Goal: Task Accomplishment & Management: Use online tool/utility

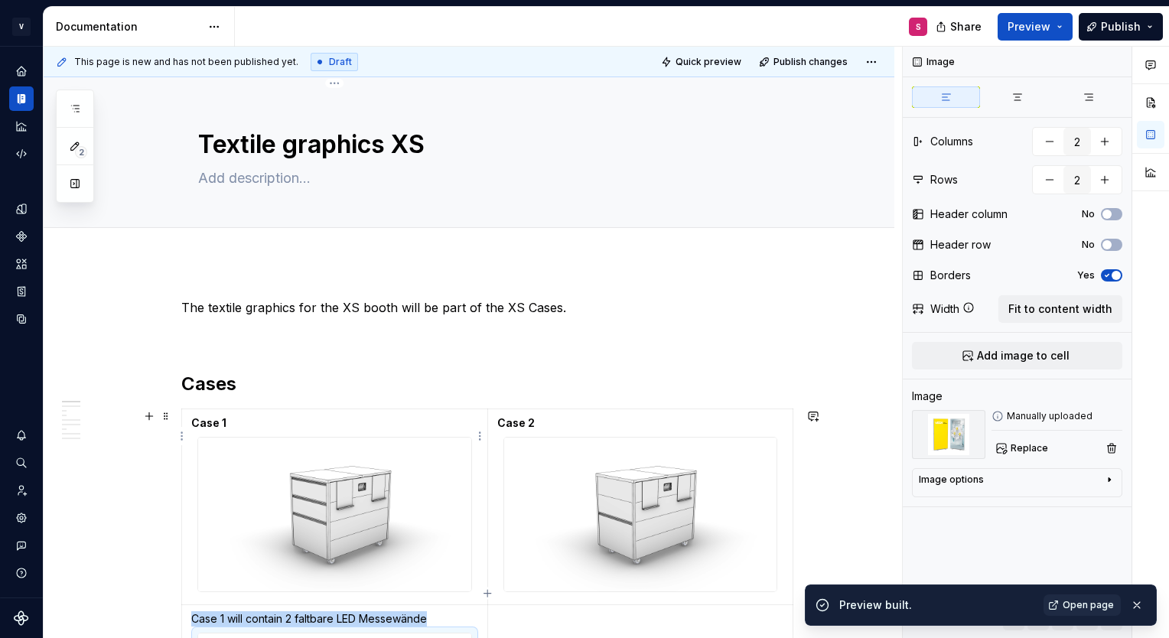
scroll to position [325, 0]
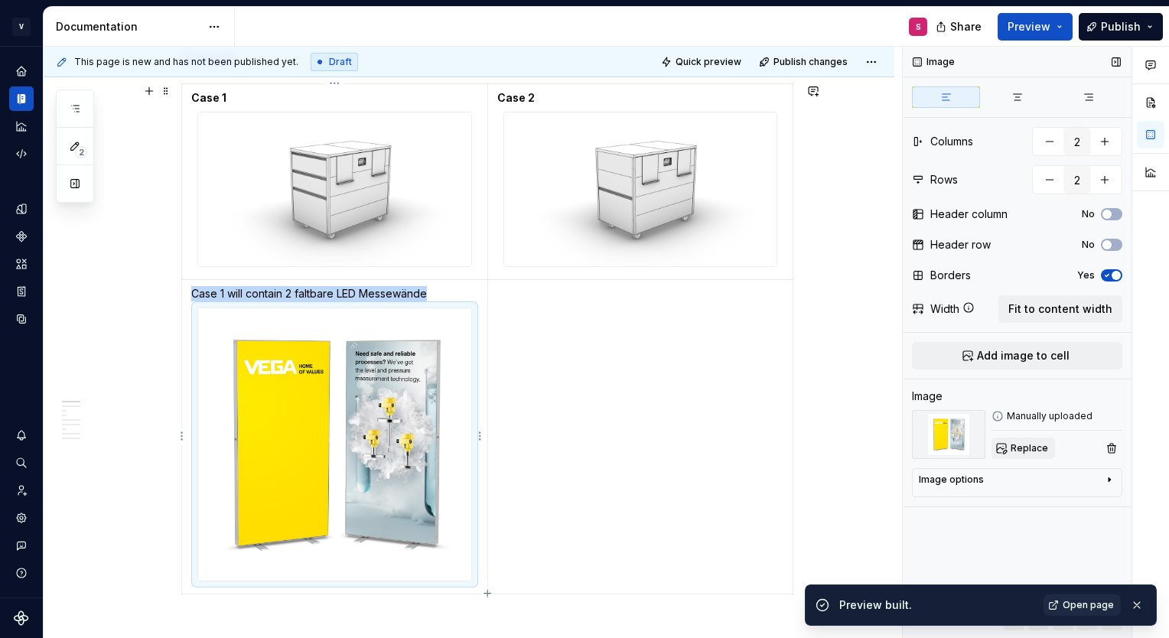
drag, startPoint x: 0, startPoint y: 0, endPoint x: 1021, endPoint y: 453, distance: 1116.6
click at [1021, 453] on span "Replace" at bounding box center [1029, 448] width 37 height 12
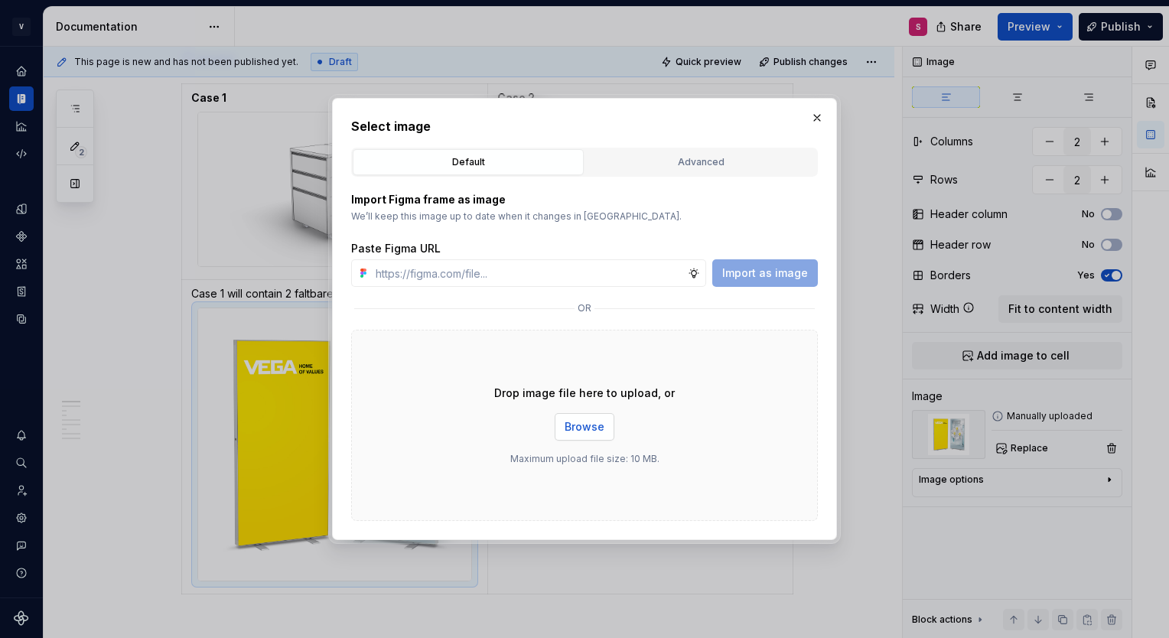
click at [570, 430] on span "Browse" at bounding box center [585, 426] width 40 height 15
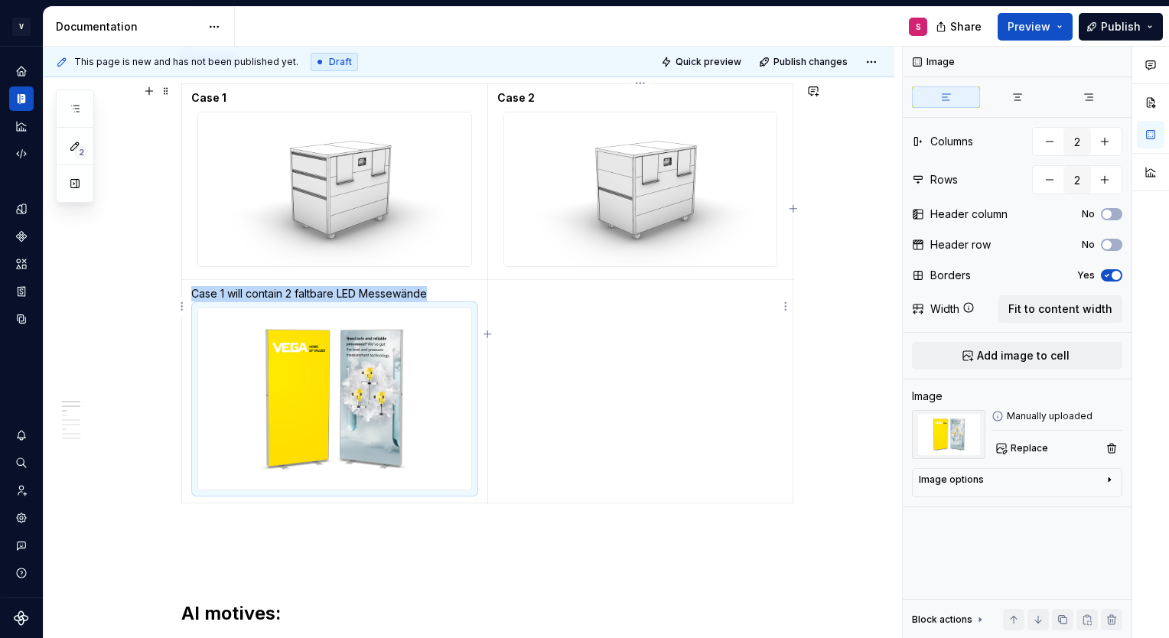
click at [617, 317] on td at bounding box center [640, 391] width 306 height 224
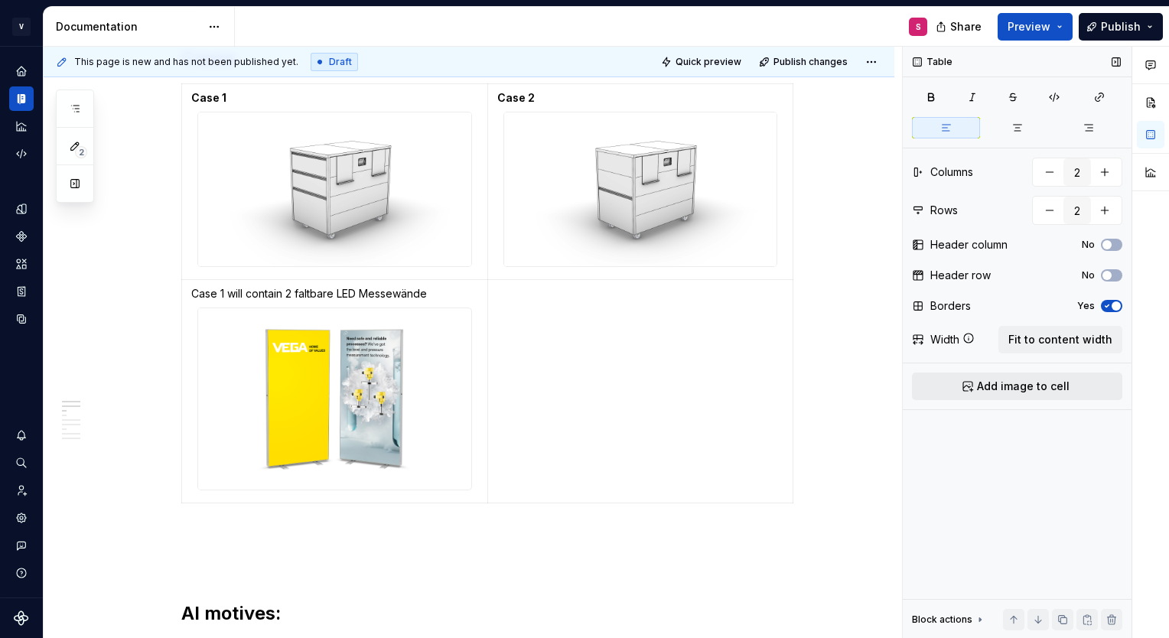
click at [1054, 392] on span "Add image to cell" at bounding box center [1023, 386] width 93 height 15
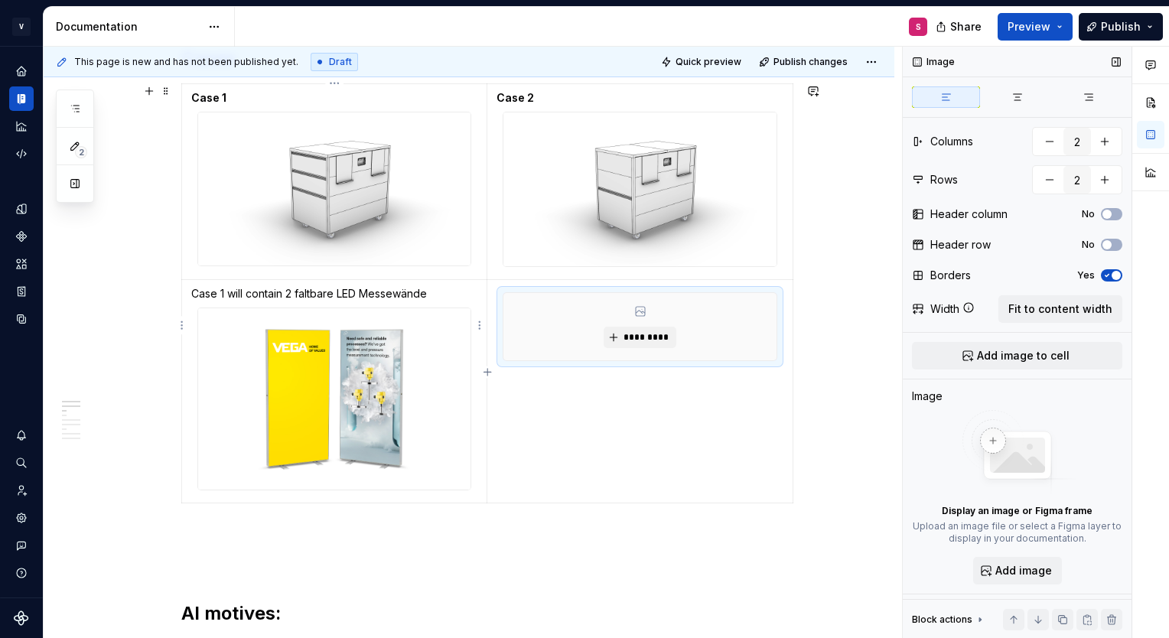
click at [373, 321] on div at bounding box center [334, 400] width 274 height 184
click at [638, 340] on span "*********" at bounding box center [646, 337] width 47 height 12
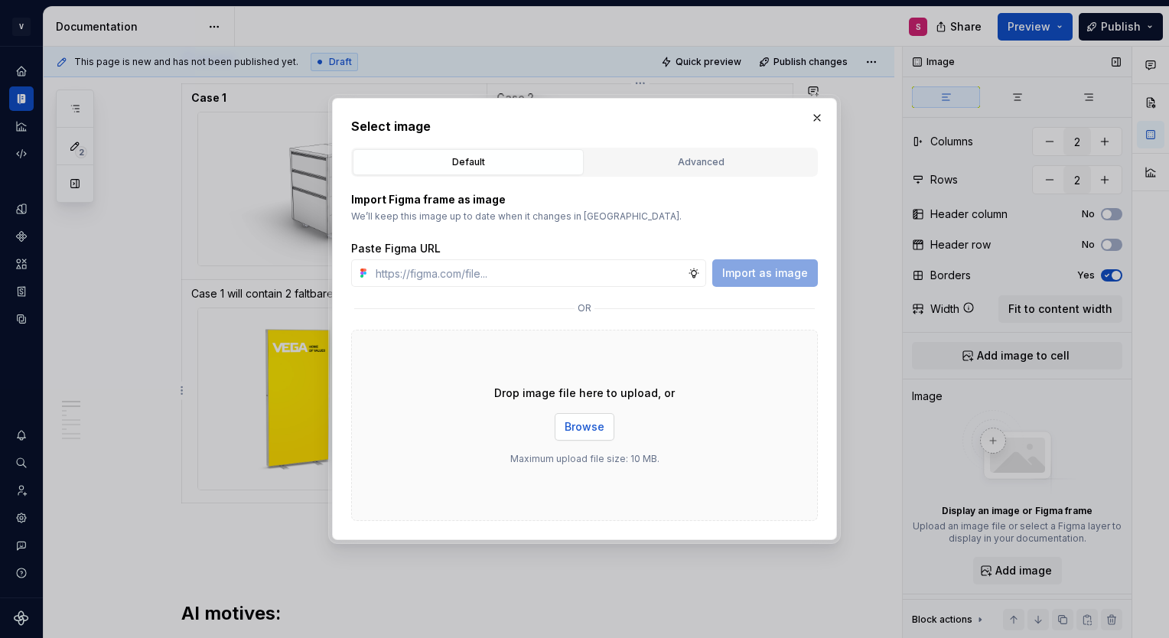
click at [571, 421] on span "Browse" at bounding box center [585, 426] width 40 height 15
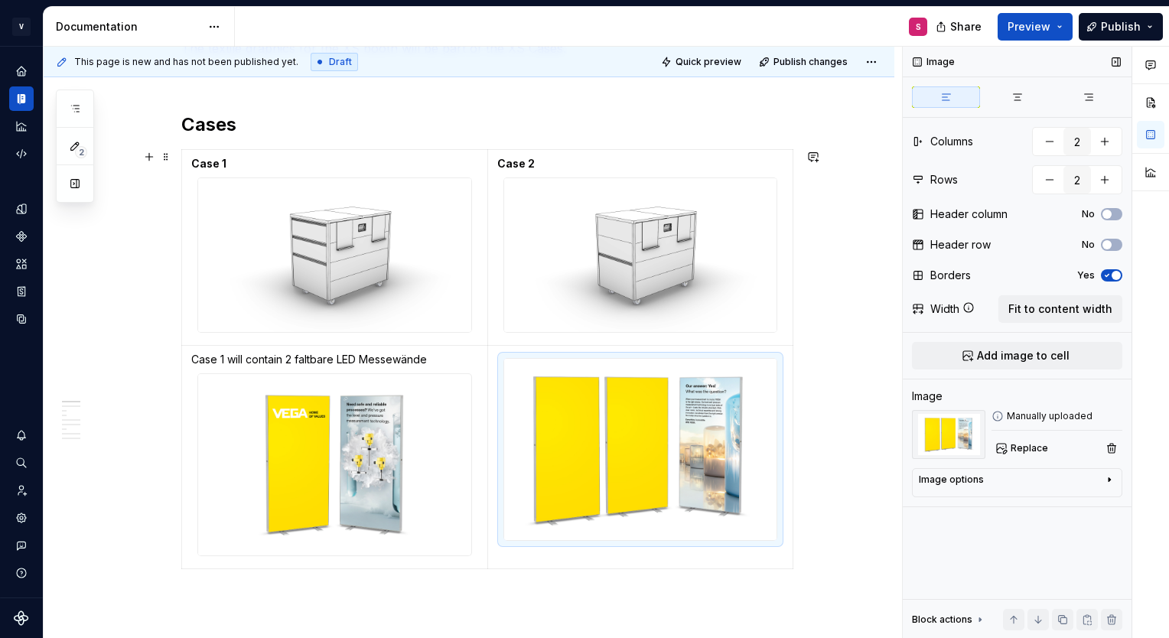
scroll to position [258, 0]
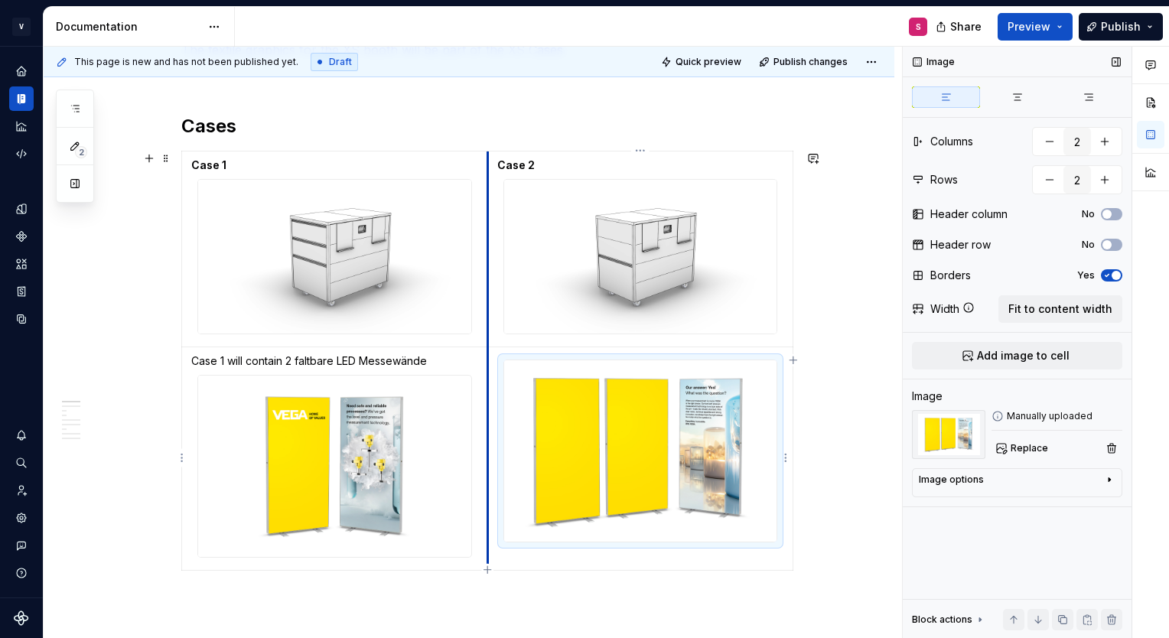
click at [490, 366] on td at bounding box center [640, 459] width 306 height 224
click at [493, 367] on td at bounding box center [640, 459] width 306 height 224
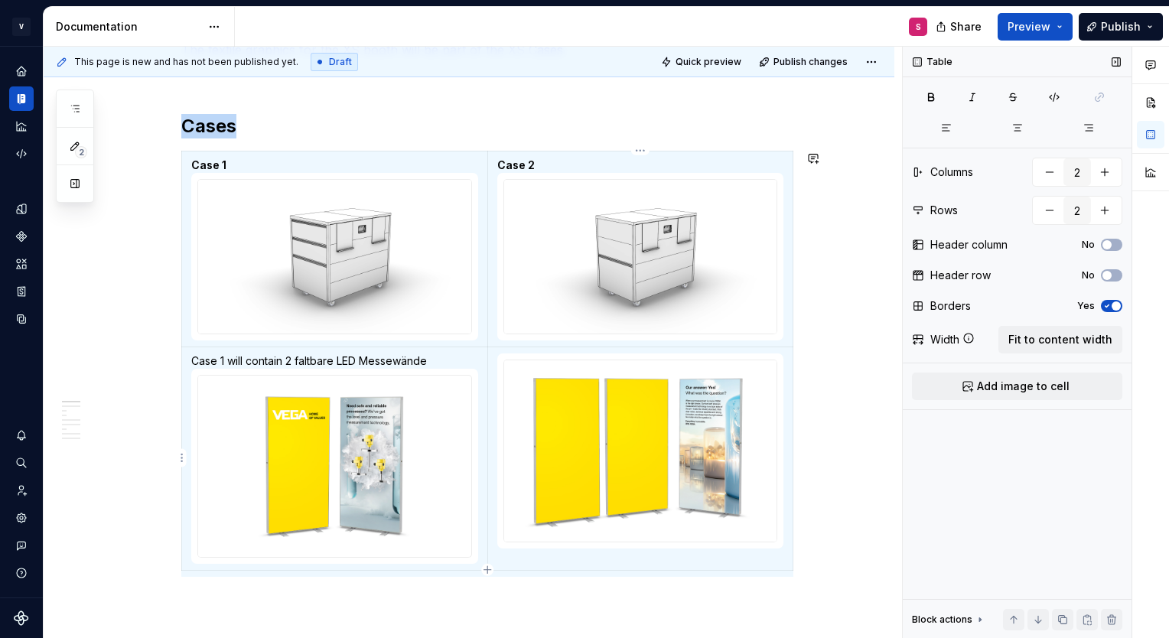
click at [509, 565] on td at bounding box center [640, 459] width 306 height 224
click at [518, 563] on td at bounding box center [640, 459] width 306 height 224
click at [526, 558] on td at bounding box center [640, 459] width 306 height 224
click at [530, 364] on img at bounding box center [640, 451] width 272 height 182
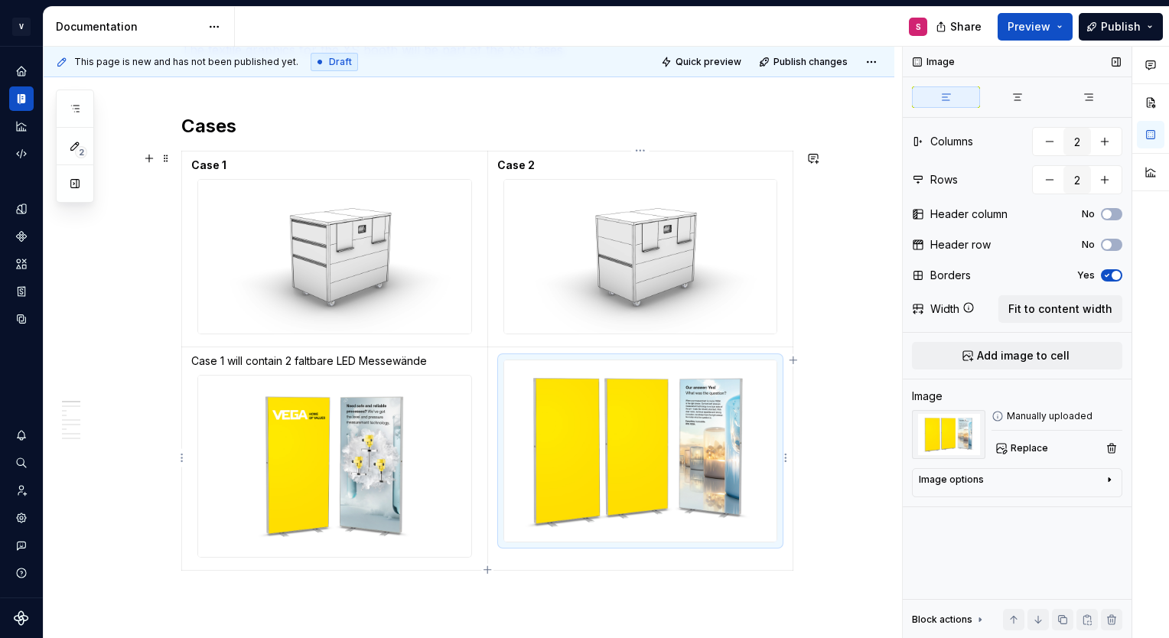
click at [517, 561] on td at bounding box center [640, 459] width 306 height 224
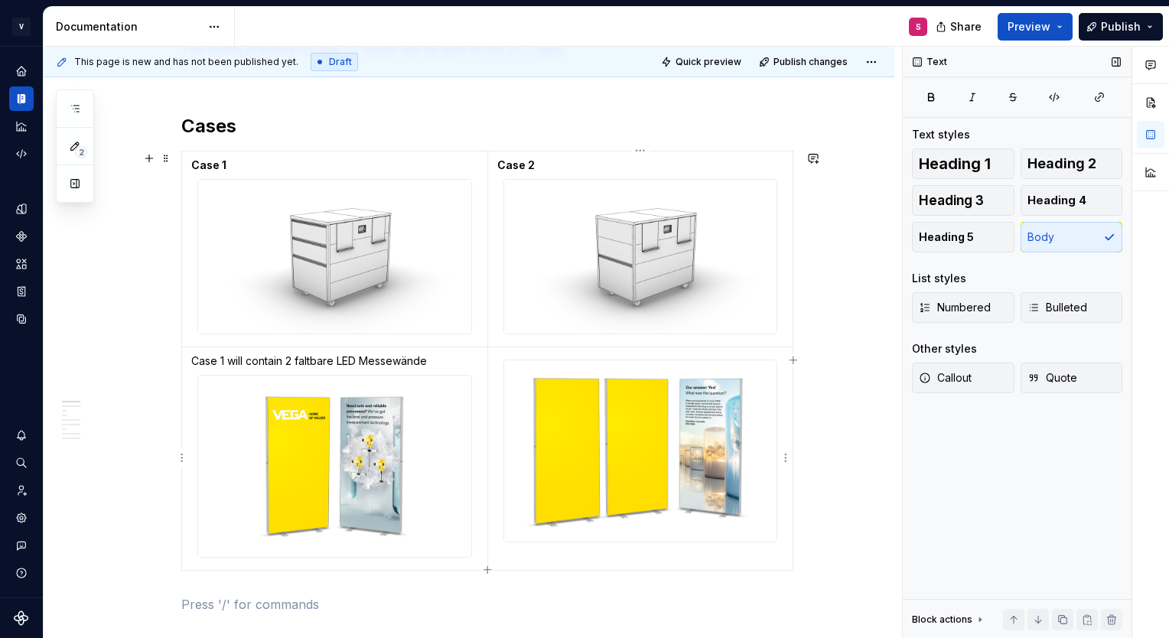
click at [523, 558] on td at bounding box center [640, 459] width 306 height 224
click at [442, 363] on p "Case 1 will contain 2 faltbare LED Messewände" at bounding box center [334, 360] width 287 height 15
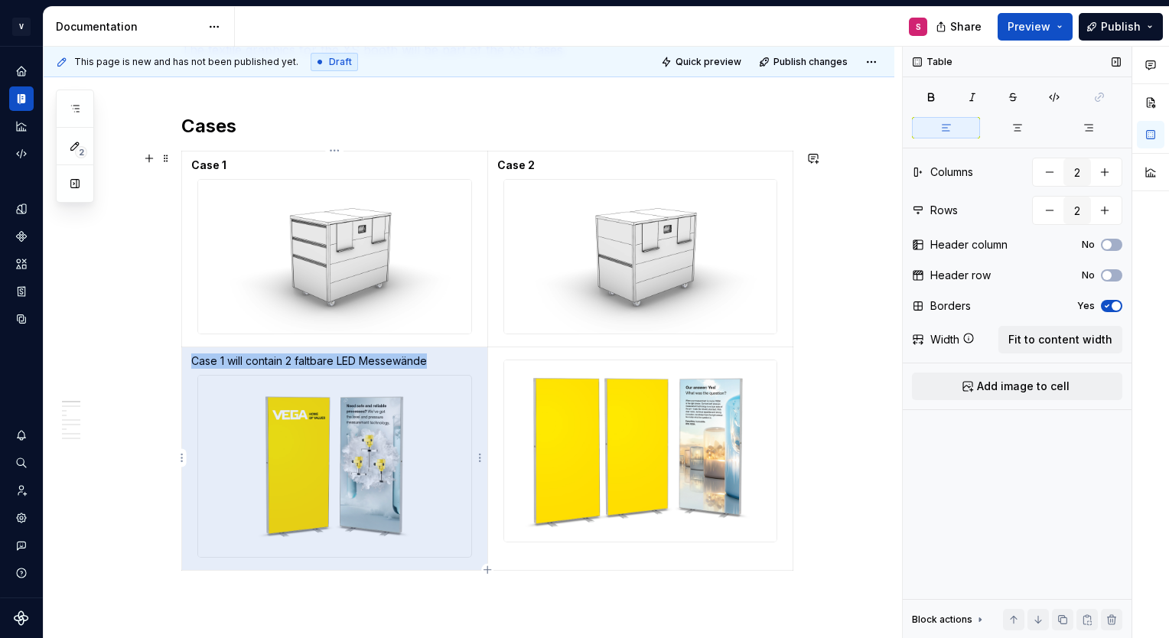
drag, startPoint x: 435, startPoint y: 359, endPoint x: 191, endPoint y: 361, distance: 244.1
click at [191, 361] on p "Case 1 will contain 2 faltbare LED Messewände" at bounding box center [334, 360] width 287 height 15
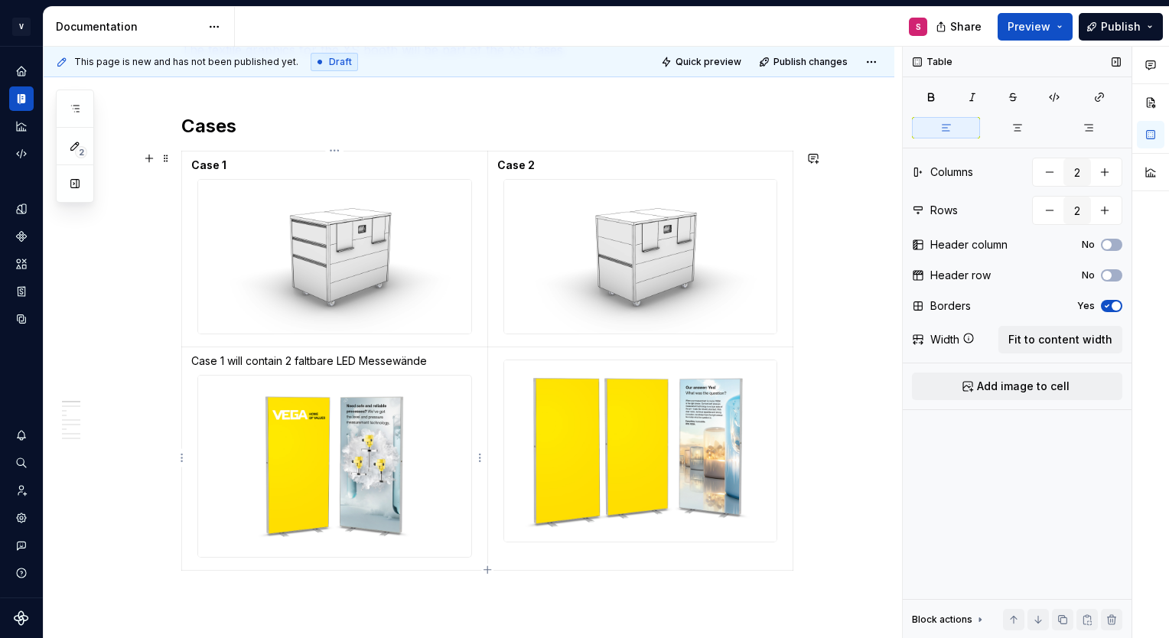
click at [291, 361] on p "Case 1 will contain 2 faltbare LED Messewände" at bounding box center [334, 360] width 287 height 15
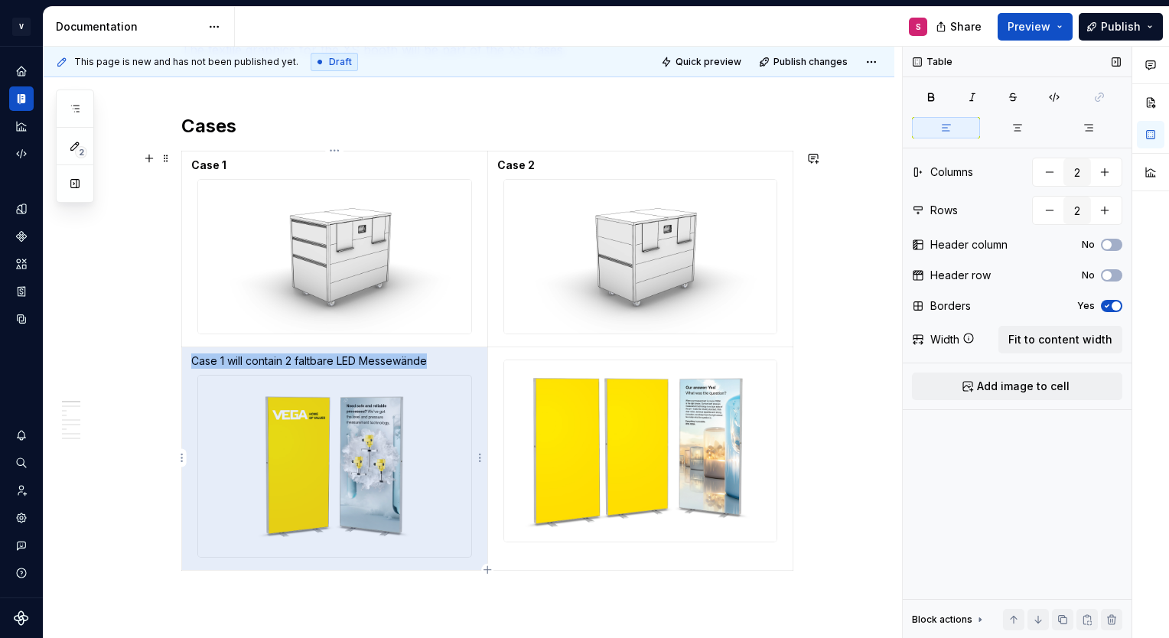
click at [291, 361] on p "Case 1 will contain 2 faltbare LED Messewände" at bounding box center [334, 360] width 287 height 15
click at [383, 366] on p "Case 1 will contain 2 faltbare LED Messewände" at bounding box center [334, 360] width 287 height 15
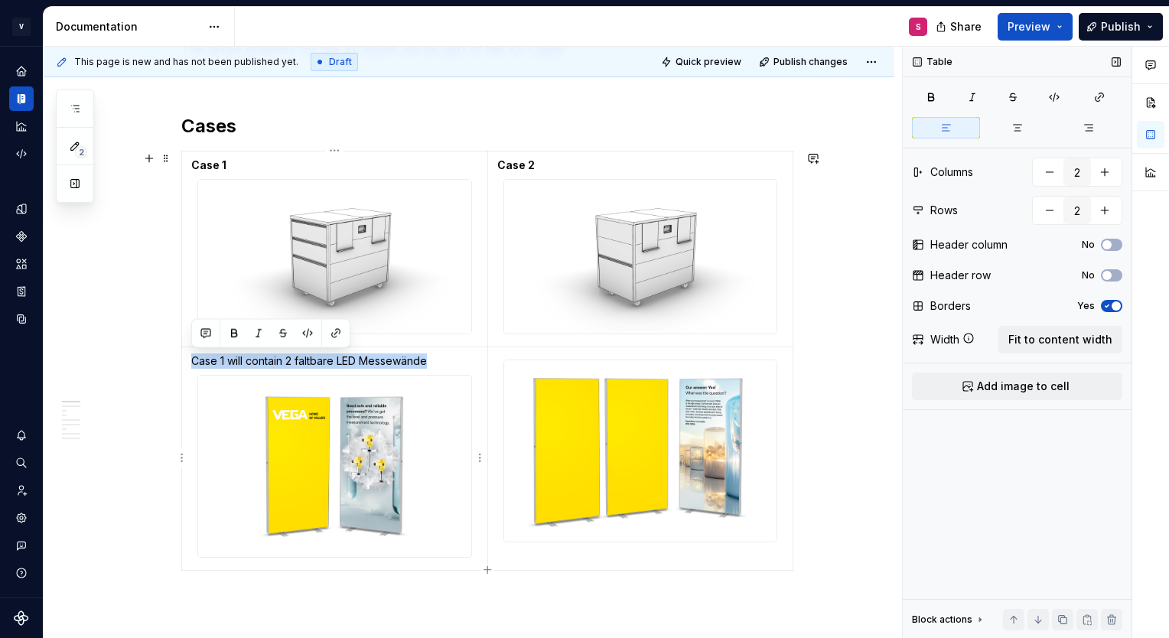
drag, startPoint x: 444, startPoint y: 365, endPoint x: 193, endPoint y: 363, distance: 251.0
click at [193, 363] on p "Case 1 will contain 2 faltbare LED Messewände" at bounding box center [334, 360] width 287 height 15
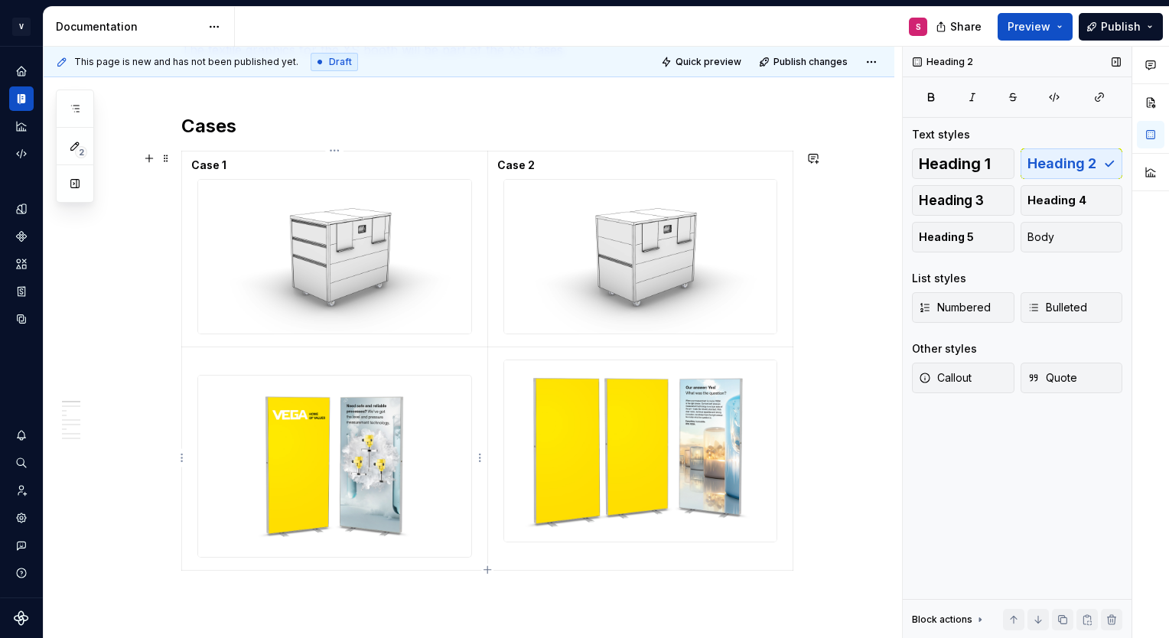
click at [228, 363] on p at bounding box center [334, 360] width 287 height 15
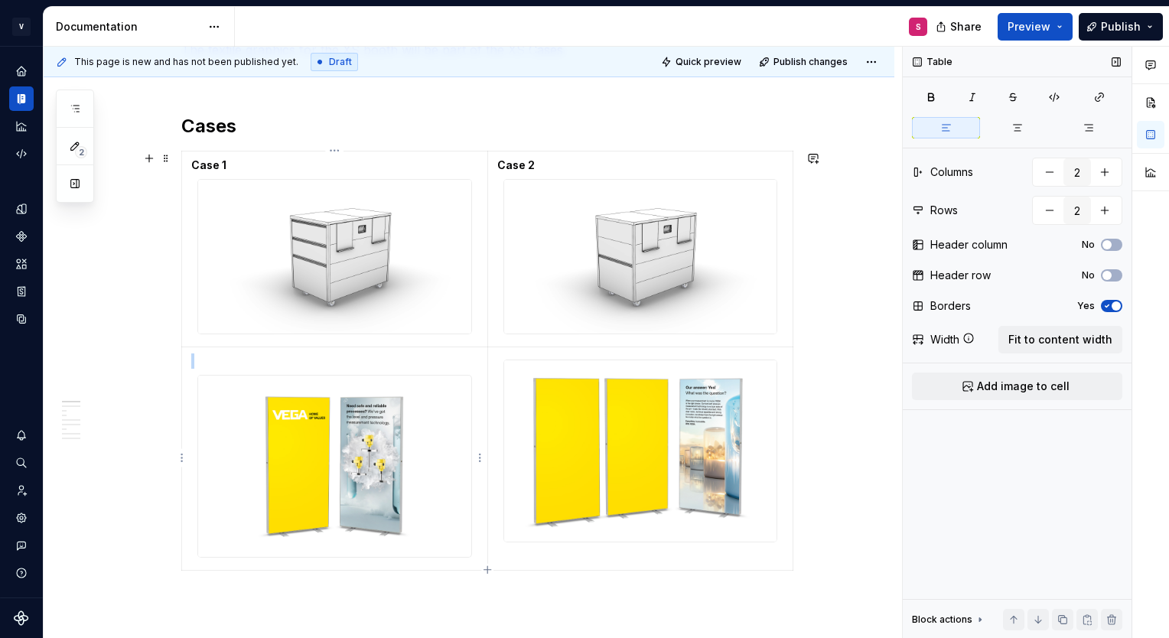
click at [252, 409] on img at bounding box center [334, 467] width 272 height 182
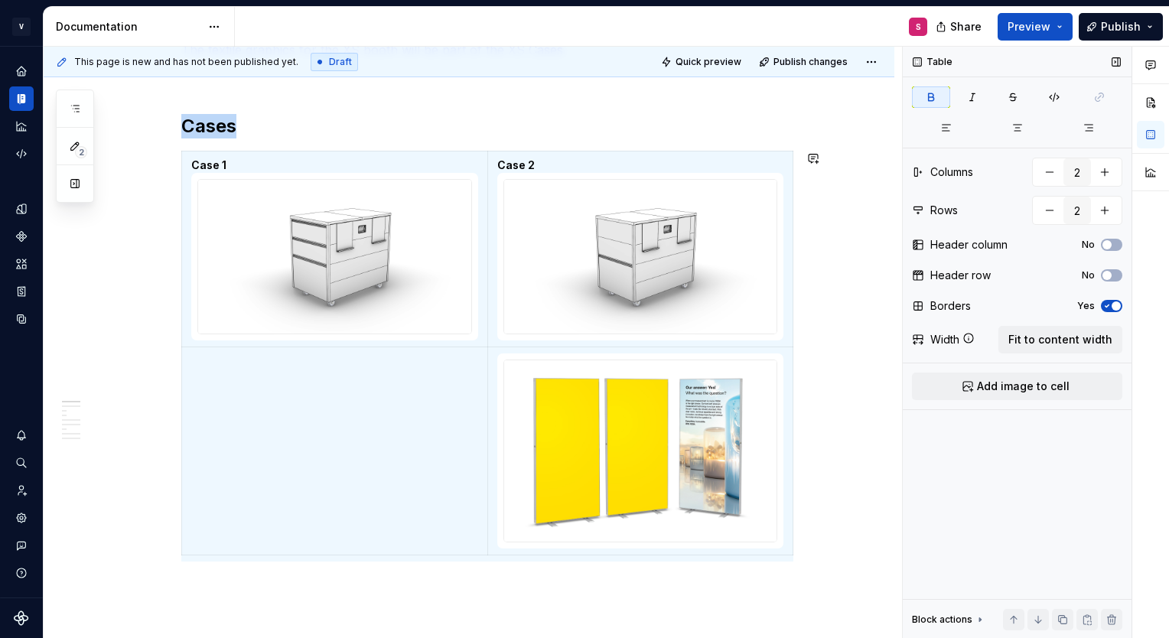
click at [252, 409] on td at bounding box center [335, 451] width 306 height 209
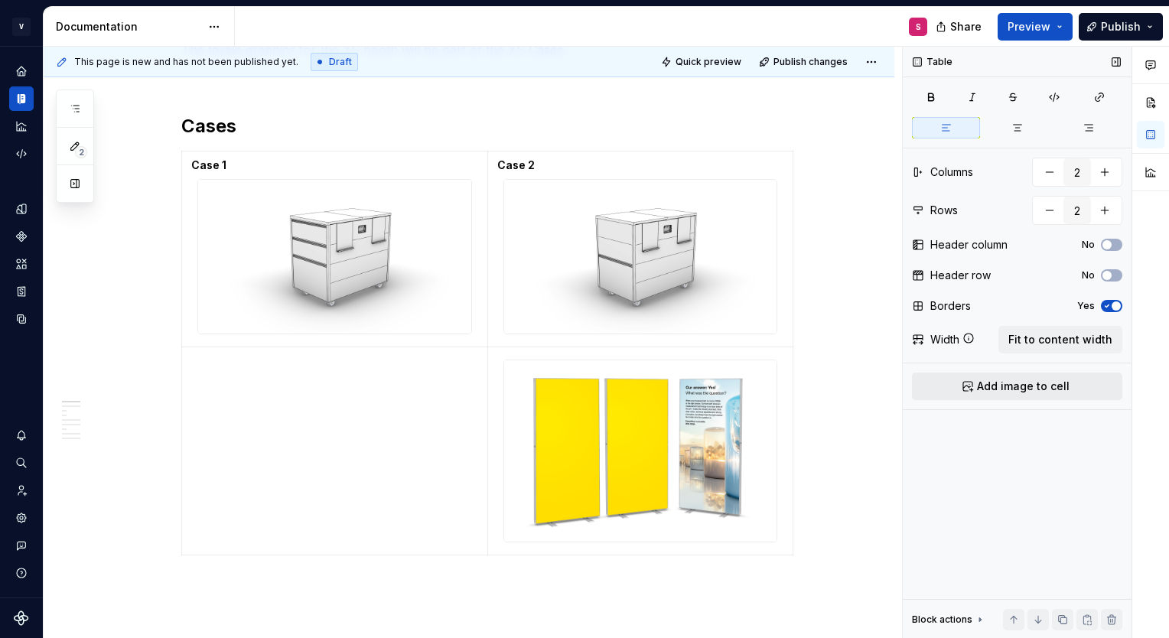
click at [1024, 379] on span "Add image to cell" at bounding box center [1023, 386] width 93 height 15
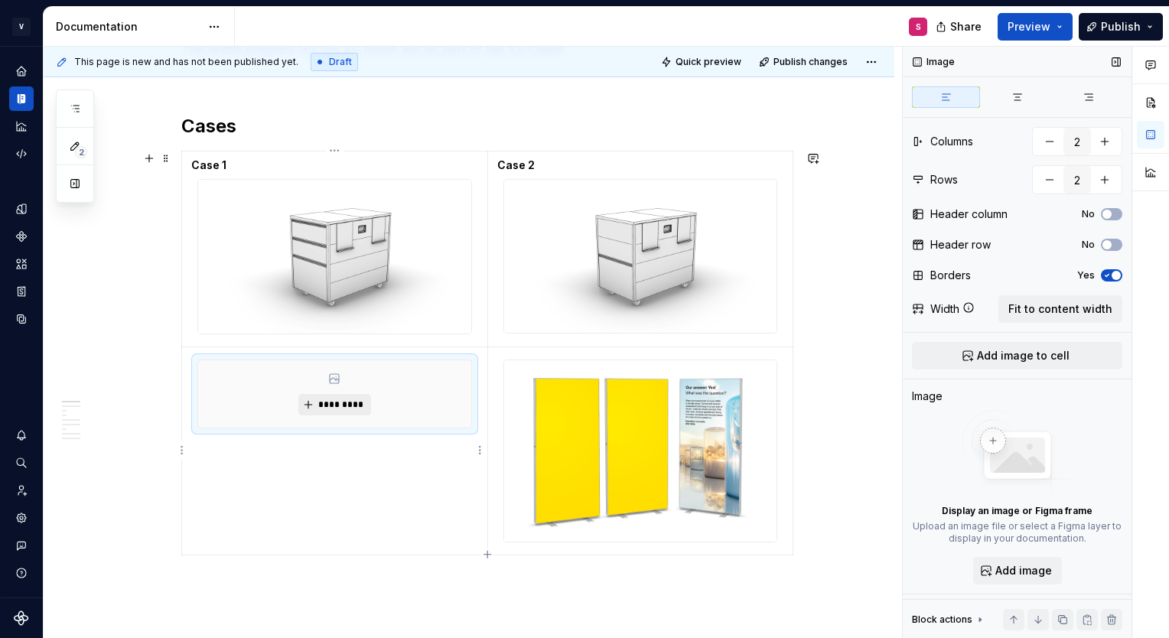
click at [349, 394] on button "*********" at bounding box center [334, 404] width 73 height 21
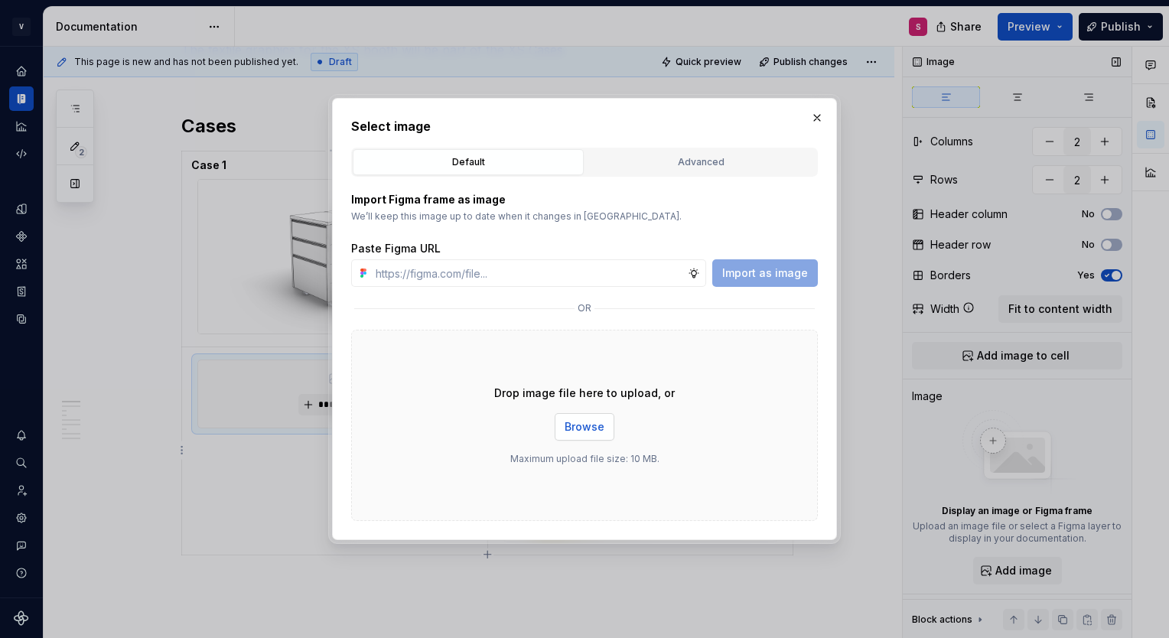
click at [591, 427] on span "Browse" at bounding box center [585, 426] width 40 height 15
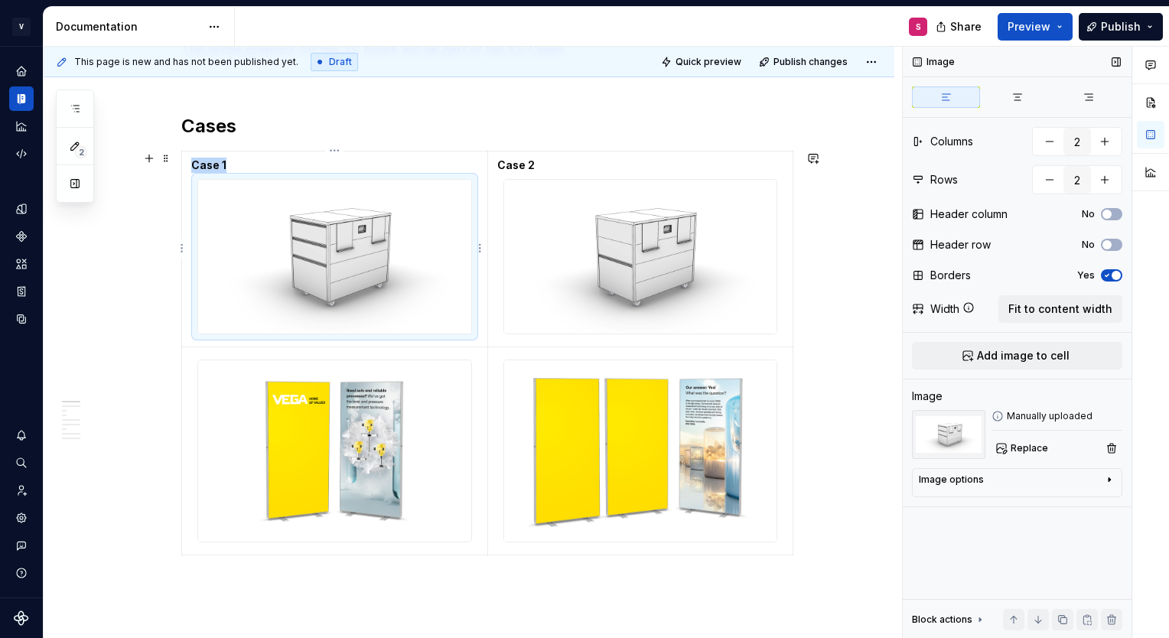
click at [322, 282] on img at bounding box center [334, 257] width 273 height 154
click at [234, 155] on td "Case 1" at bounding box center [335, 249] width 306 height 196
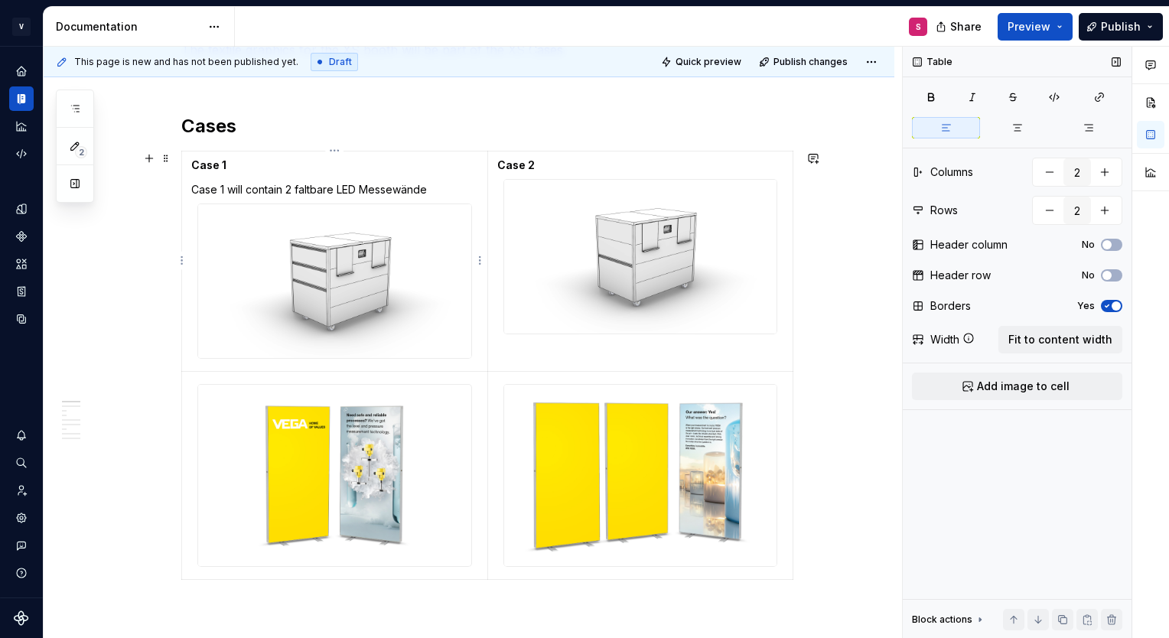
click at [228, 188] on p "Case 1 will contain 2 faltbare LED Messewände" at bounding box center [334, 189] width 287 height 15
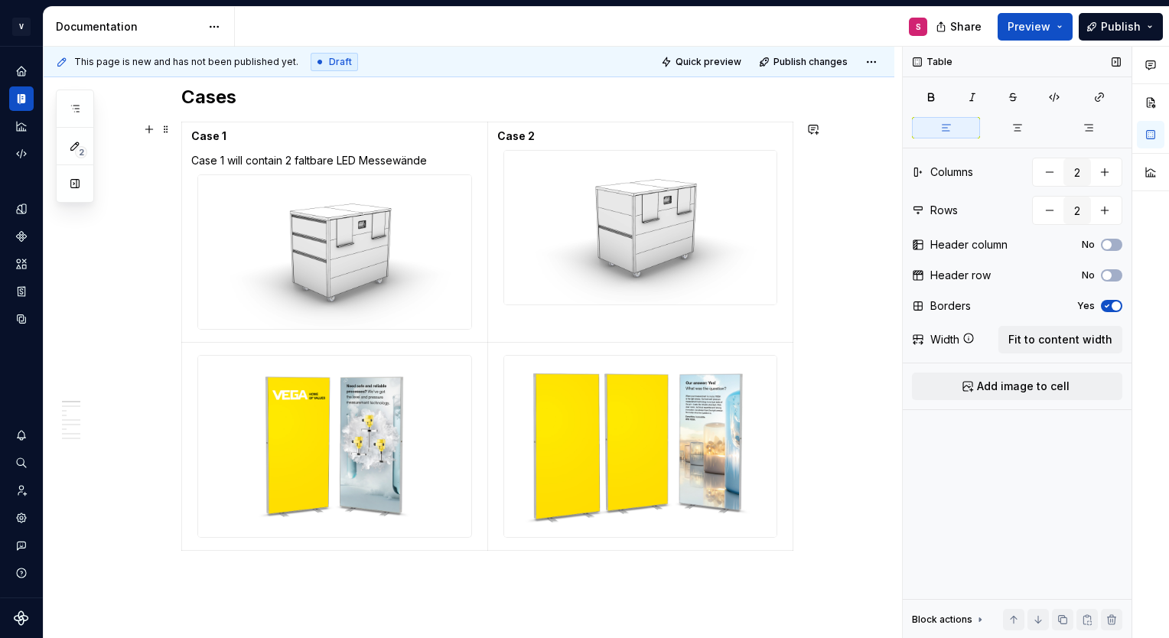
scroll to position [276, 0]
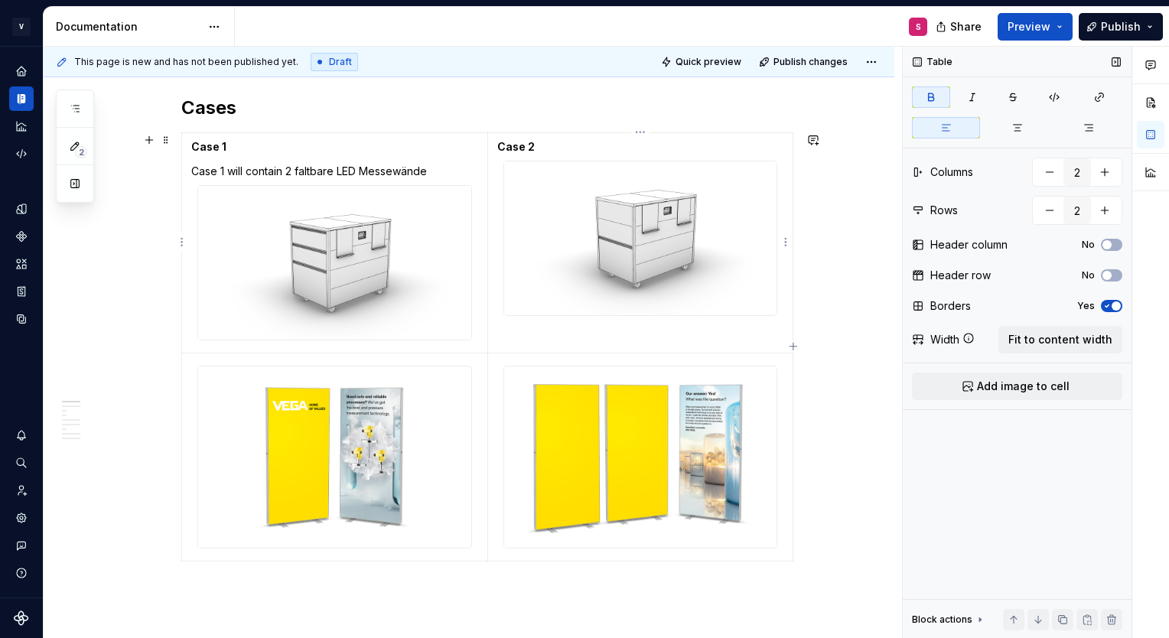
click at [495, 150] on td "Case 2" at bounding box center [640, 243] width 306 height 220
click at [444, 142] on p "Case 1" at bounding box center [334, 146] width 287 height 15
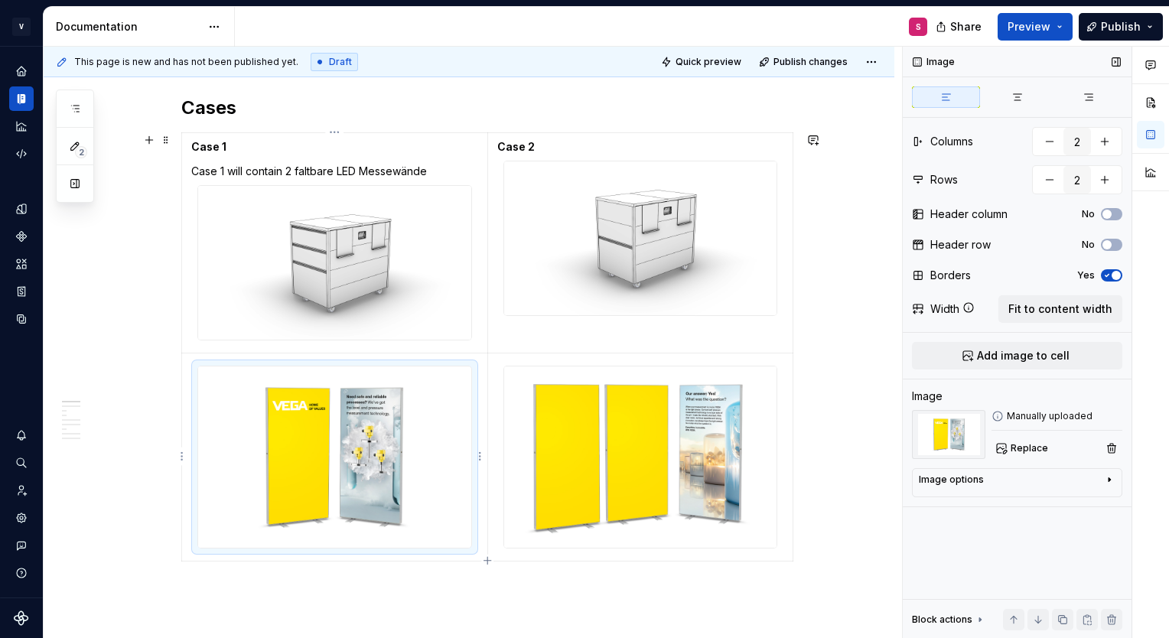
click at [373, 390] on img at bounding box center [334, 457] width 272 height 182
click at [597, 303] on img at bounding box center [640, 238] width 273 height 154
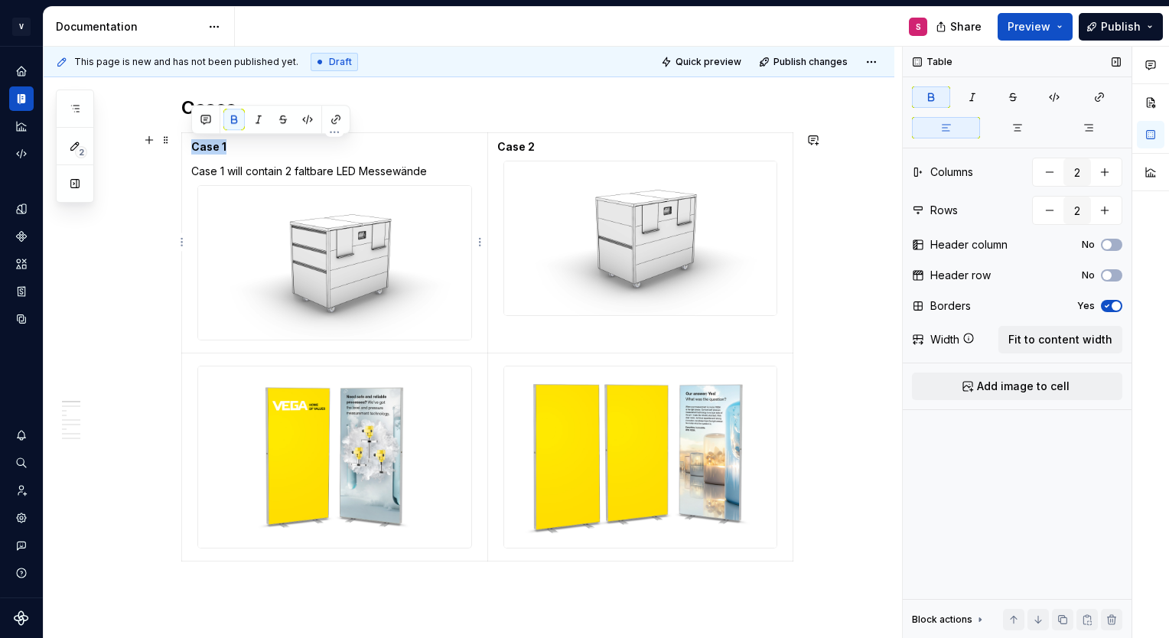
drag, startPoint x: 243, startPoint y: 151, endPoint x: 193, endPoint y: 151, distance: 49.7
click at [193, 151] on p "Case 1" at bounding box center [334, 146] width 287 height 15
click at [433, 169] on p "Case 1 will contain 2 faltbare LED Messewände" at bounding box center [334, 171] width 287 height 15
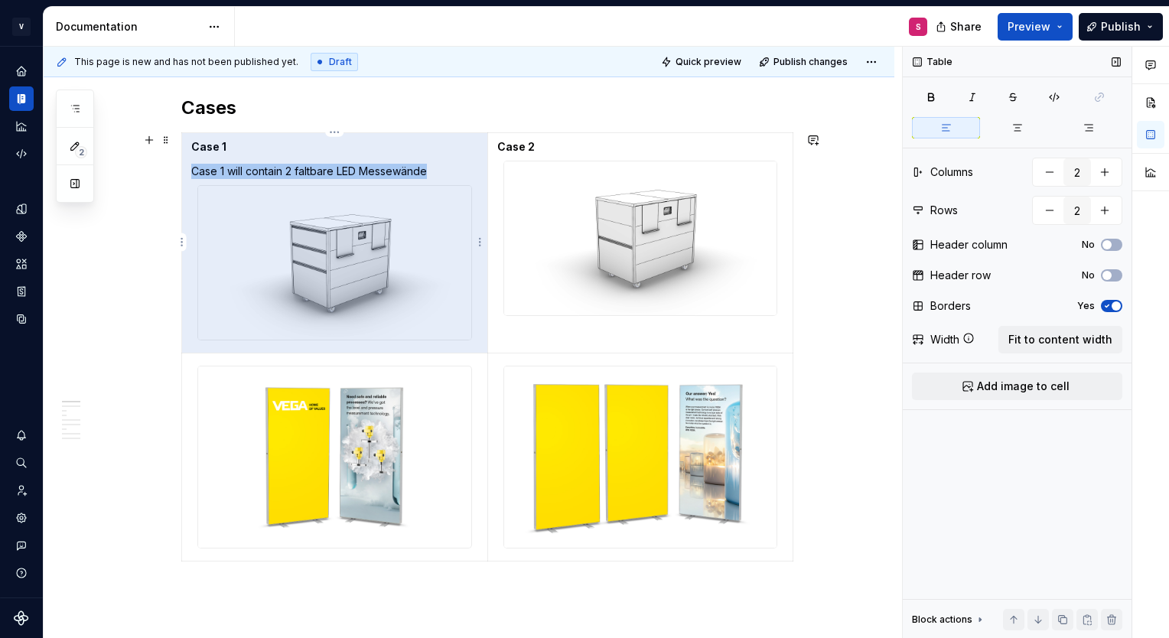
drag, startPoint x: 441, startPoint y: 170, endPoint x: 194, endPoint y: 167, distance: 246.4
click at [194, 167] on p "Case 1 will contain 2 faltbare LED Messewände" at bounding box center [334, 171] width 287 height 15
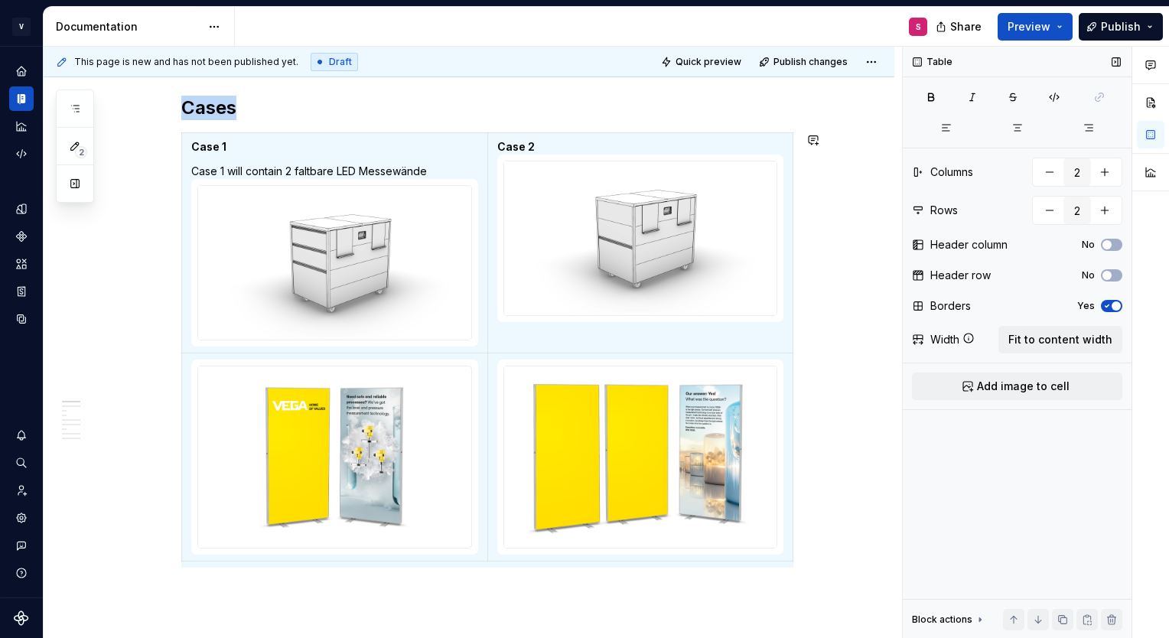
type textarea "*"
click at [493, 210] on td "Case 2" at bounding box center [640, 243] width 306 height 220
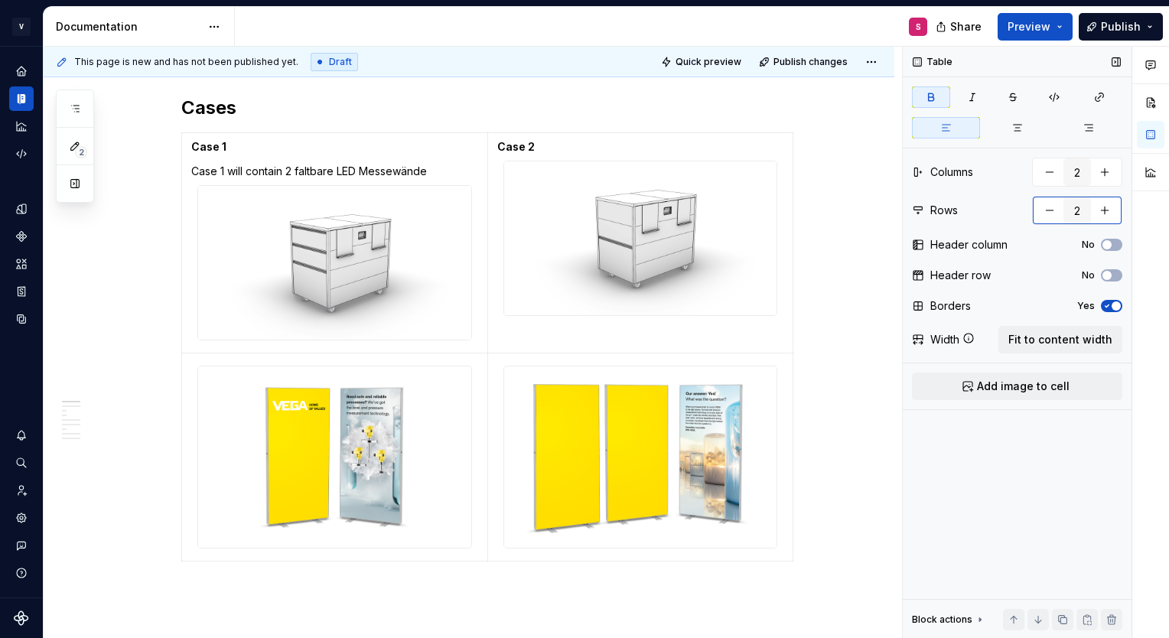
click at [1103, 211] on button "button" at bounding box center [1105, 211] width 28 height 28
click at [1047, 213] on button "button" at bounding box center [1050, 211] width 28 height 28
type input "2"
click at [1107, 175] on button "button" at bounding box center [1105, 172] width 28 height 28
type input "3"
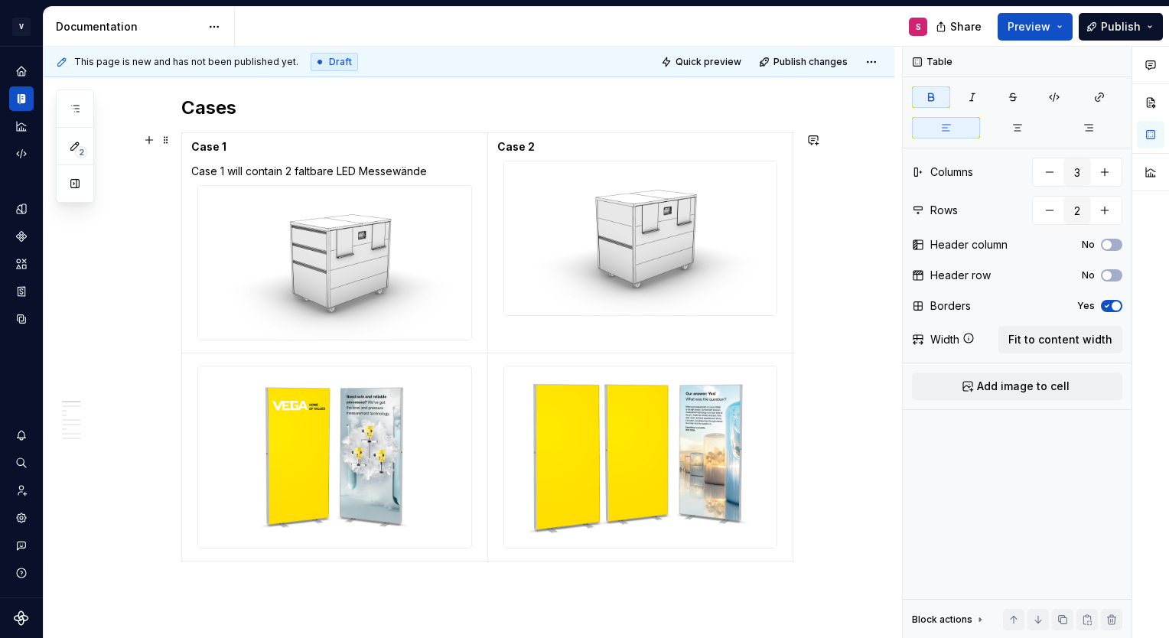
scroll to position [0, 28]
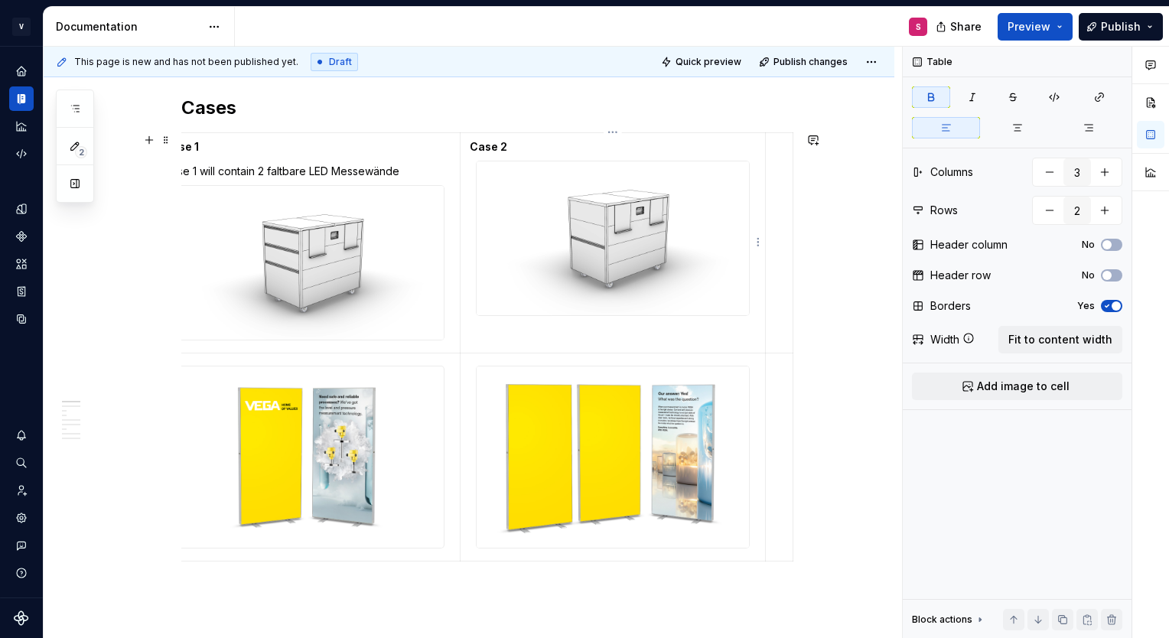
click at [458, 155] on td "Case 1 Case 1 will contain 2 faltbare LED Messewände" at bounding box center [308, 243] width 306 height 220
click at [1047, 29] on span "Preview" at bounding box center [1029, 26] width 43 height 15
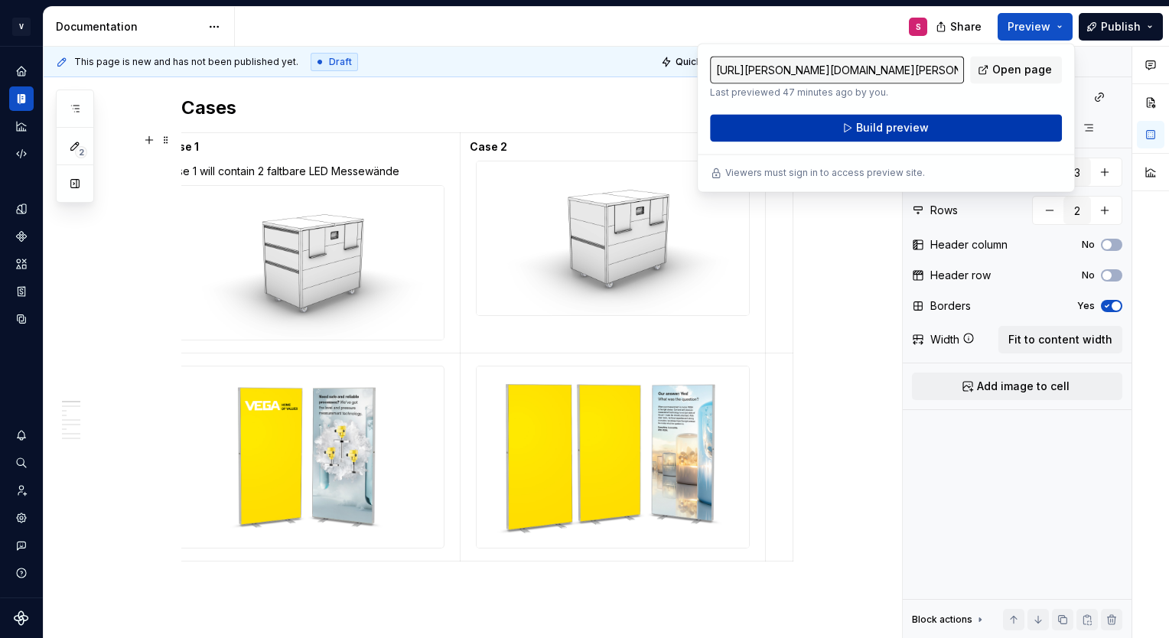
click at [884, 138] on button "Build preview" at bounding box center [886, 128] width 352 height 28
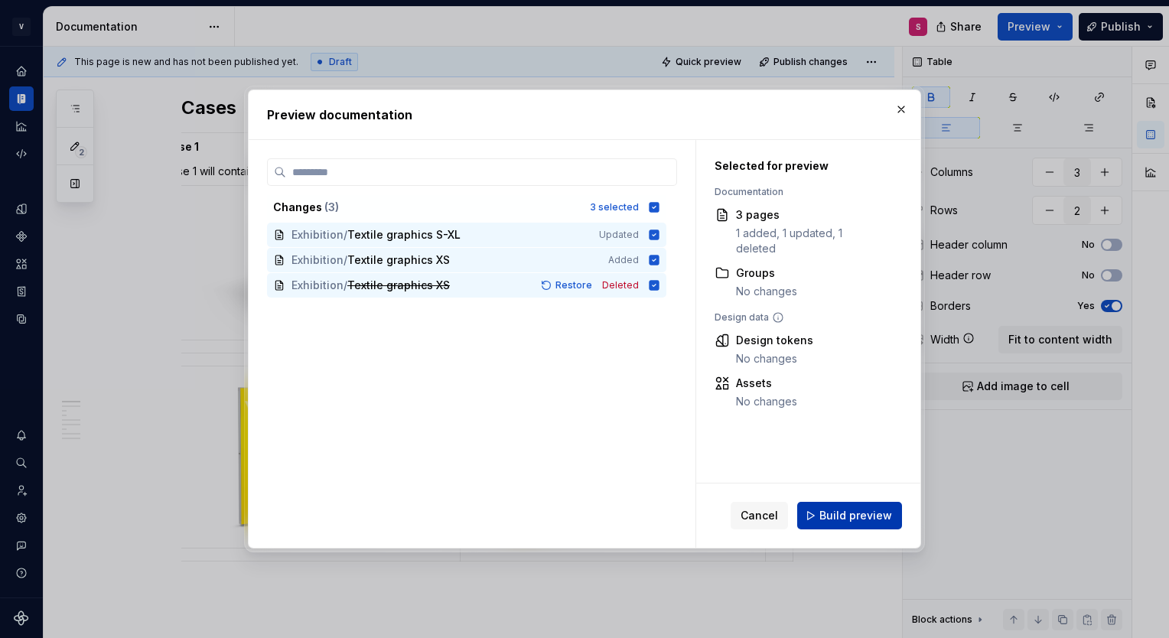
click at [856, 523] on span "Build preview" at bounding box center [855, 515] width 73 height 15
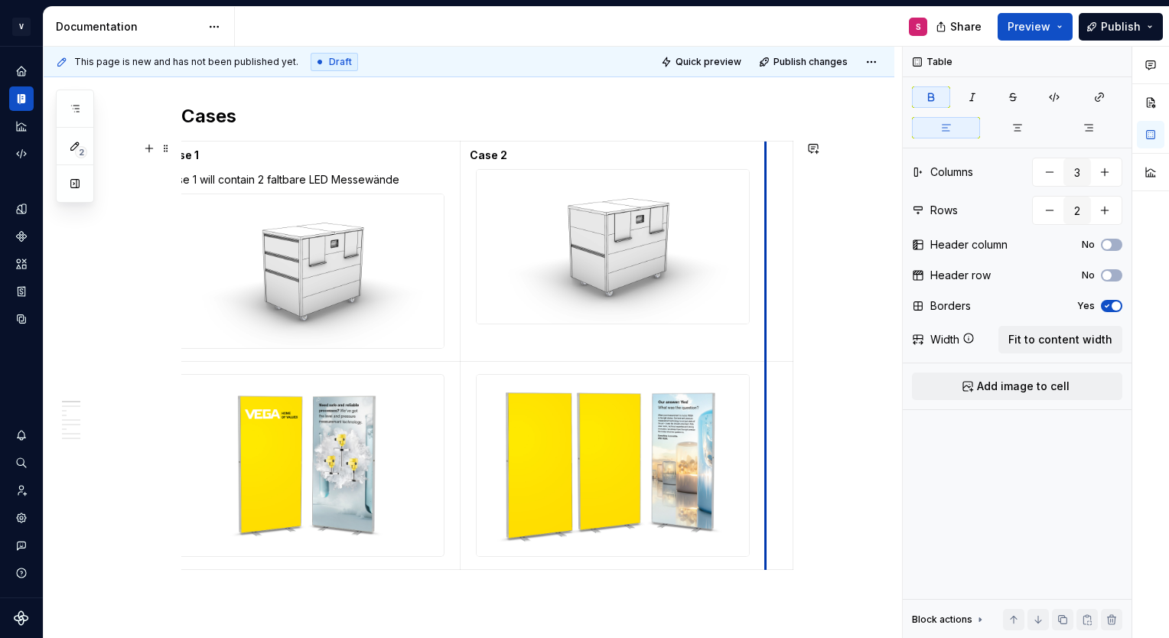
click at [763, 280] on td "Case 2" at bounding box center [613, 252] width 306 height 220
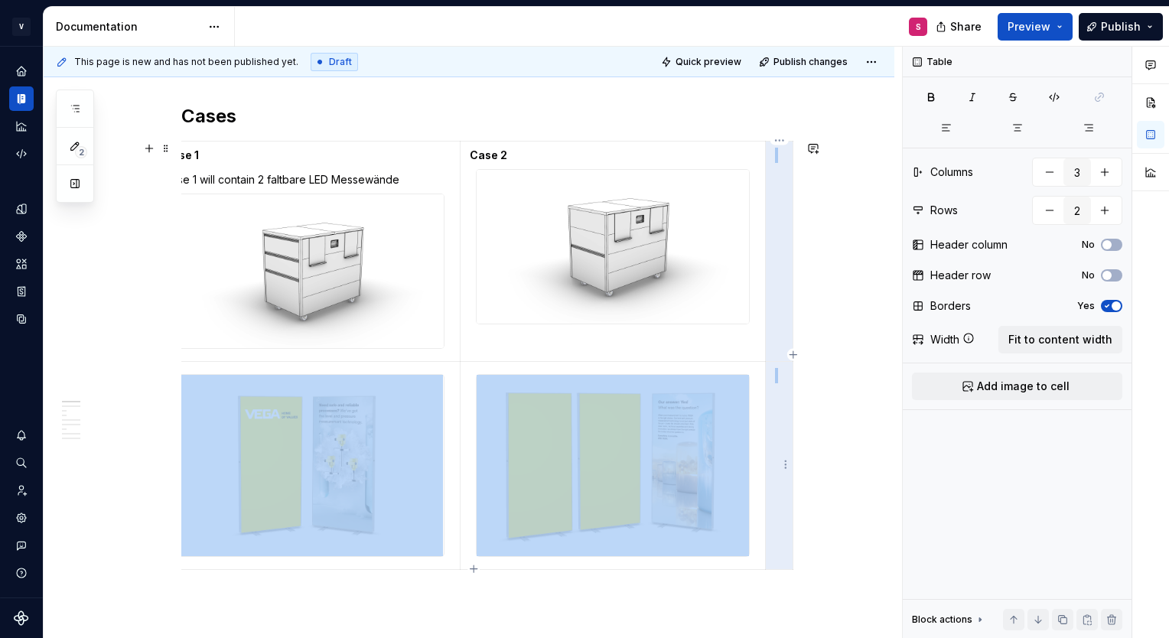
drag, startPoint x: 779, startPoint y: 307, endPoint x: 782, endPoint y: 387, distance: 80.4
click at [782, 387] on tbody "Case 1 Case 1 will contain 2 faltbare LED Messewände Case 2" at bounding box center [474, 356] width 639 height 428
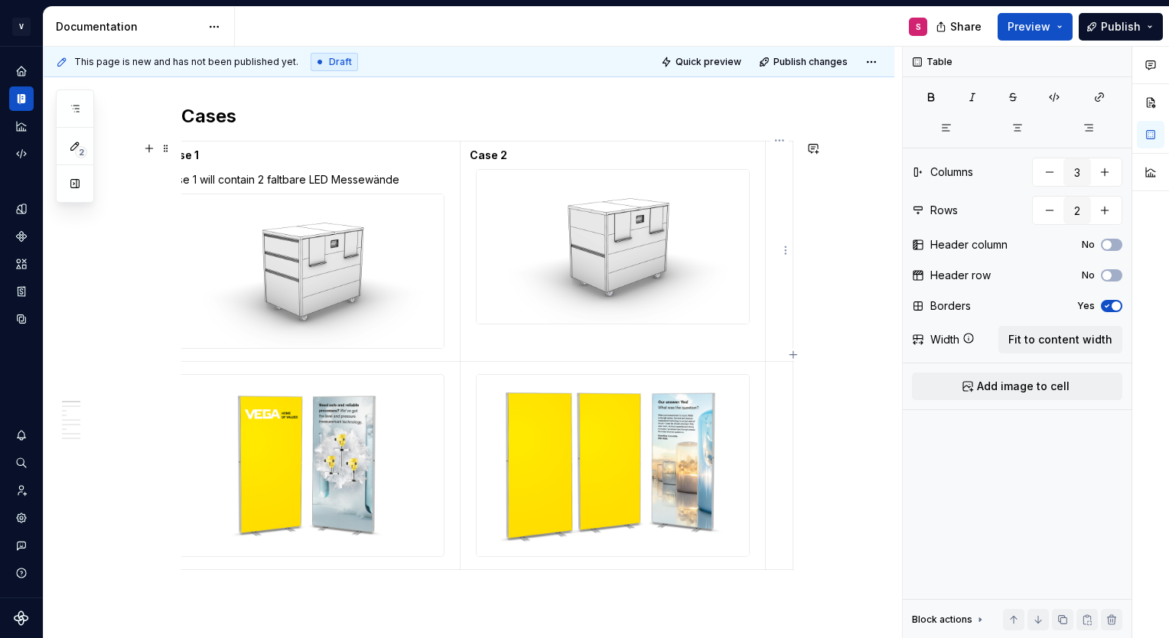
click at [777, 331] on td at bounding box center [780, 252] width 28 height 220
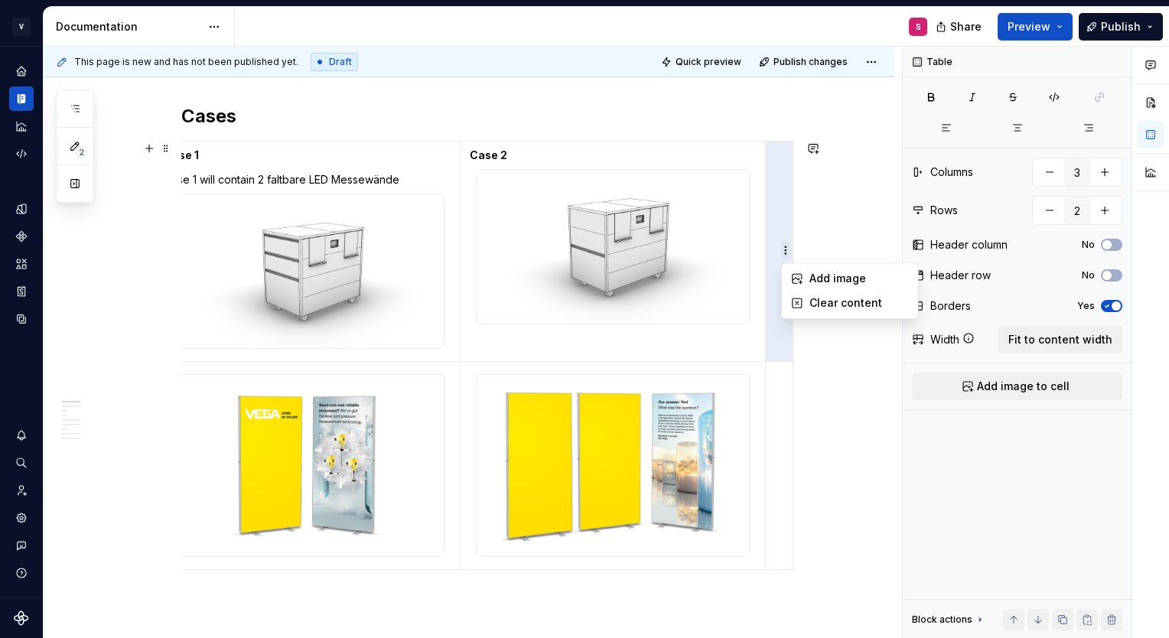
click at [783, 249] on html "V [PERSON_NAME] Brand Portal S Design system data Documentation S Share Preview…" at bounding box center [584, 319] width 1169 height 638
click at [774, 252] on html "V [PERSON_NAME] Brand Portal S Design system data Documentation S Share Preview…" at bounding box center [584, 319] width 1169 height 638
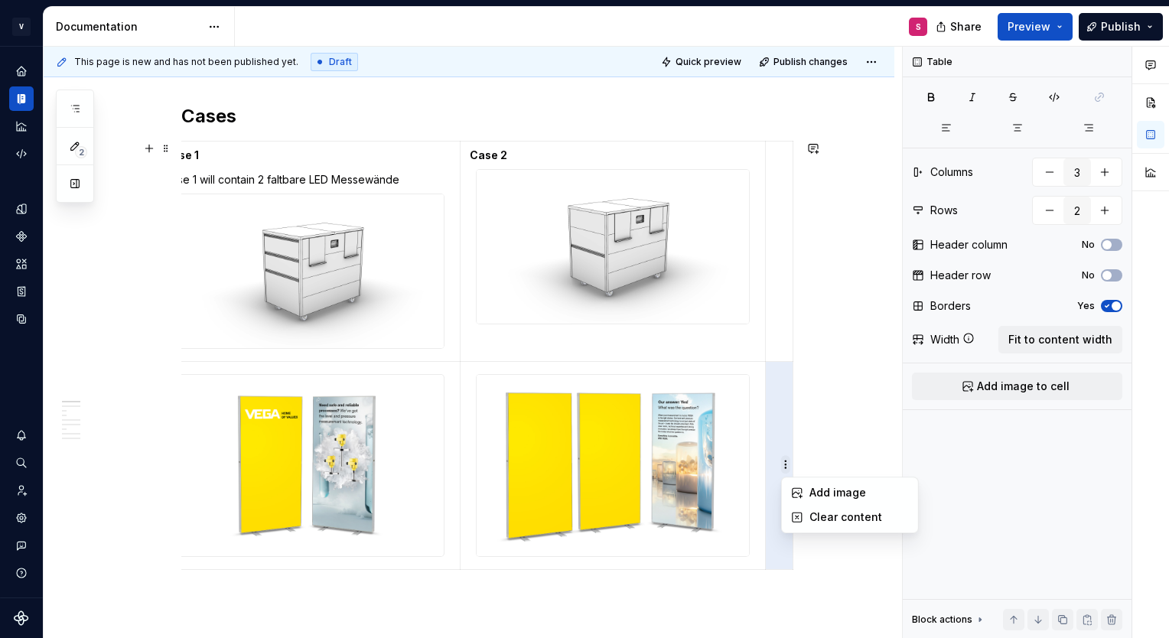
click at [788, 464] on html "V [PERSON_NAME] Brand Portal S Design system data Documentation S Share Preview…" at bounding box center [584, 319] width 1169 height 638
click at [784, 425] on html "V [PERSON_NAME] Brand Portal S Design system data Documentation S Share Preview…" at bounding box center [584, 319] width 1169 height 638
click at [756, 384] on td at bounding box center [613, 465] width 306 height 209
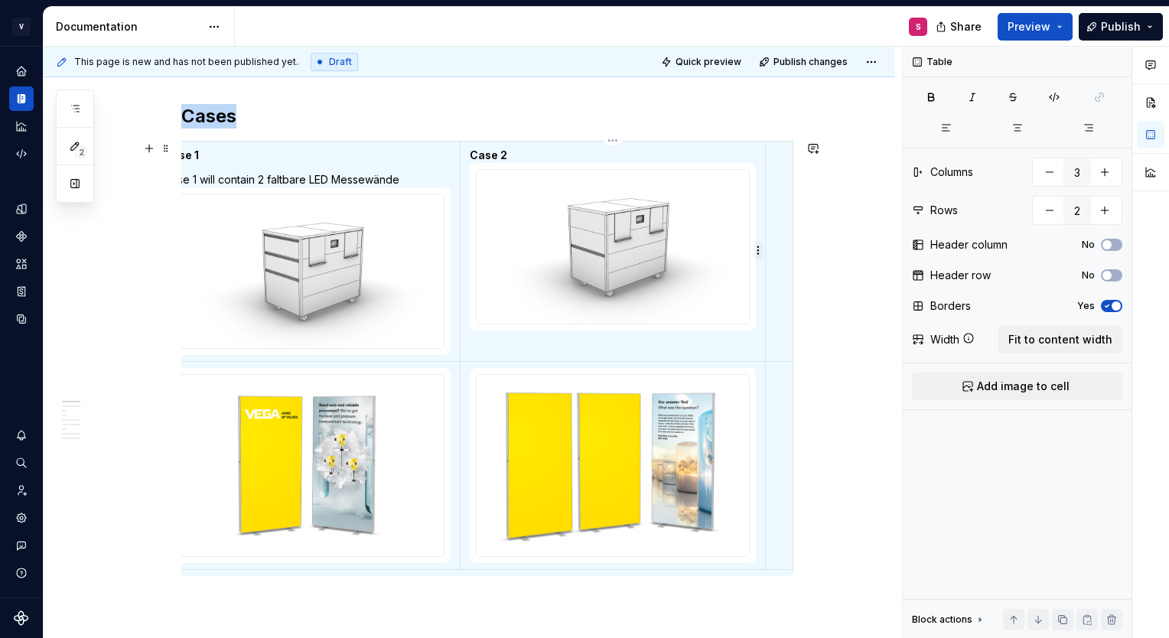
click at [754, 252] on html "V [PERSON_NAME] Brand Portal S Design system data Documentation S Share Preview…" at bounding box center [584, 319] width 1169 height 638
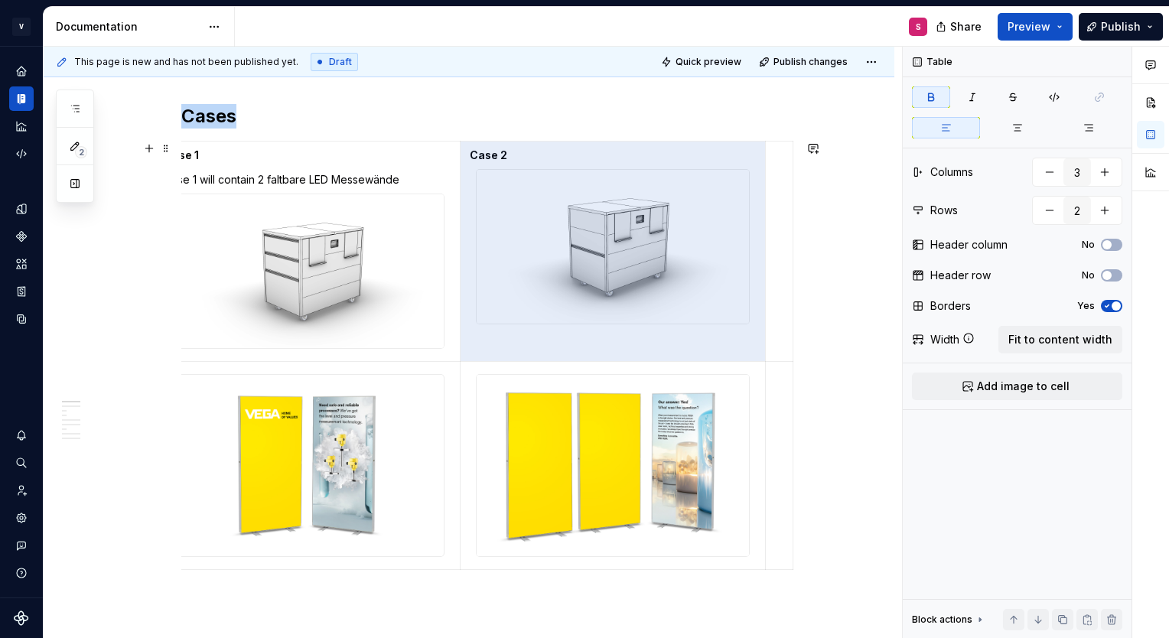
click at [718, 355] on html "V [PERSON_NAME] Brand Portal S Design system data Documentation S Share Preview…" at bounding box center [584, 319] width 1169 height 638
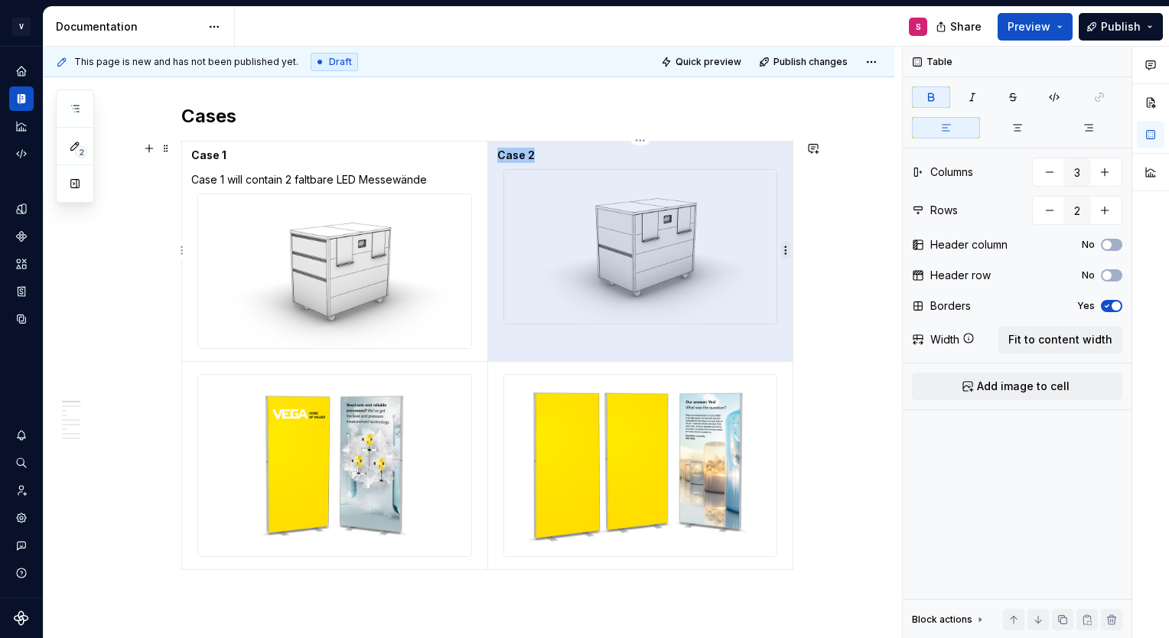
click at [788, 248] on html "V [PERSON_NAME] Brand Portal S Design system data Documentation S Share Preview…" at bounding box center [584, 319] width 1169 height 638
click at [809, 305] on div "Clear content" at bounding box center [858, 302] width 99 height 15
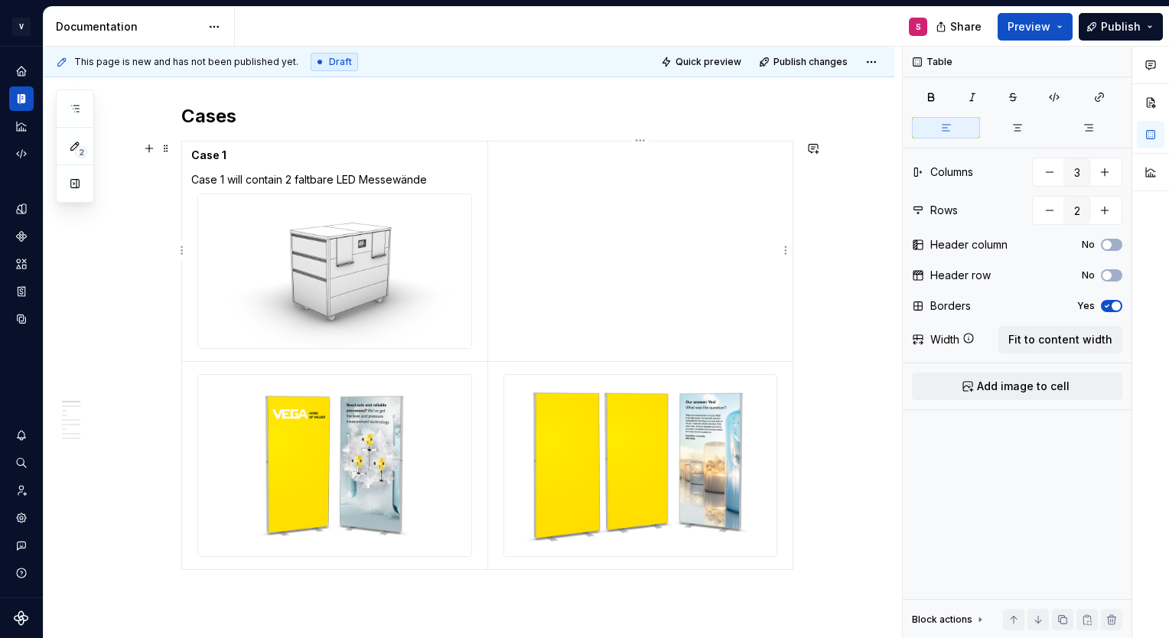
click at [575, 209] on td at bounding box center [640, 252] width 306 height 220
click at [1026, 383] on span "Add image to cell" at bounding box center [1023, 386] width 93 height 15
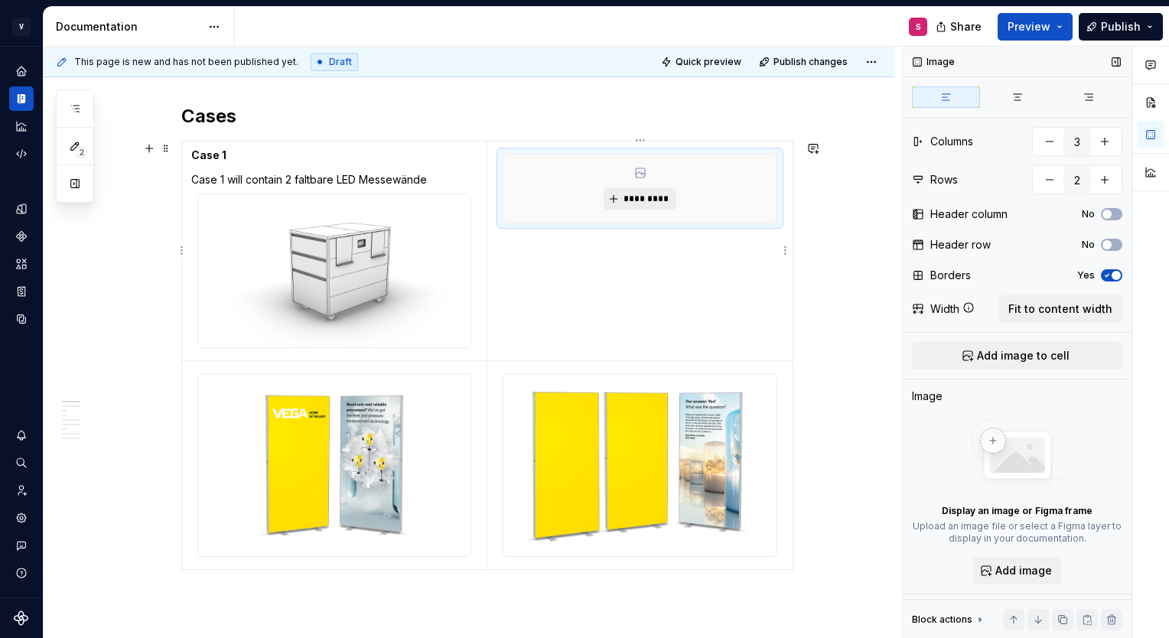
click at [630, 205] on button "*********" at bounding box center [640, 198] width 73 height 21
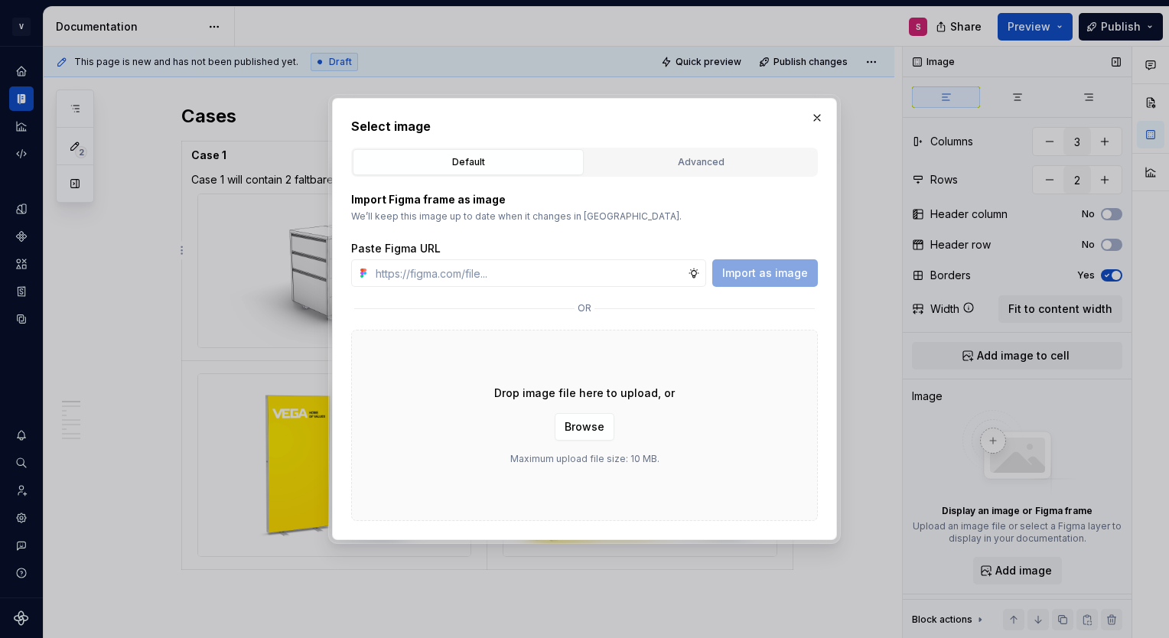
click at [585, 441] on div "Drop image file here to upload, or Browse Maximum upload file size: 10 MB." at bounding box center [584, 425] width 467 height 191
click at [578, 425] on span "Browse" at bounding box center [585, 426] width 40 height 15
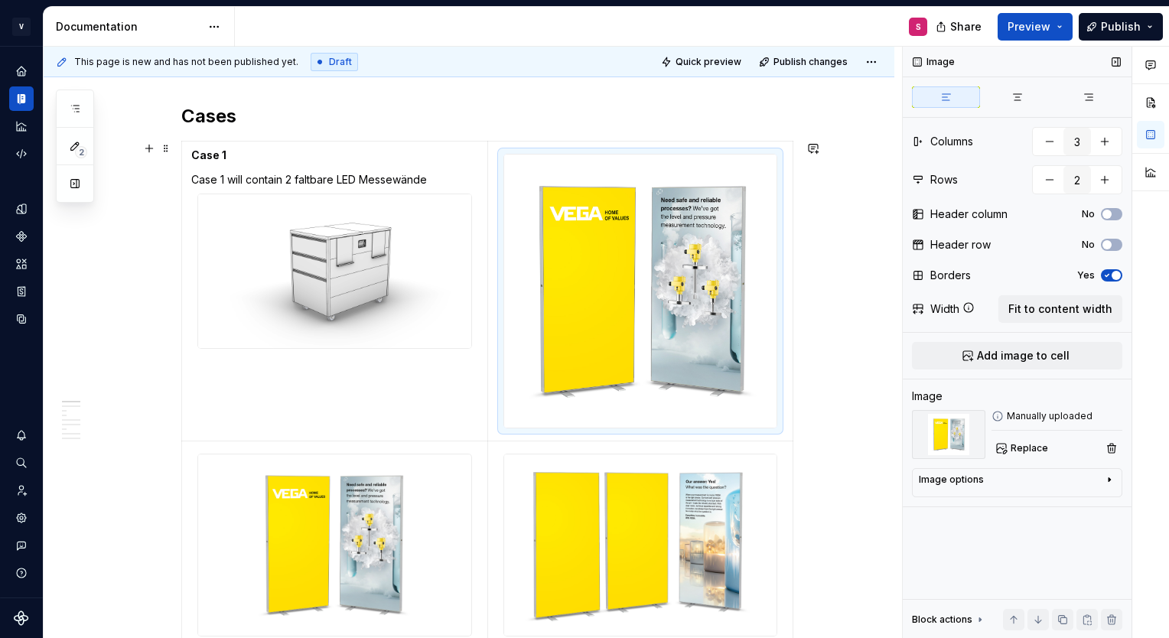
scroll to position [291, 0]
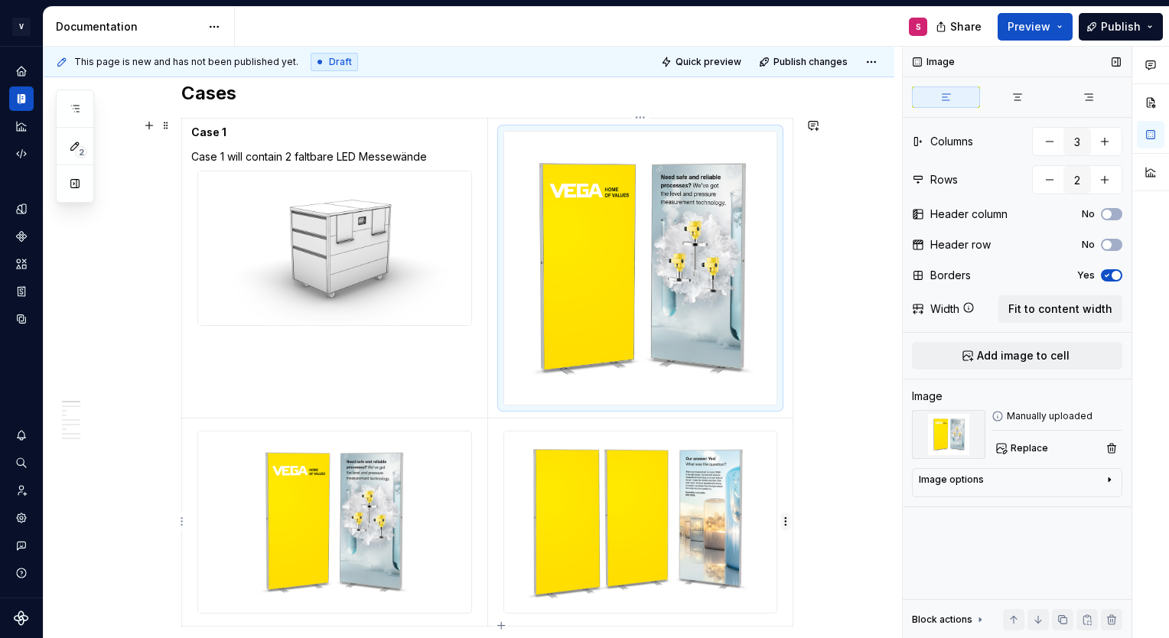
click at [785, 525] on html "V [PERSON_NAME] Brand Portal S Design system data Documentation S Share Preview…" at bounding box center [584, 319] width 1169 height 638
type textarea "*"
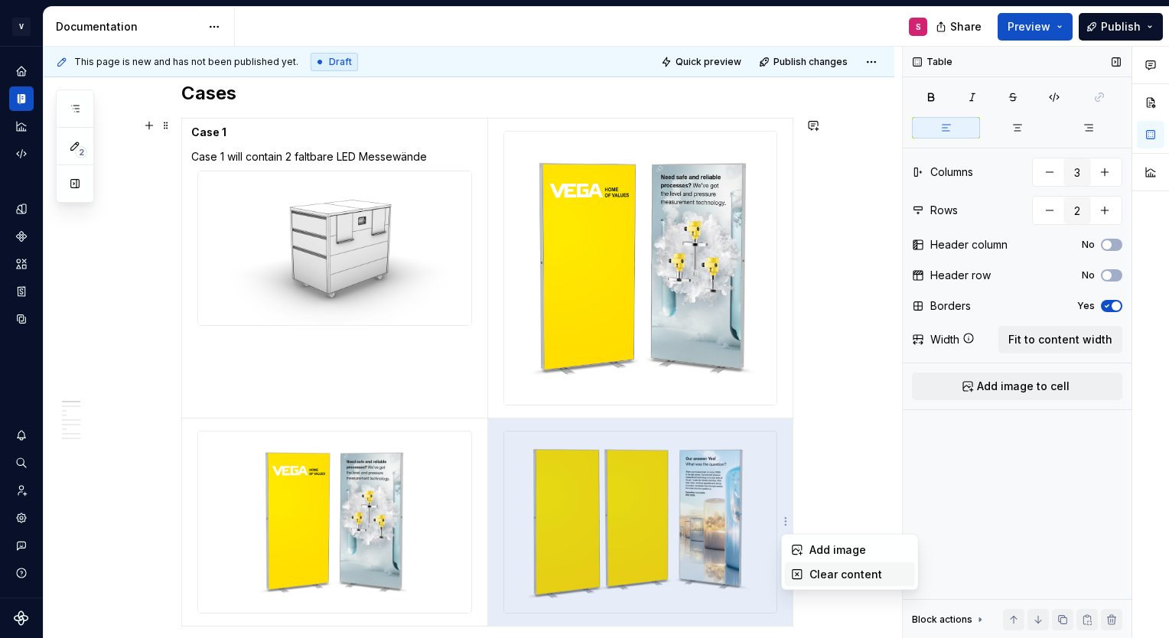
click at [817, 575] on div "Clear content" at bounding box center [858, 574] width 99 height 15
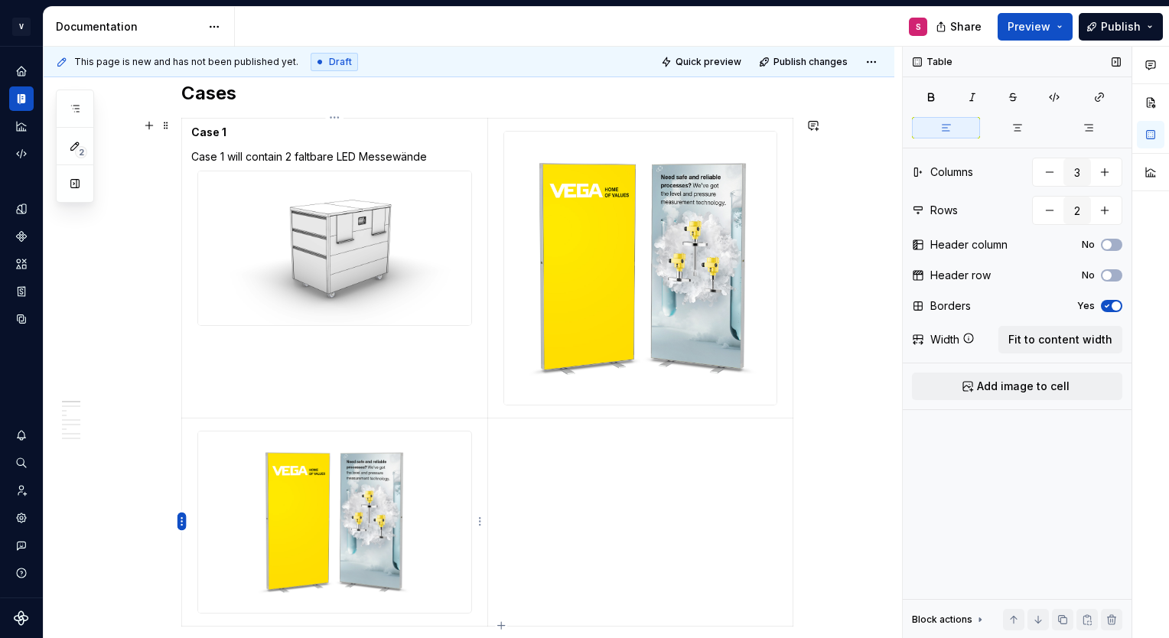
click at [181, 519] on html "V [PERSON_NAME] Brand Portal S Design system data Documentation S Share Preview…" at bounding box center [584, 319] width 1169 height 638
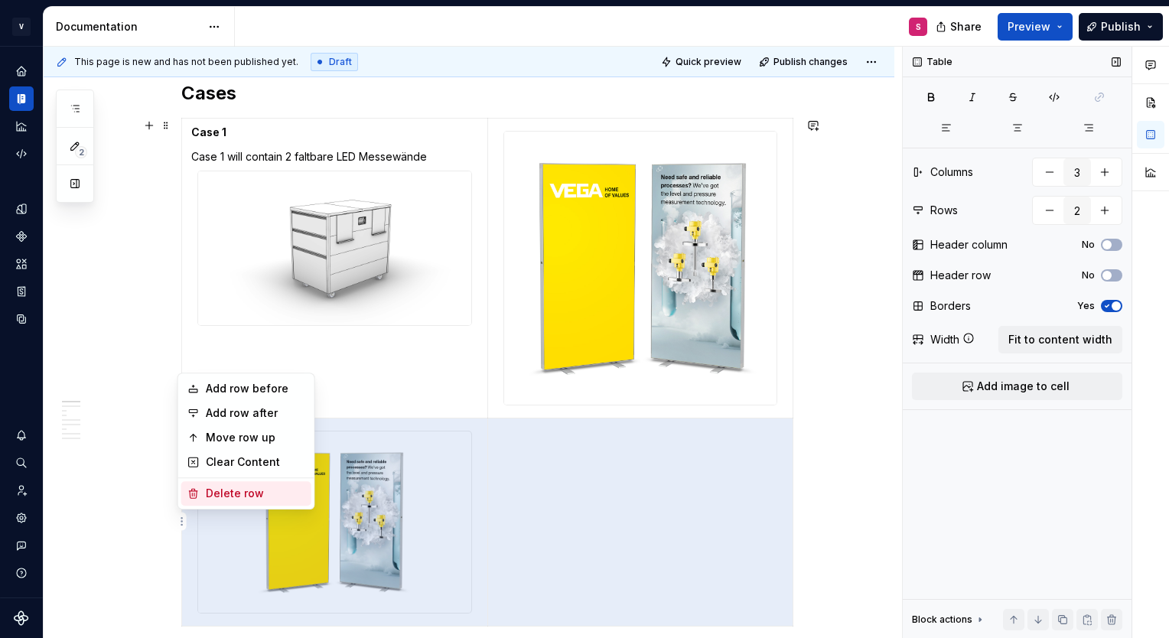
click at [247, 493] on div "Delete row" at bounding box center [255, 493] width 99 height 15
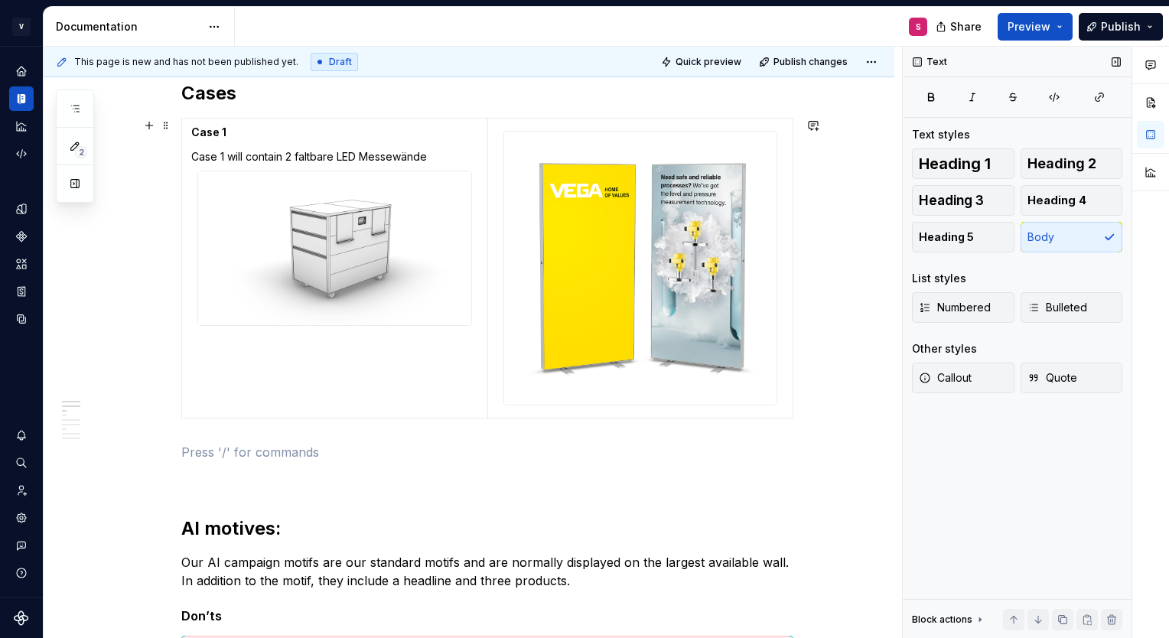
scroll to position [248, 0]
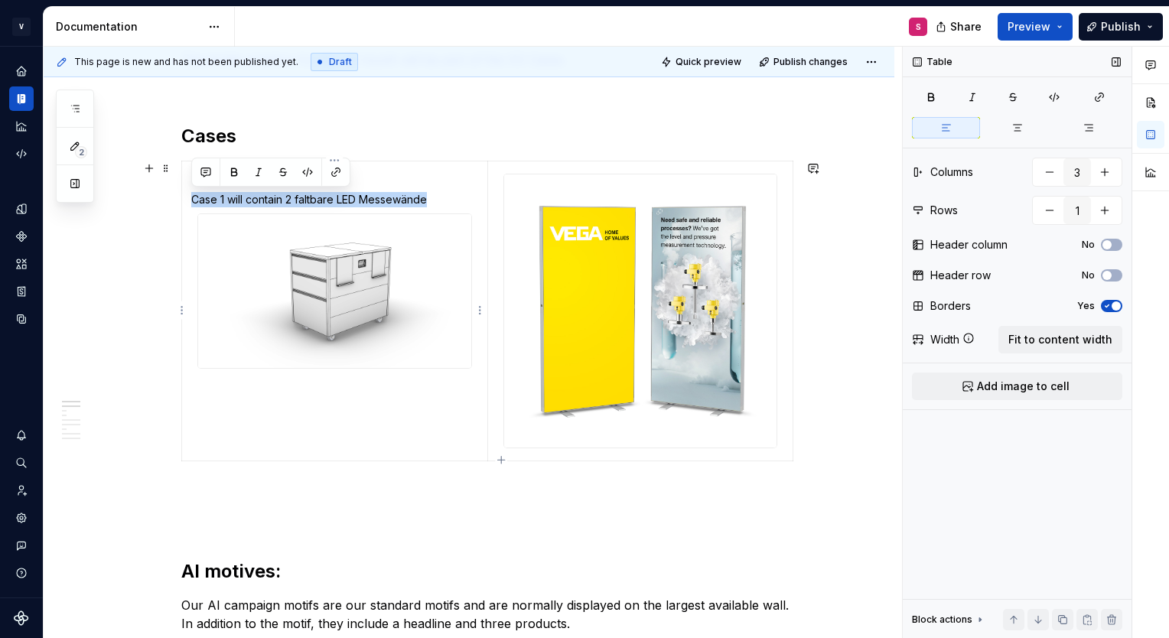
drag, startPoint x: 441, startPoint y: 197, endPoint x: 190, endPoint y: 185, distance: 252.0
click at [190, 185] on td "Case 1 Case 1 will contain 2 faltbare LED Messewände" at bounding box center [335, 311] width 306 height 300
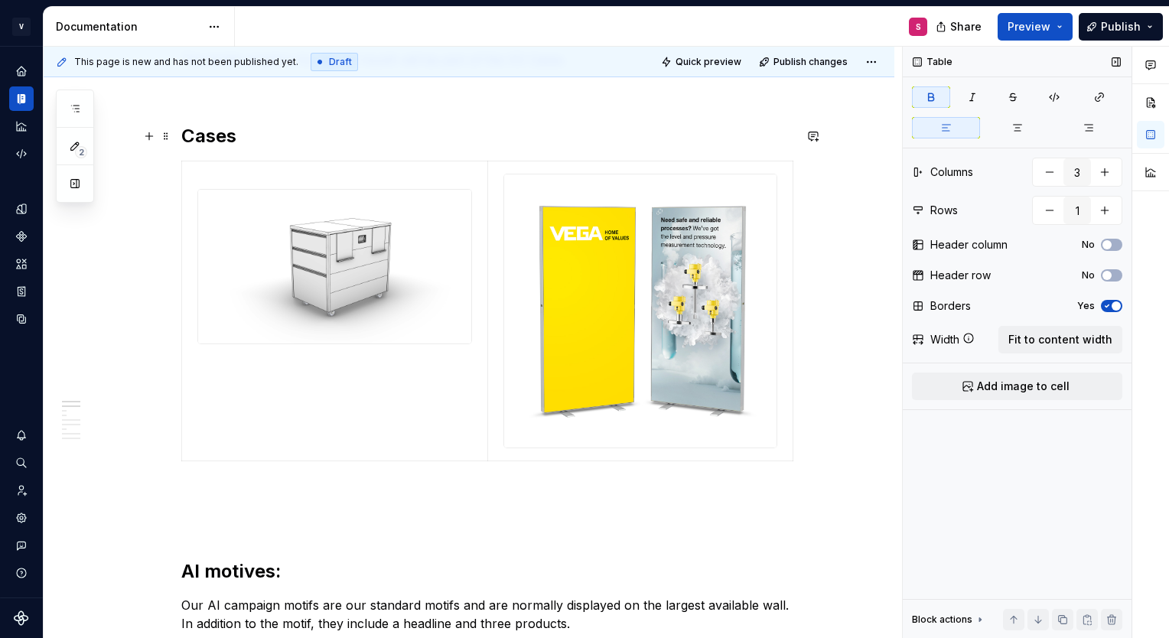
click at [271, 142] on h2 "Cases" at bounding box center [487, 136] width 612 height 24
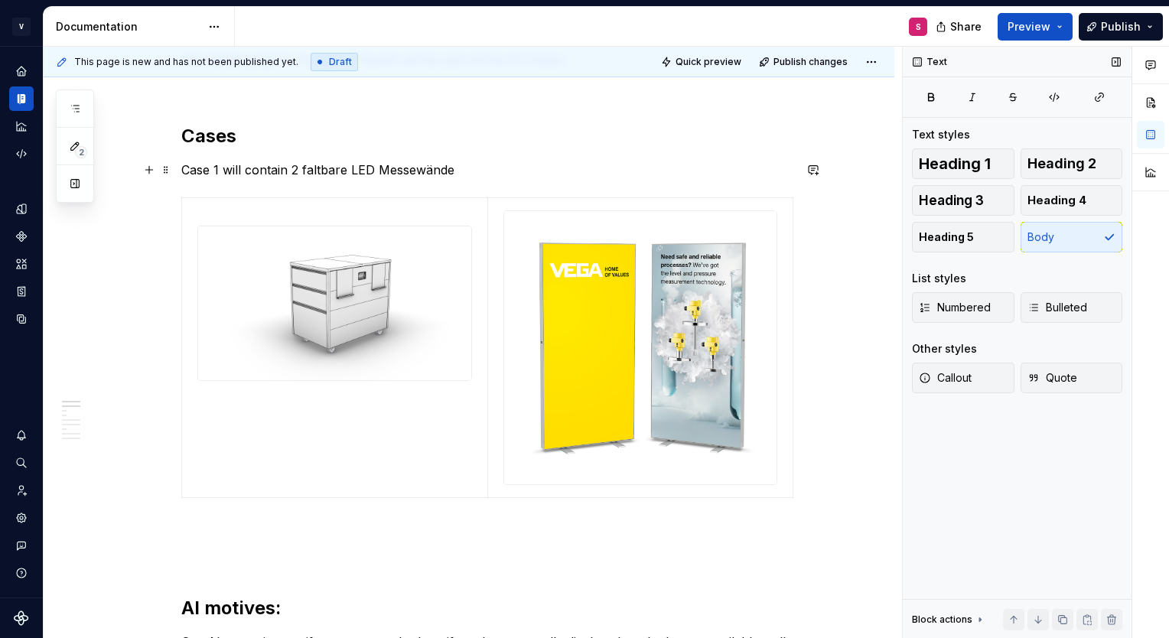
click at [188, 164] on p "Case 1 will contain 2 faltbare LED Messewände" at bounding box center [487, 170] width 612 height 18
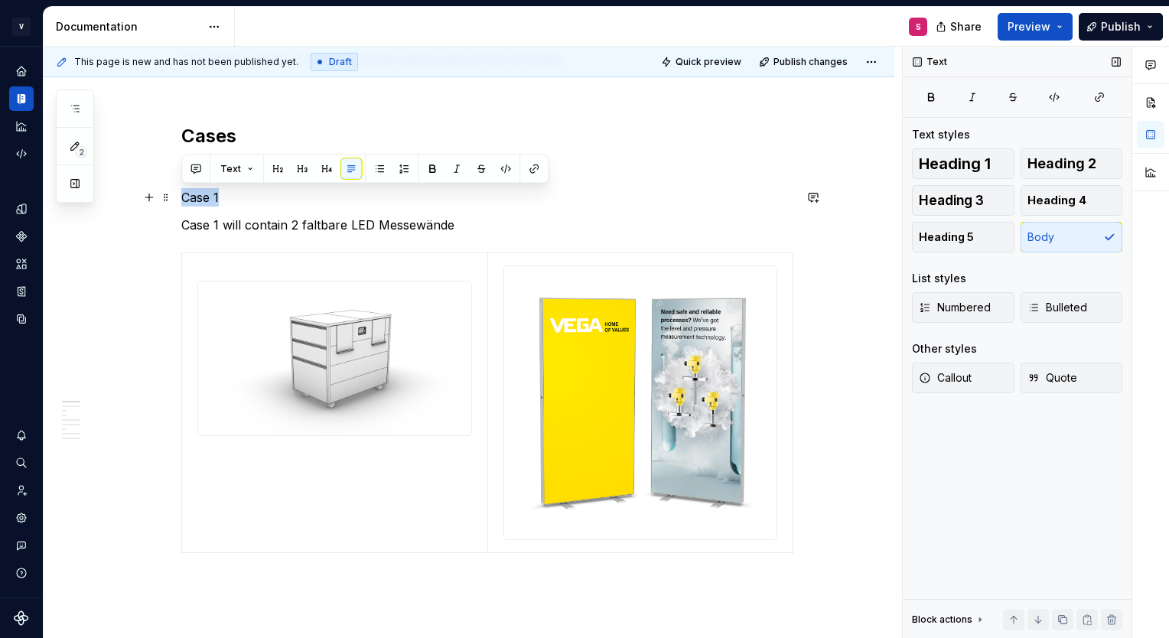
drag, startPoint x: 240, startPoint y: 190, endPoint x: 178, endPoint y: 197, distance: 63.2
click at [278, 165] on button "button" at bounding box center [277, 168] width 21 height 21
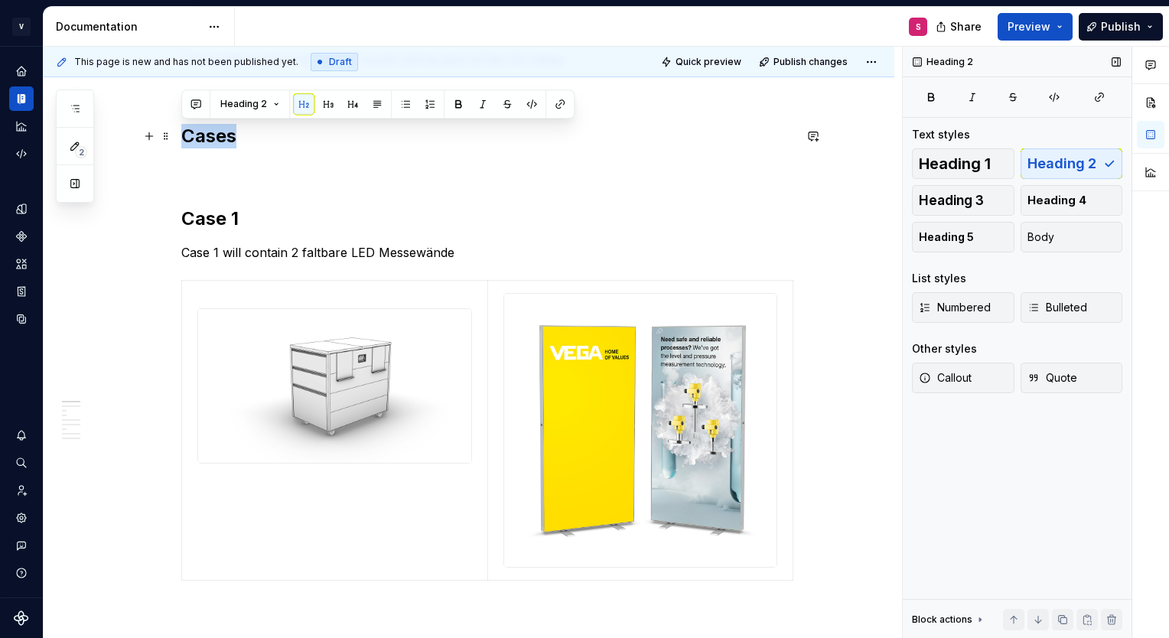
drag, startPoint x: 239, startPoint y: 138, endPoint x: 176, endPoint y: 129, distance: 64.3
click at [351, 99] on button "button" at bounding box center [352, 103] width 21 height 21
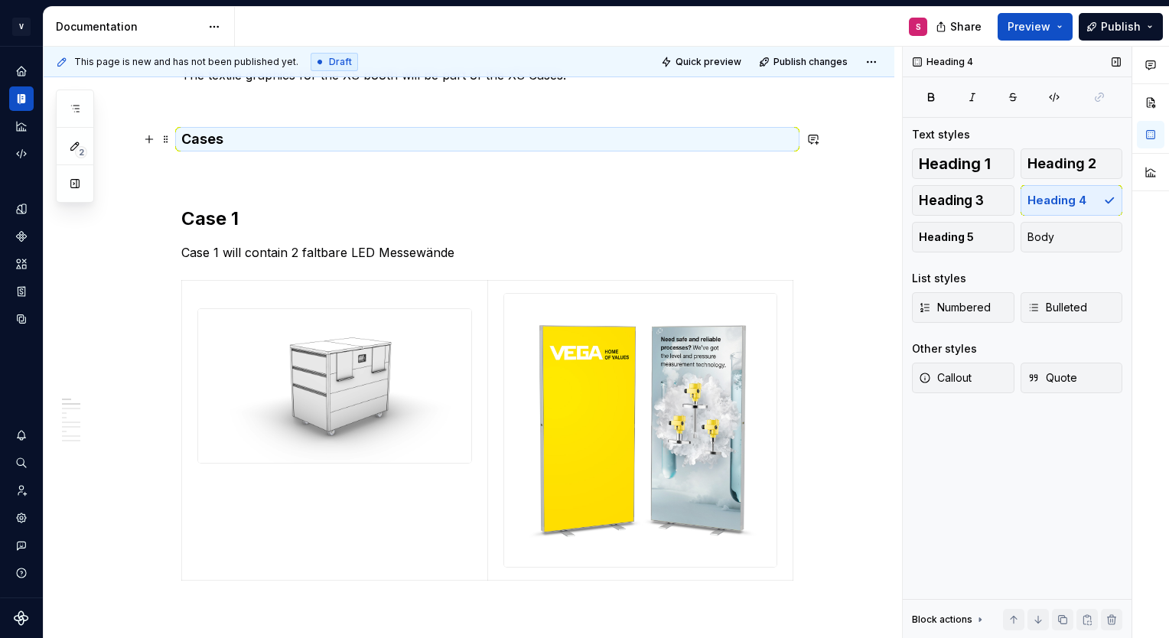
click at [234, 130] on h4 "Cases" at bounding box center [487, 139] width 612 height 18
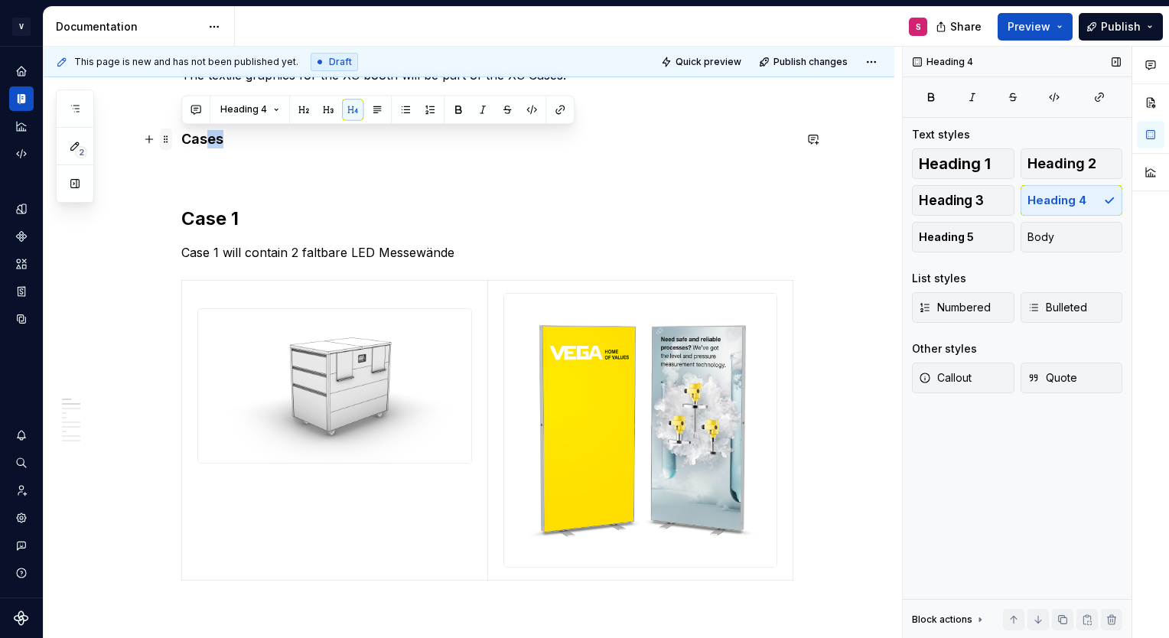
drag, startPoint x: 243, startPoint y: 133, endPoint x: 171, endPoint y: 139, distance: 72.2
click at [228, 140] on h4 "Cases" at bounding box center [487, 139] width 612 height 18
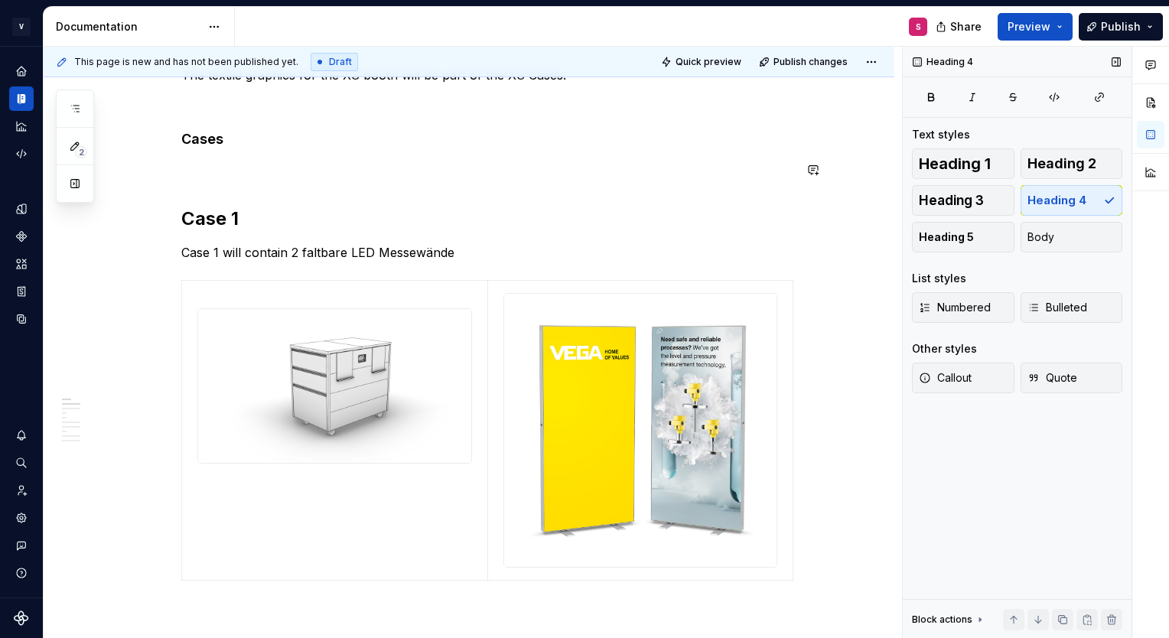
scroll to position [87, 0]
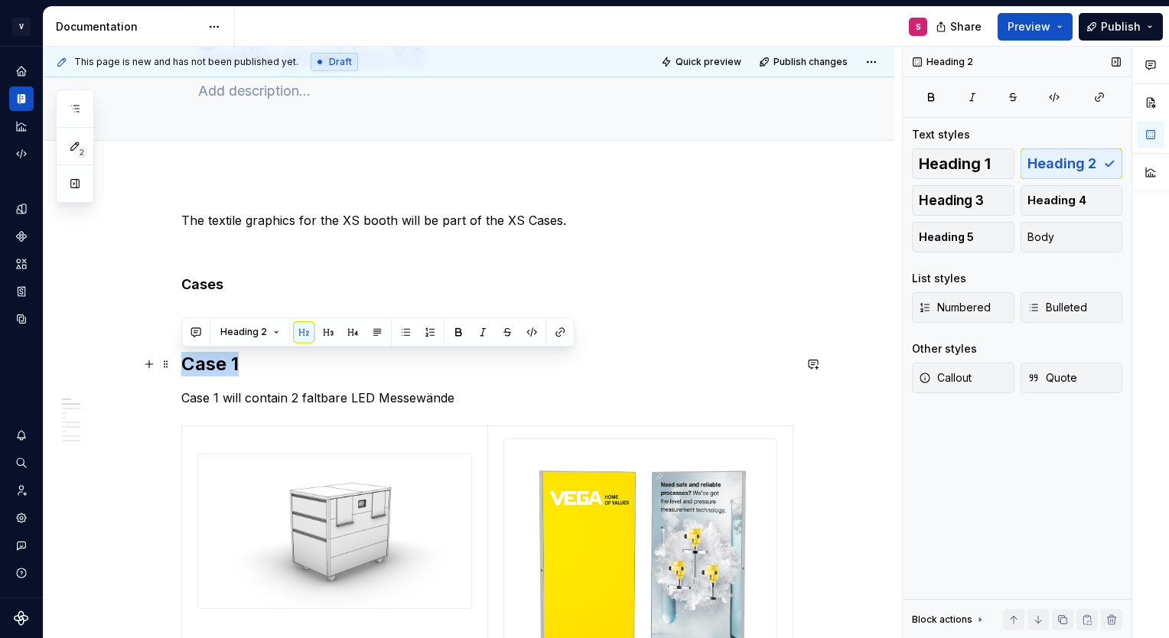
drag, startPoint x: 246, startPoint y: 357, endPoint x: 184, endPoint y: 360, distance: 62.0
click at [184, 360] on h2 "Case 1" at bounding box center [487, 364] width 612 height 24
click at [344, 333] on button "button" at bounding box center [352, 331] width 21 height 21
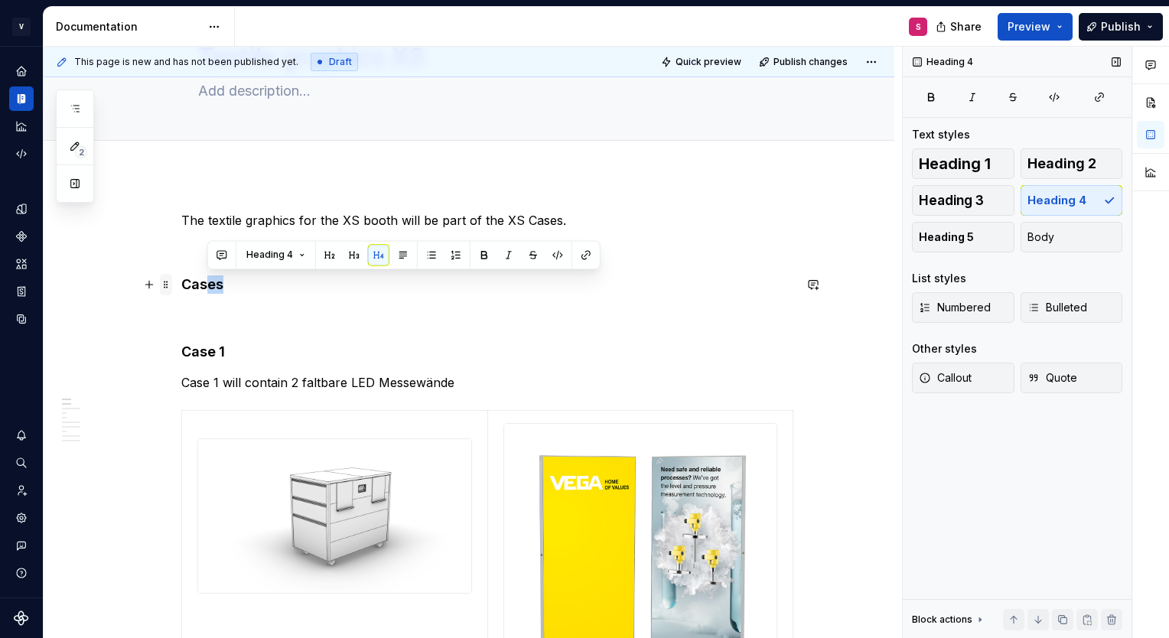
drag, startPoint x: 235, startPoint y: 289, endPoint x: 171, endPoint y: 283, distance: 63.8
click at [213, 278] on h4 "Cases" at bounding box center [487, 284] width 612 height 18
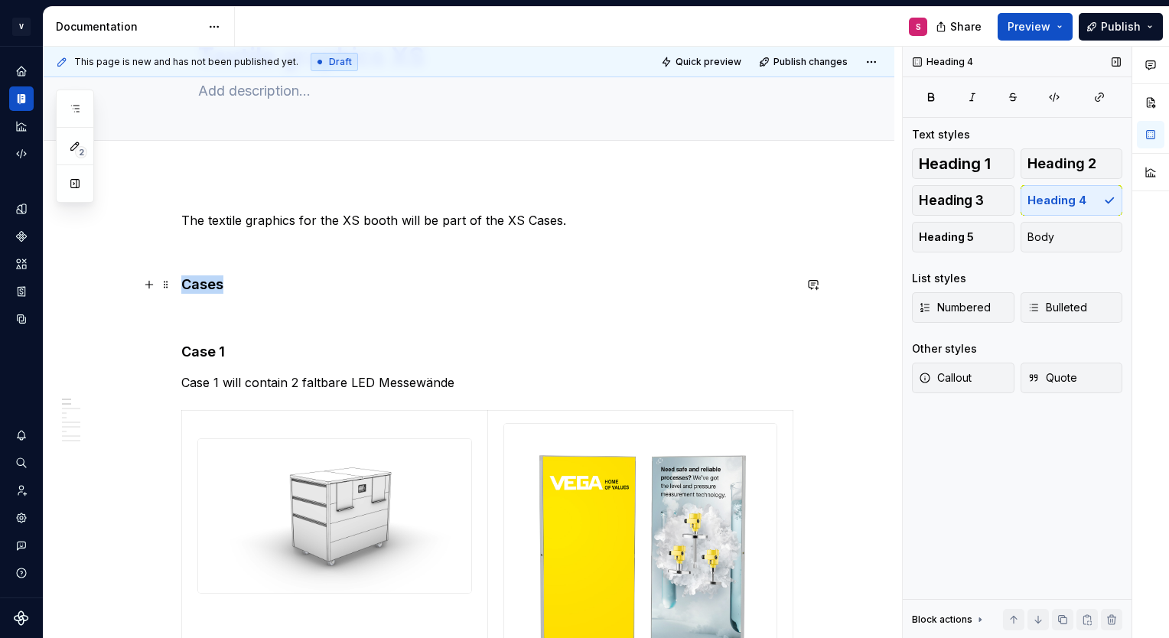
click at [213, 278] on h4 "Cases" at bounding box center [487, 284] width 612 height 18
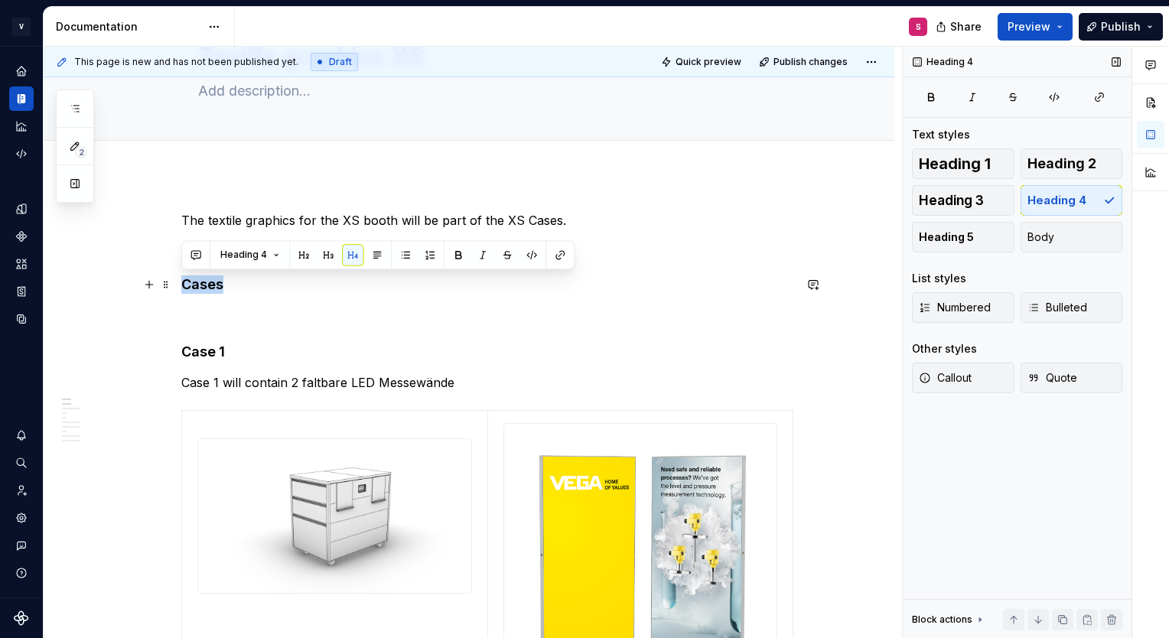
click at [213, 278] on h4 "Cases" at bounding box center [487, 284] width 612 height 18
click at [309, 252] on button "button" at bounding box center [303, 254] width 21 height 21
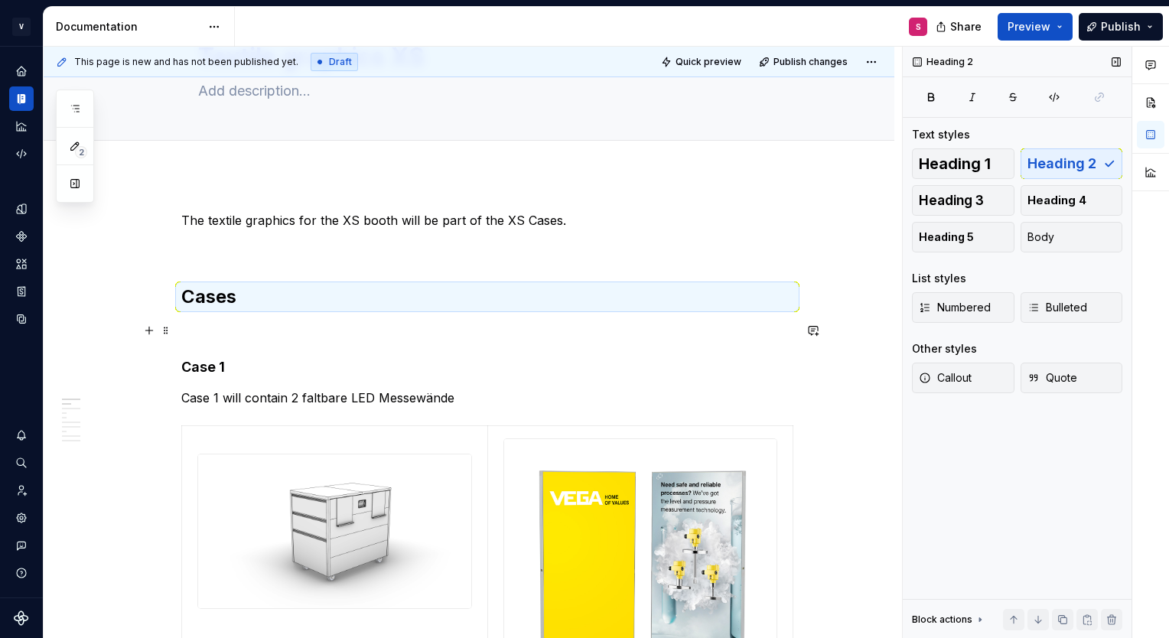
click at [225, 327] on p at bounding box center [487, 330] width 612 height 18
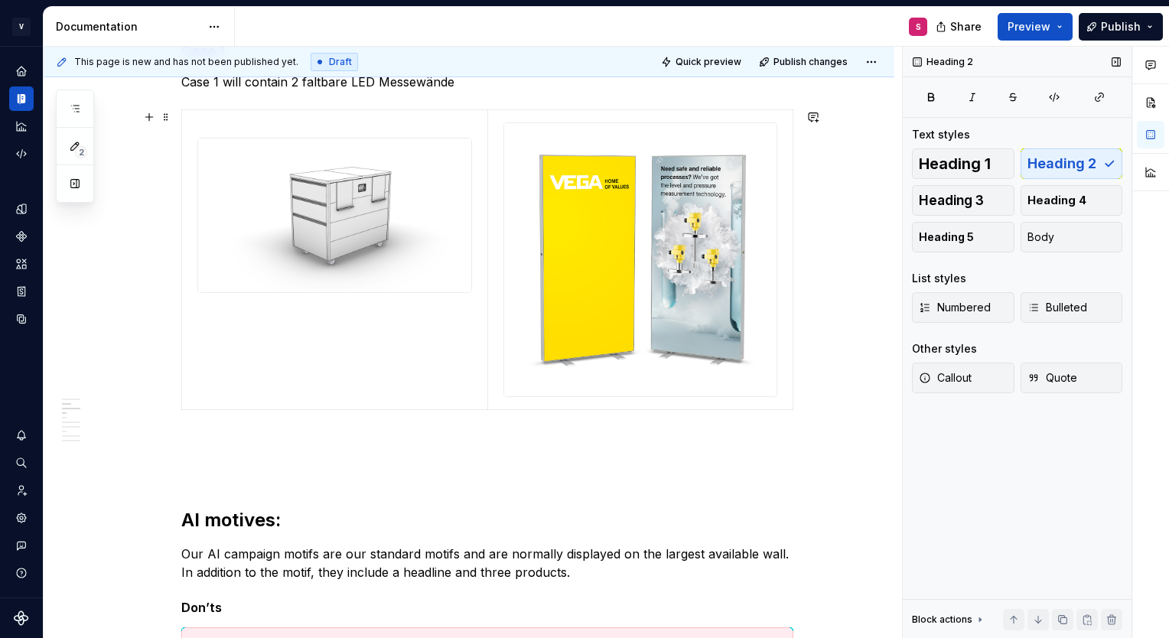
scroll to position [0, 28]
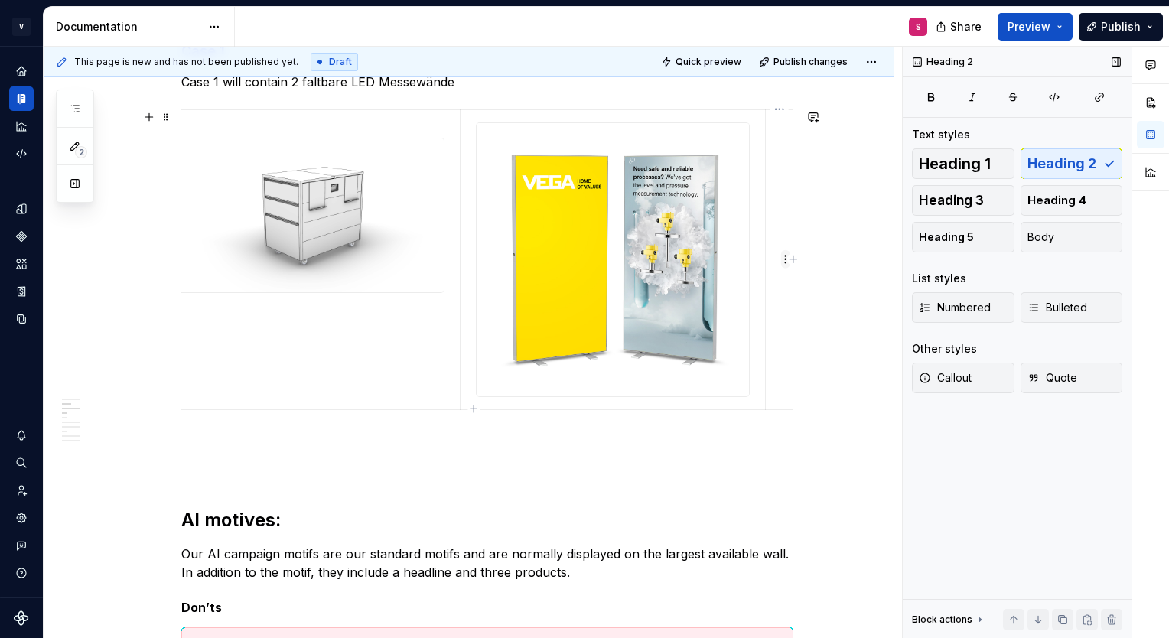
click at [783, 258] on html "V [PERSON_NAME] Brand Portal S Design system data Documentation S Share Preview…" at bounding box center [584, 319] width 1169 height 638
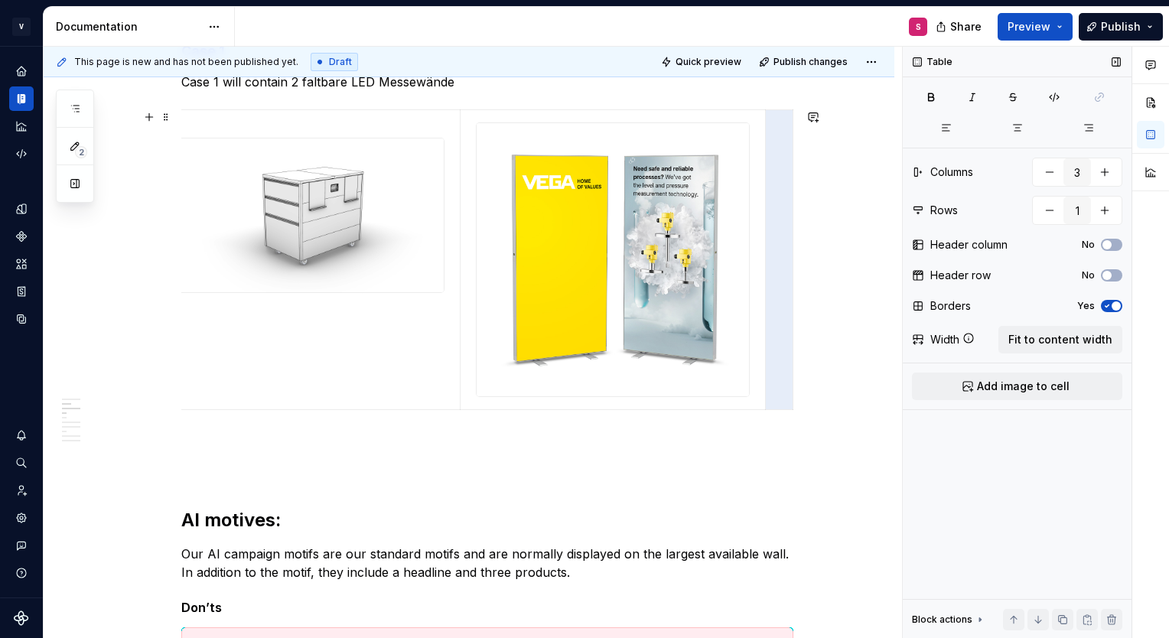
click at [775, 221] on html "V [PERSON_NAME] Brand Portal S Design system data Documentation S Share Preview…" at bounding box center [584, 319] width 1169 height 638
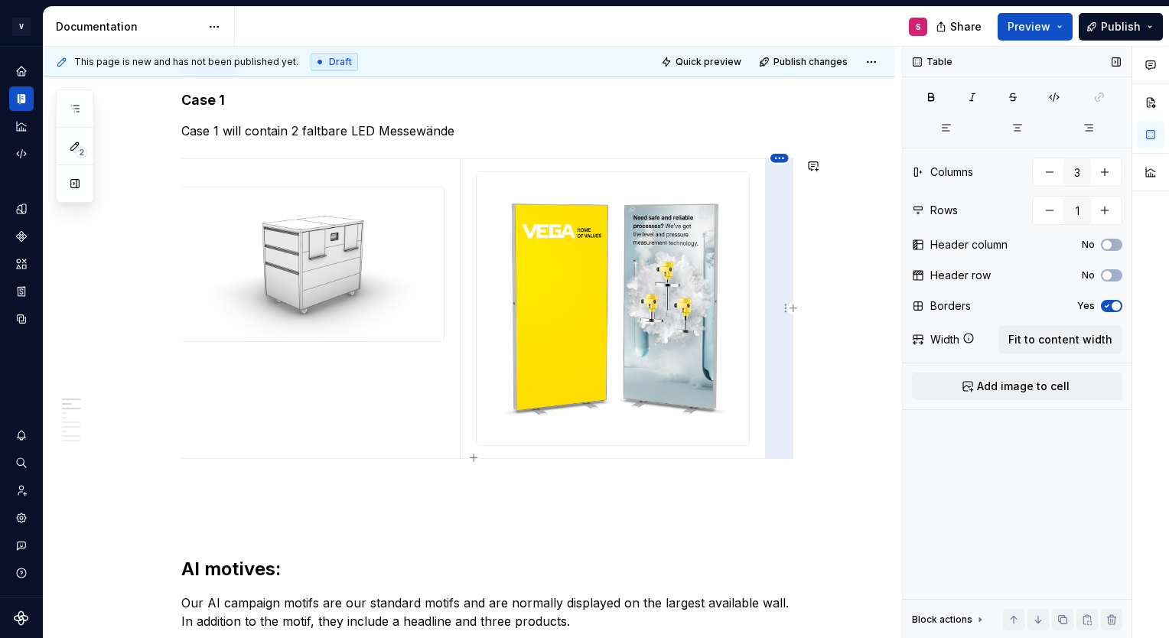
click at [780, 158] on html "V [PERSON_NAME] Brand Portal S Design system data Documentation S Share Preview…" at bounding box center [584, 319] width 1169 height 638
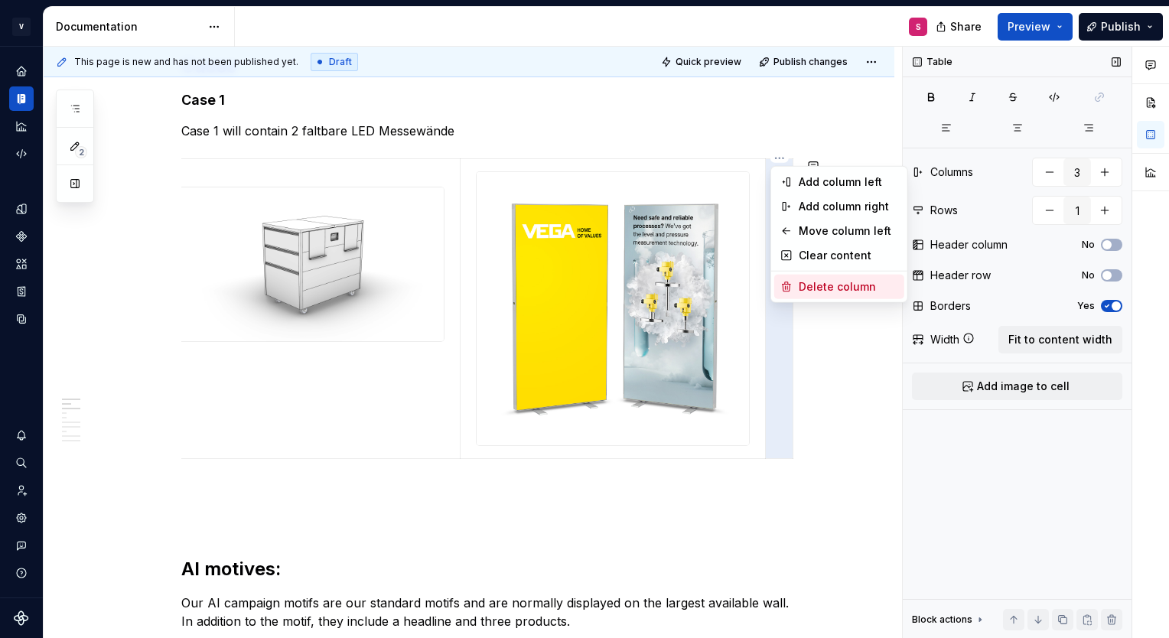
click at [823, 289] on div "Delete column" at bounding box center [848, 286] width 99 height 15
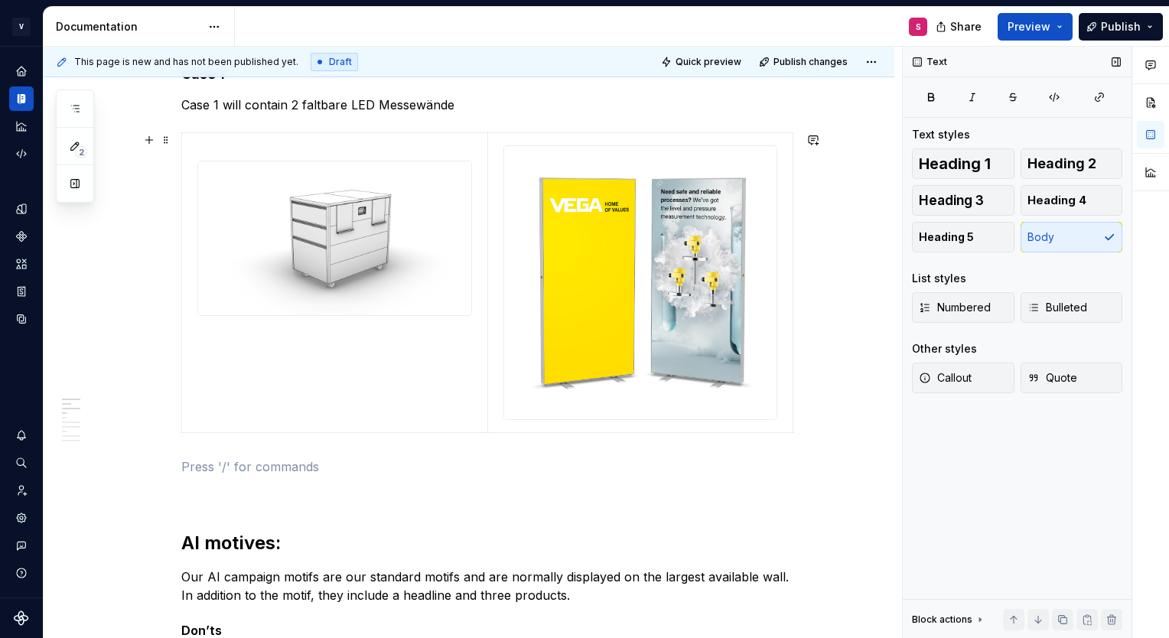
scroll to position [311, 0]
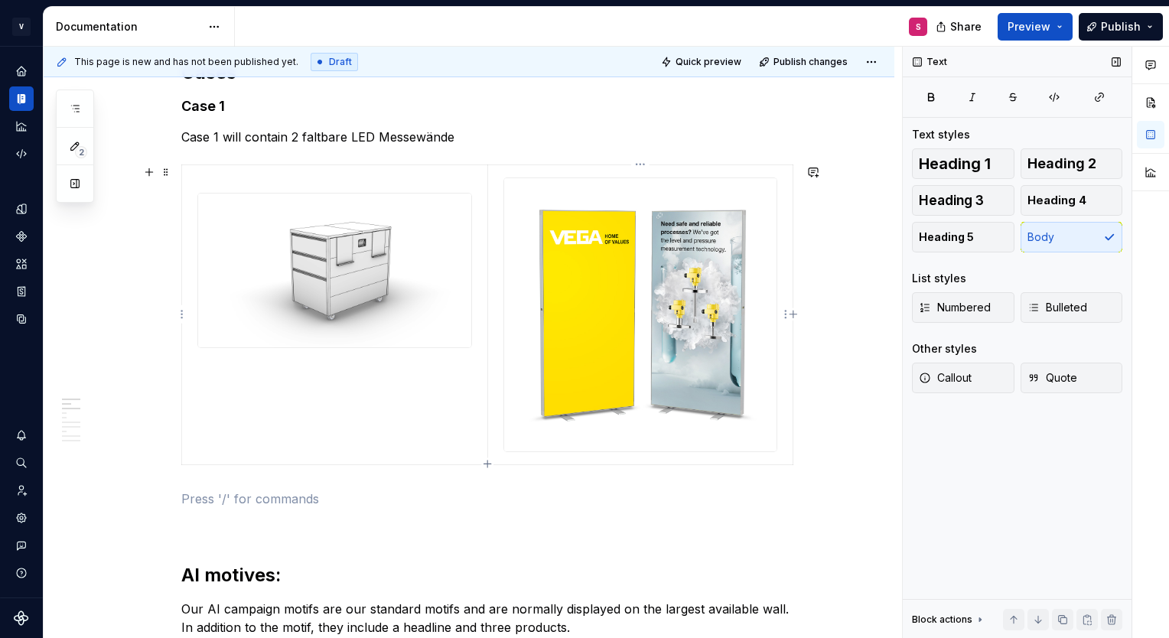
click at [613, 297] on img at bounding box center [640, 314] width 273 height 273
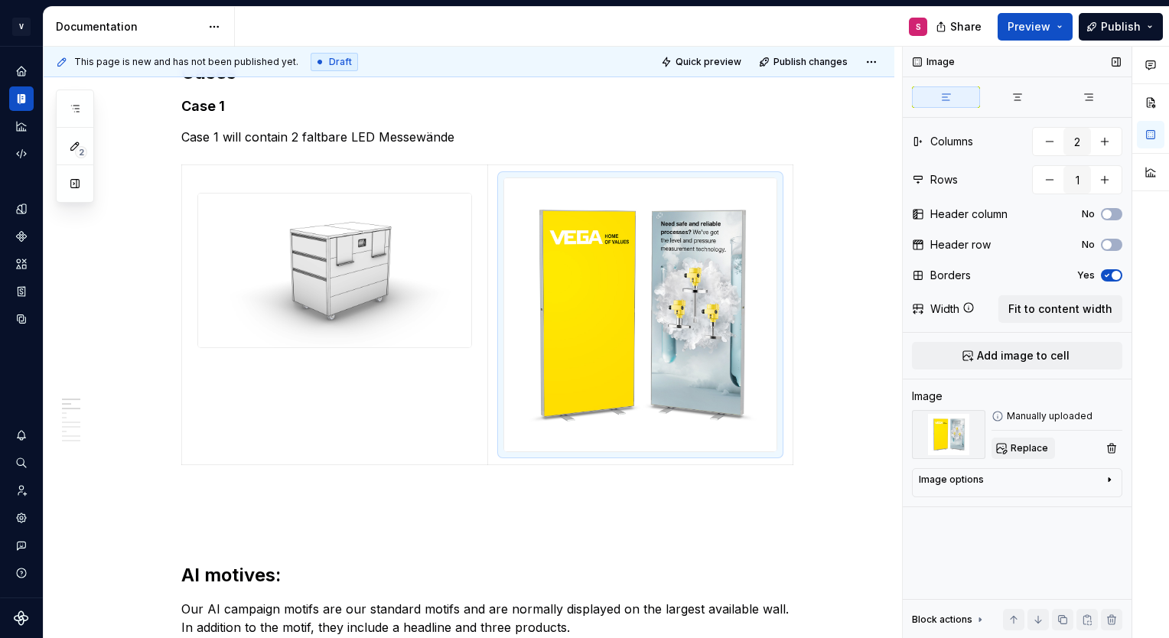
click at [1015, 445] on span "Replace" at bounding box center [1029, 448] width 37 height 12
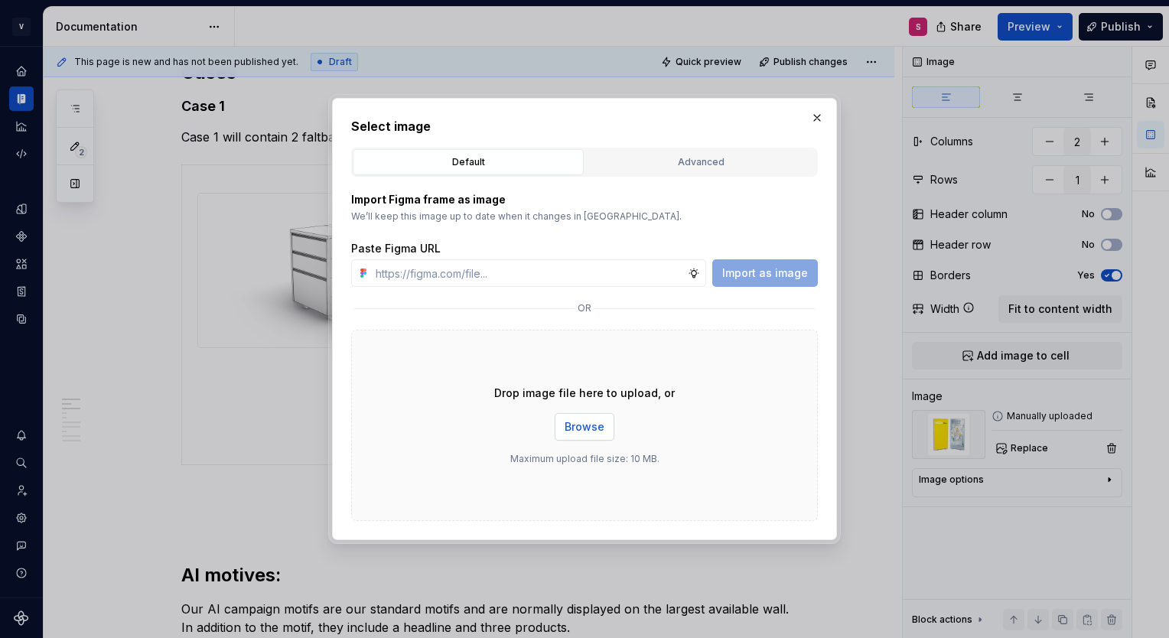
click at [557, 421] on button "Browse" at bounding box center [585, 427] width 60 height 28
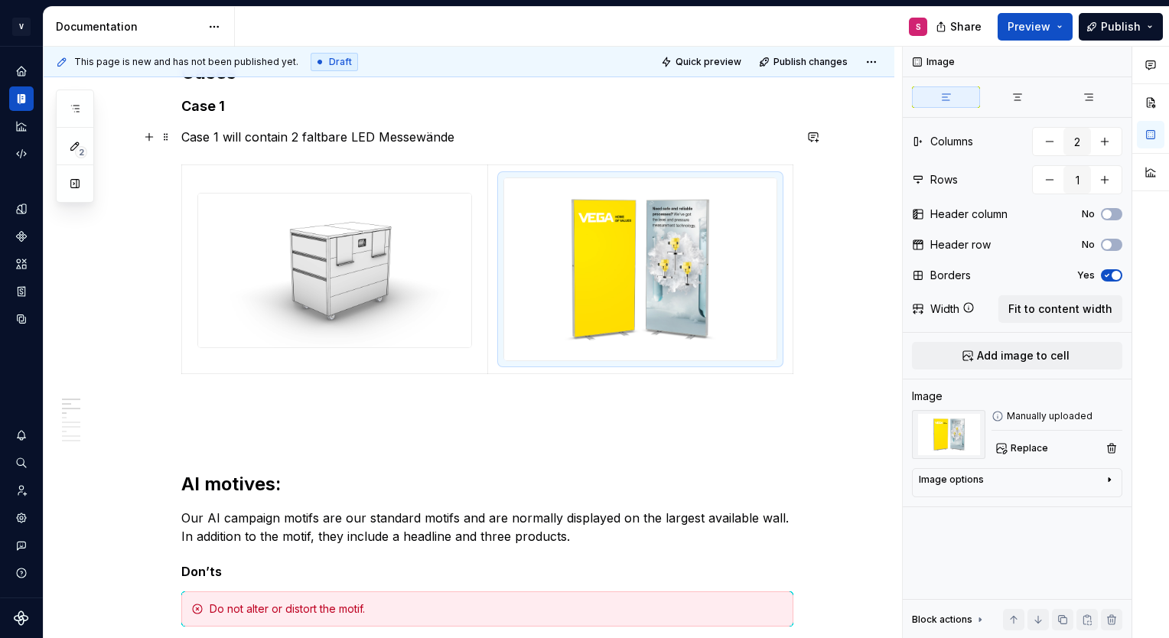
scroll to position [278, 0]
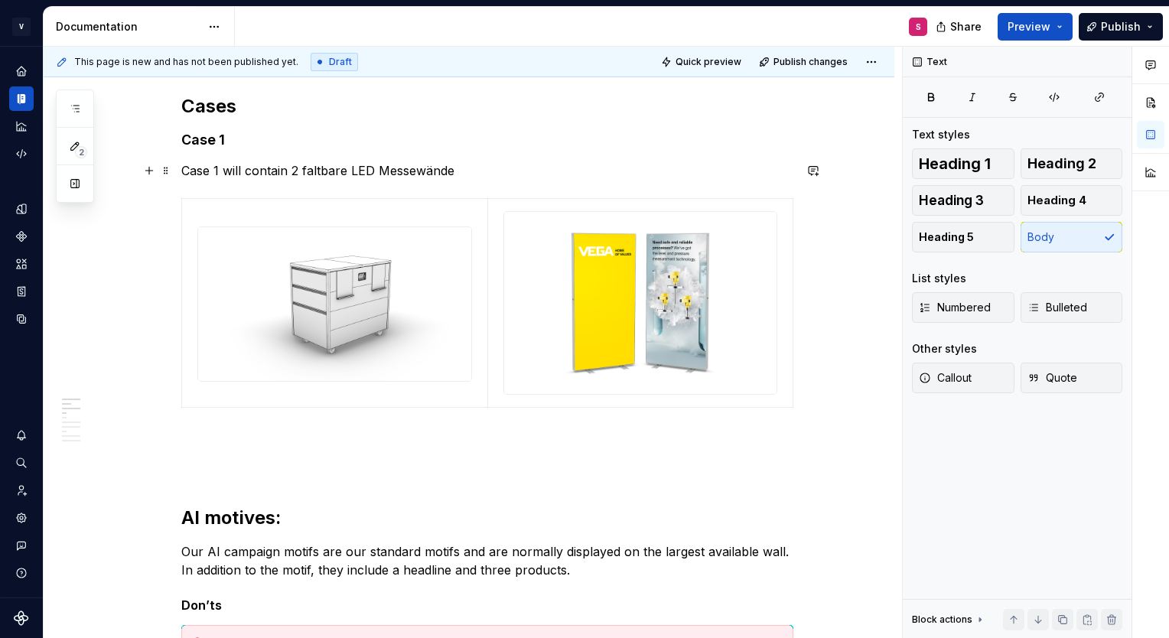
click at [188, 171] on p "Case 1 will contain 2 faltbare LED Messewände" at bounding box center [487, 170] width 612 height 18
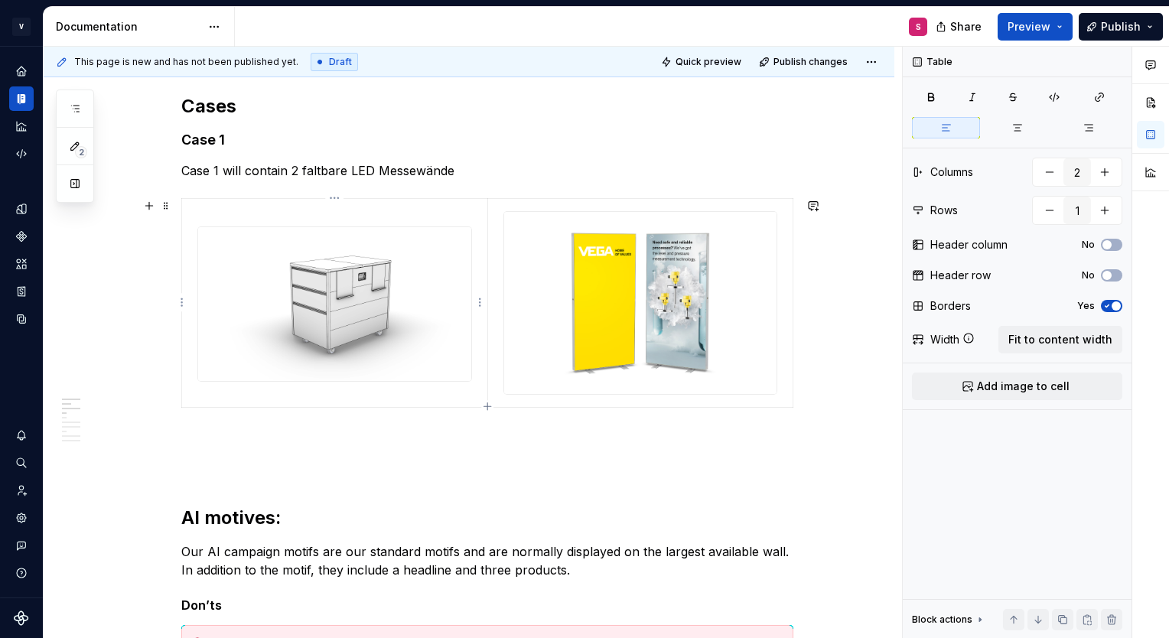
click at [213, 212] on p at bounding box center [334, 212] width 287 height 15
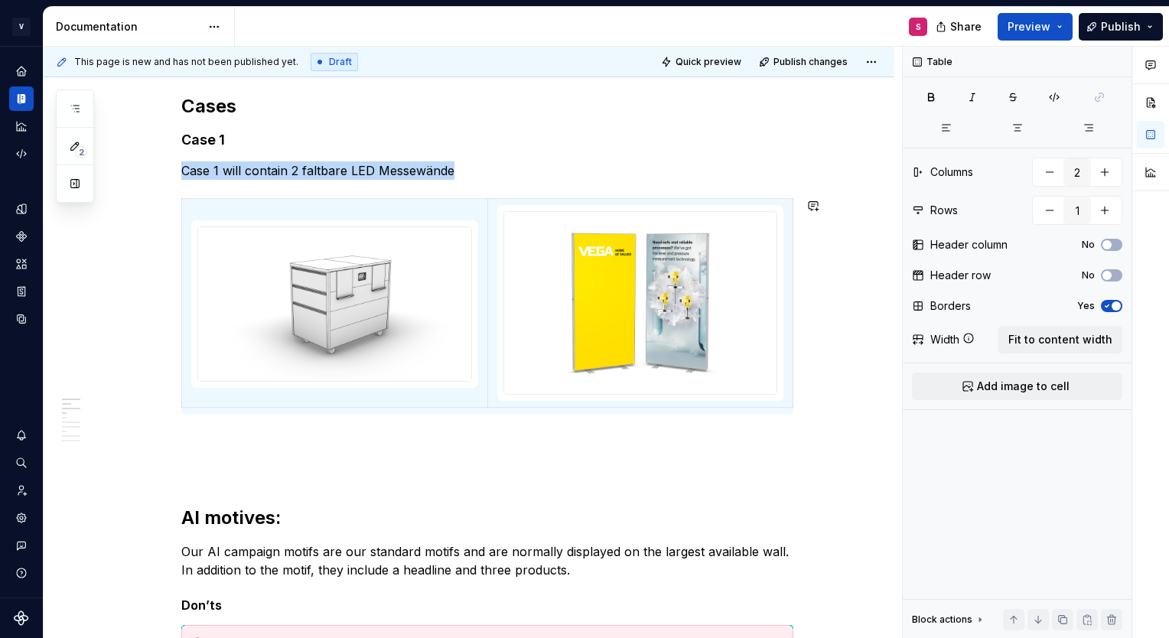
click at [604, 173] on p "Case 1 will contain 2 faltbare LED Messewände" at bounding box center [487, 170] width 612 height 18
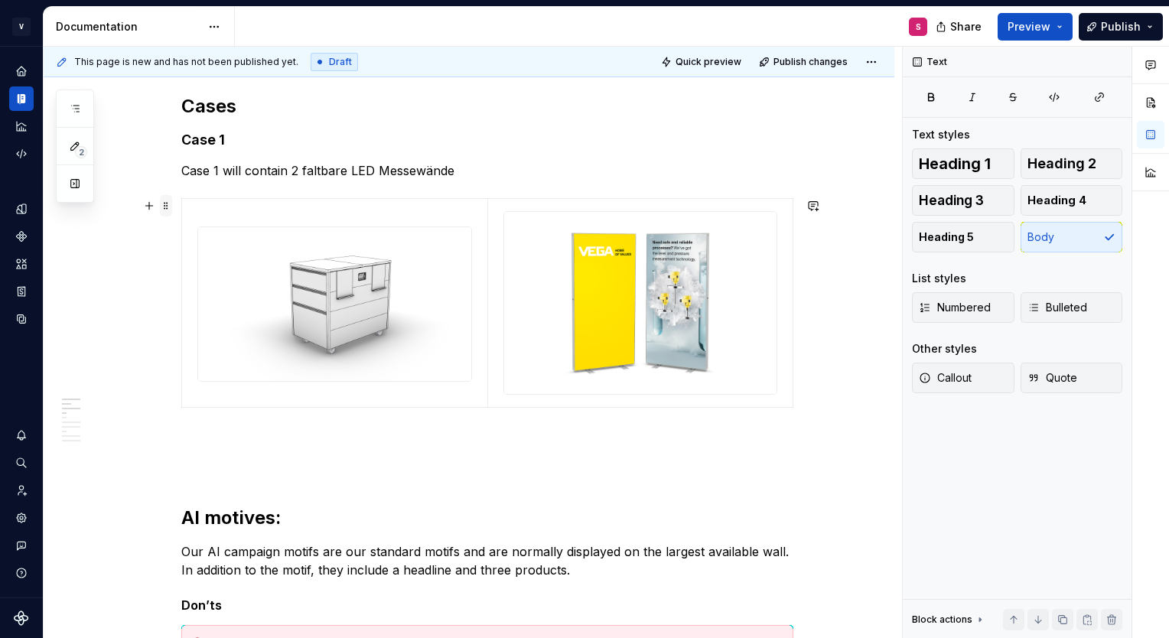
click at [164, 201] on span at bounding box center [166, 205] width 12 height 21
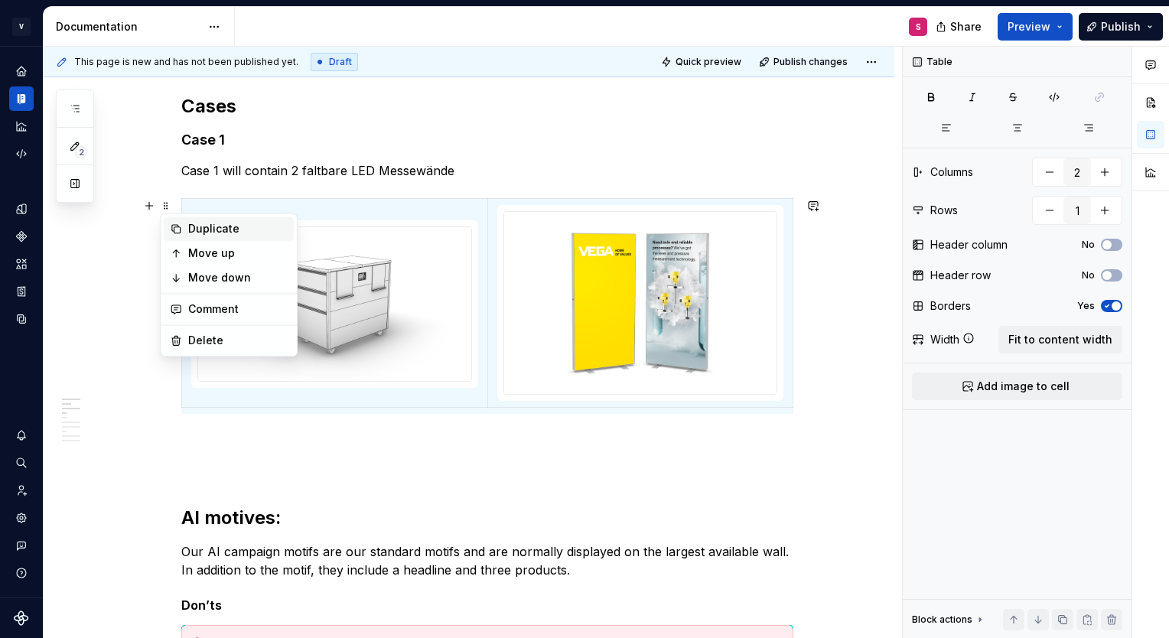
click at [218, 230] on div "Duplicate" at bounding box center [237, 228] width 99 height 15
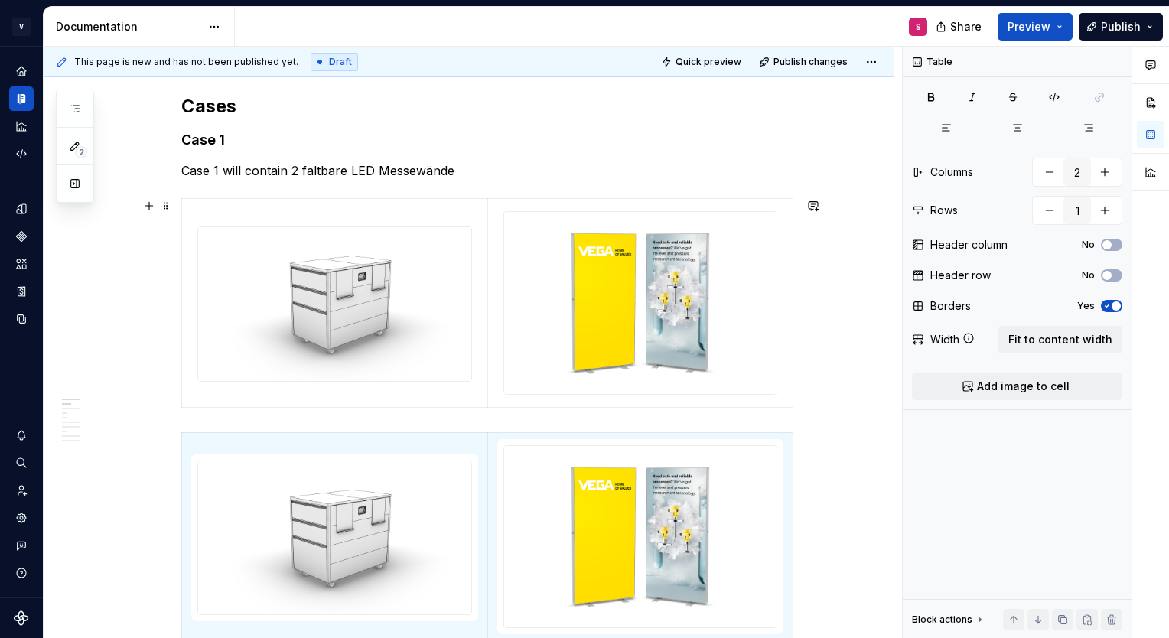
scroll to position [297, 0]
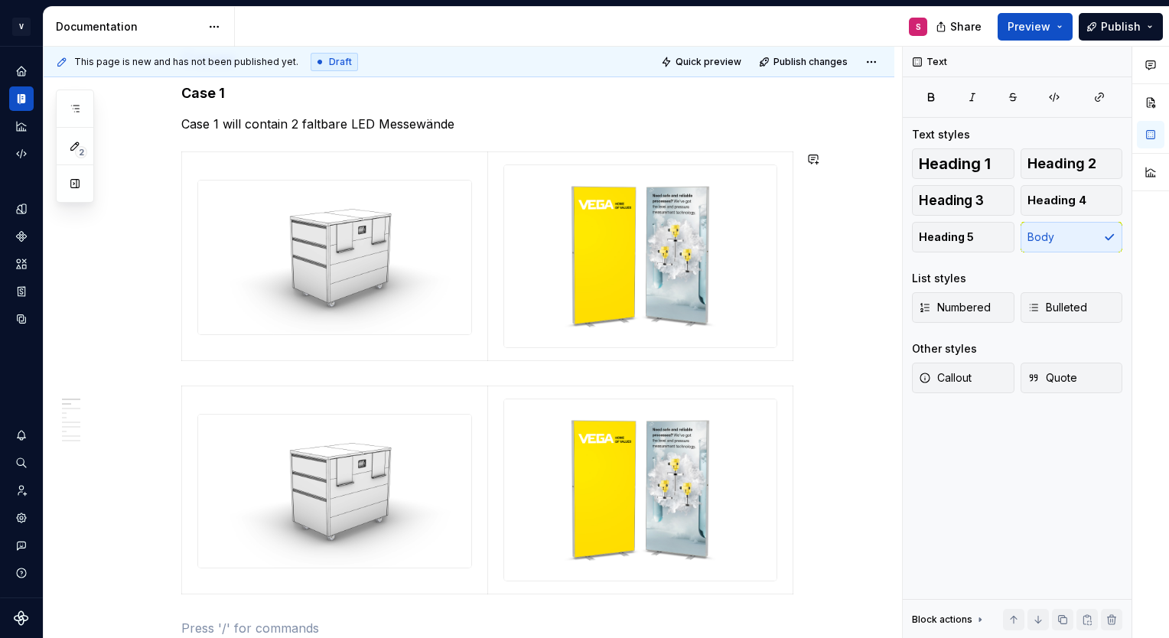
scroll to position [352, 0]
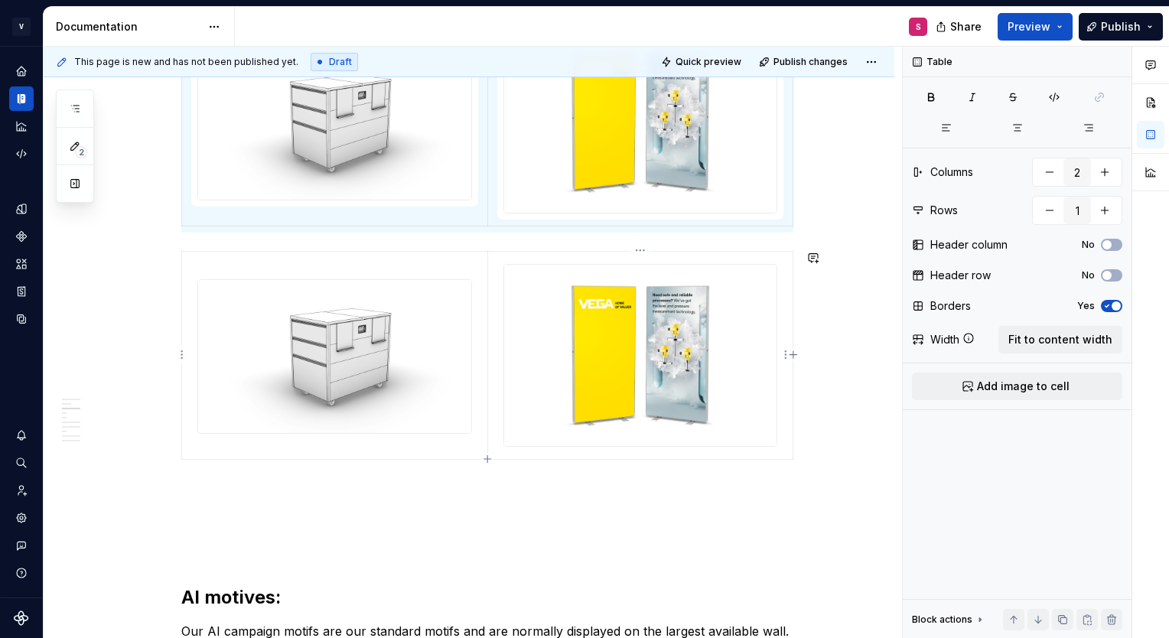
scroll to position [428, 0]
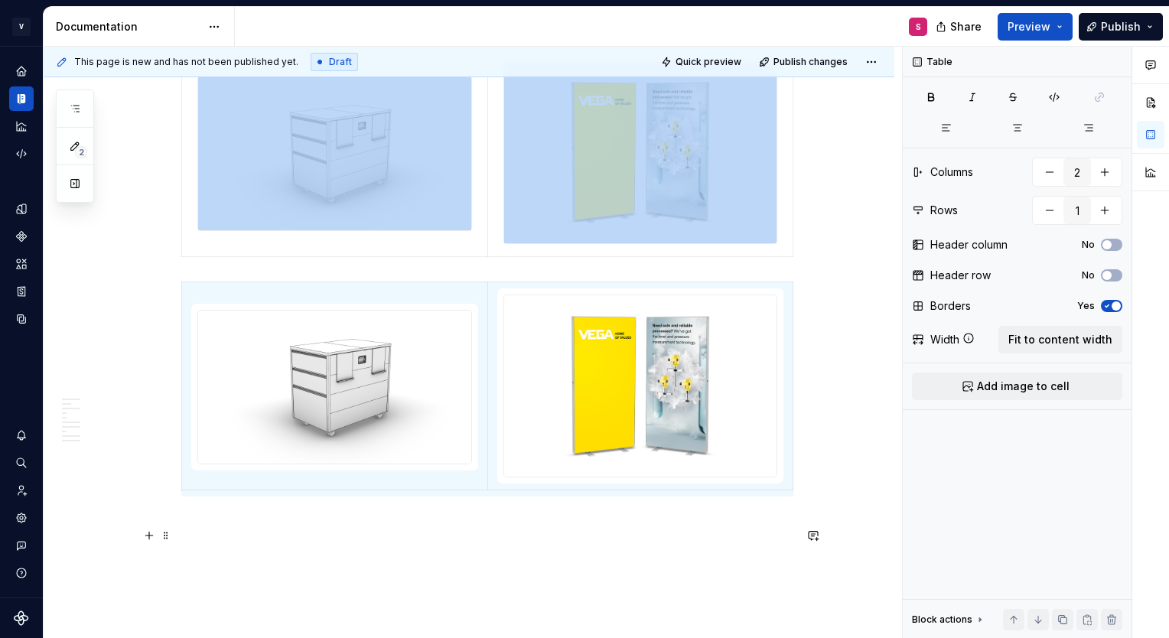
click at [219, 533] on p at bounding box center [487, 524] width 612 height 18
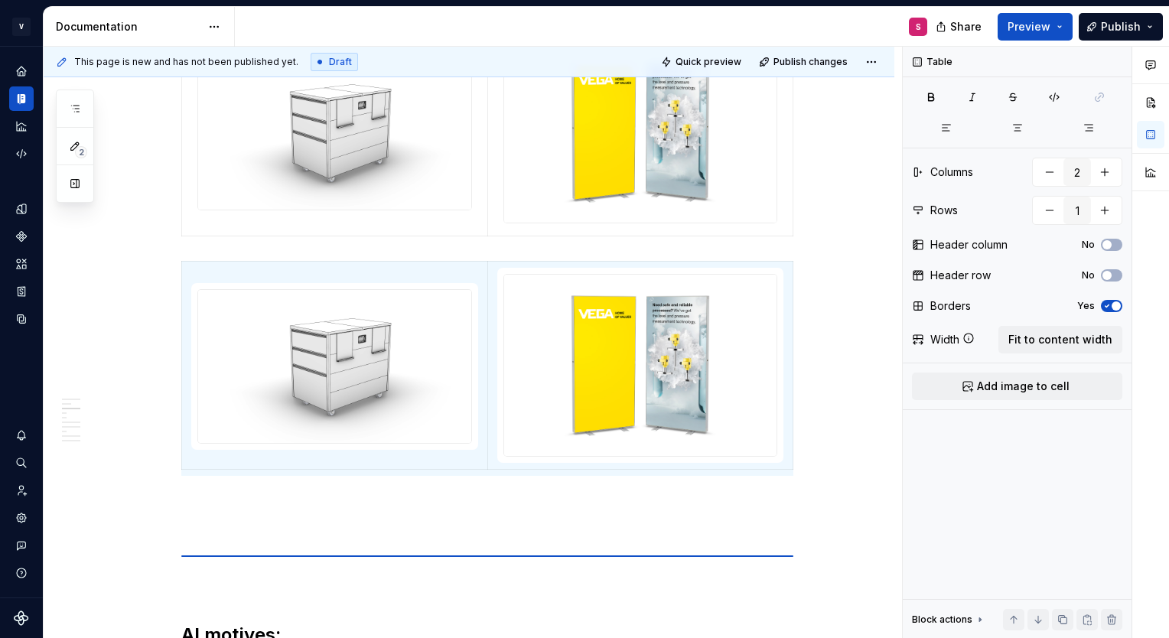
scroll to position [451, 0]
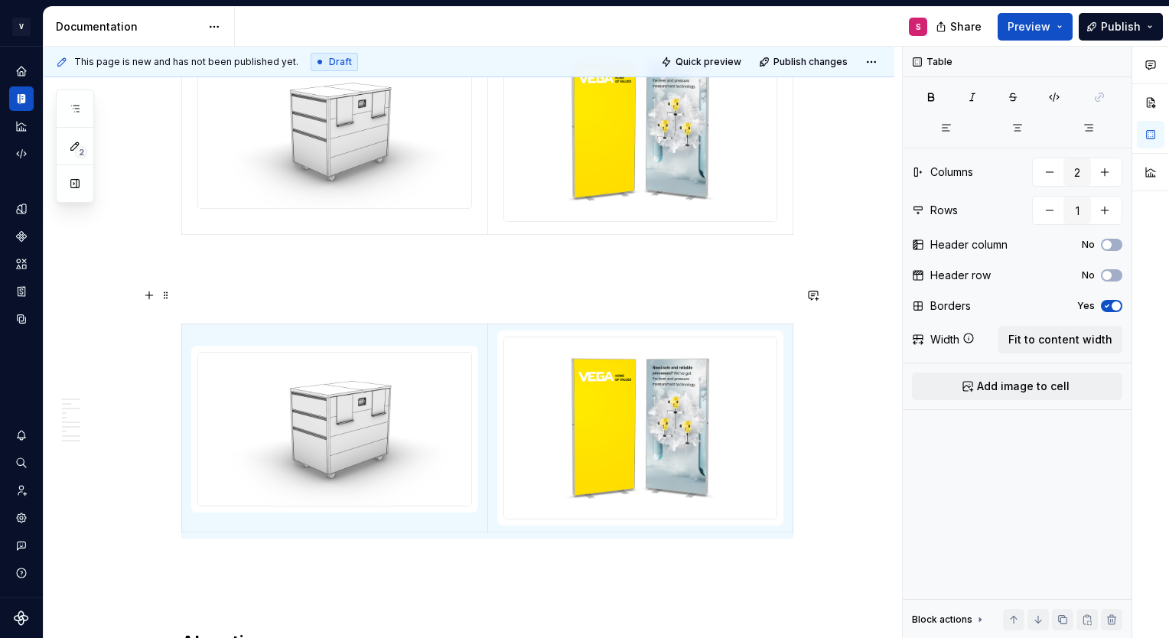
click at [268, 287] on p at bounding box center [487, 296] width 612 height 18
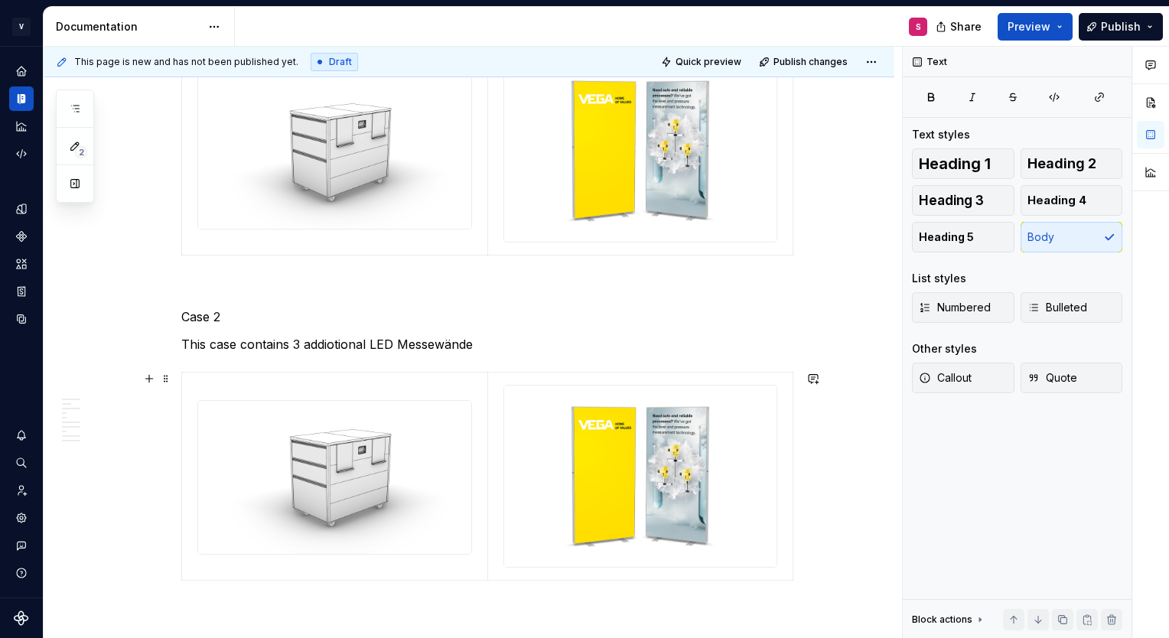
scroll to position [442, 0]
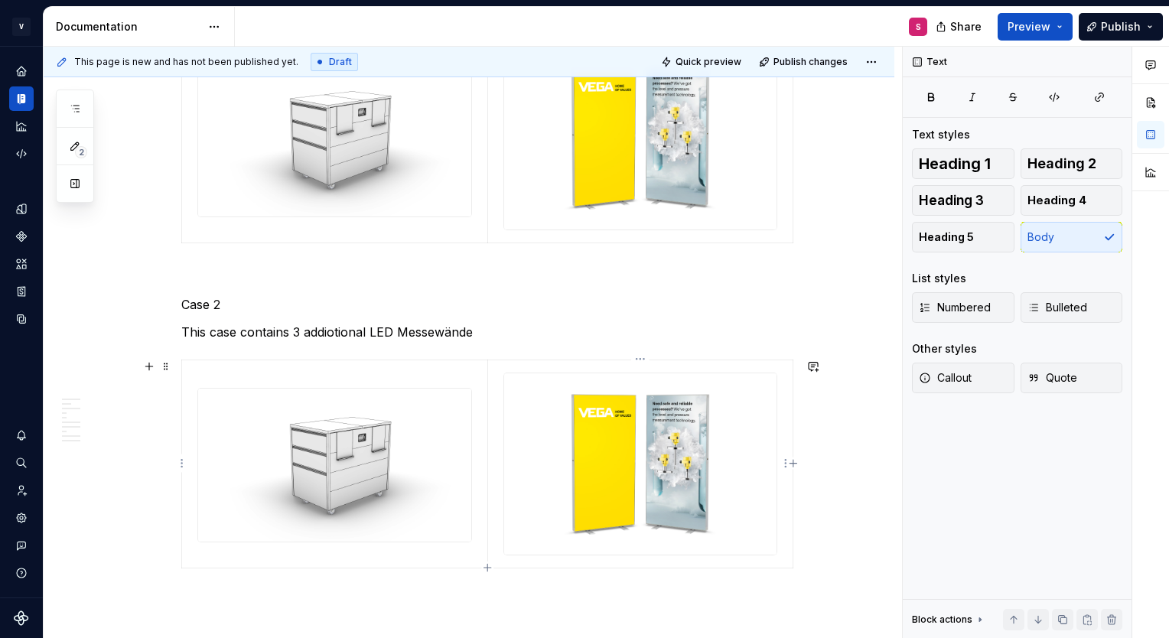
click at [642, 449] on img at bounding box center [640, 464] width 272 height 182
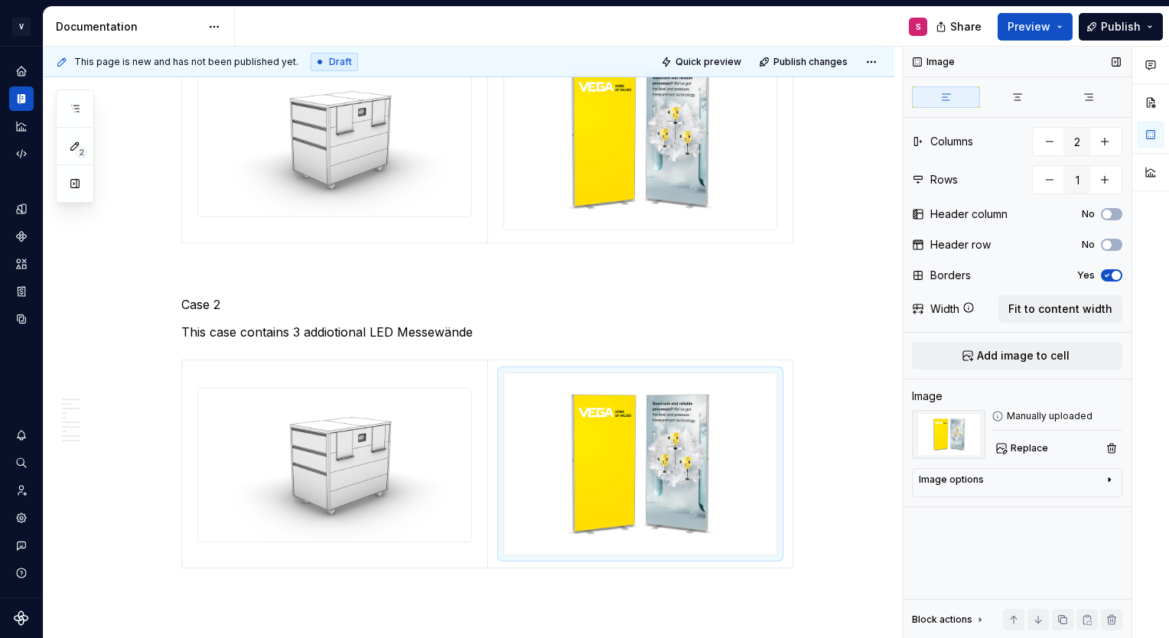
click at [1018, 459] on div "Image Columns 2 Rows 1 Header column No Header row No Borders Yes Width Fit to …" at bounding box center [1017, 343] width 229 height 592
click at [1018, 453] on span "Replace" at bounding box center [1029, 448] width 37 height 12
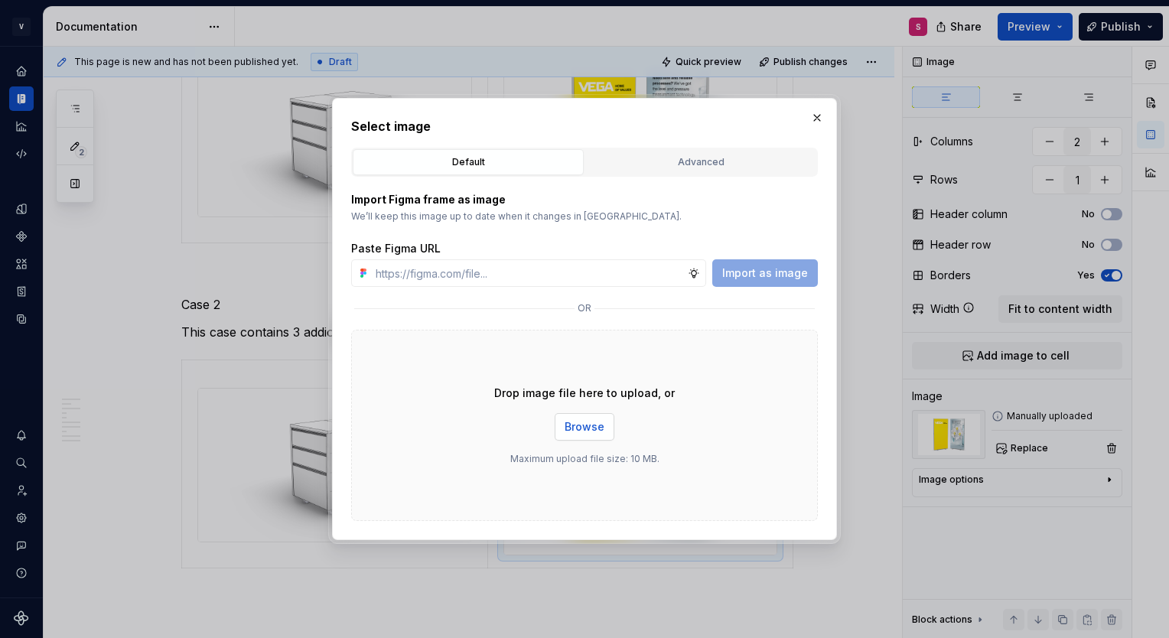
click at [577, 419] on span "Browse" at bounding box center [585, 426] width 40 height 15
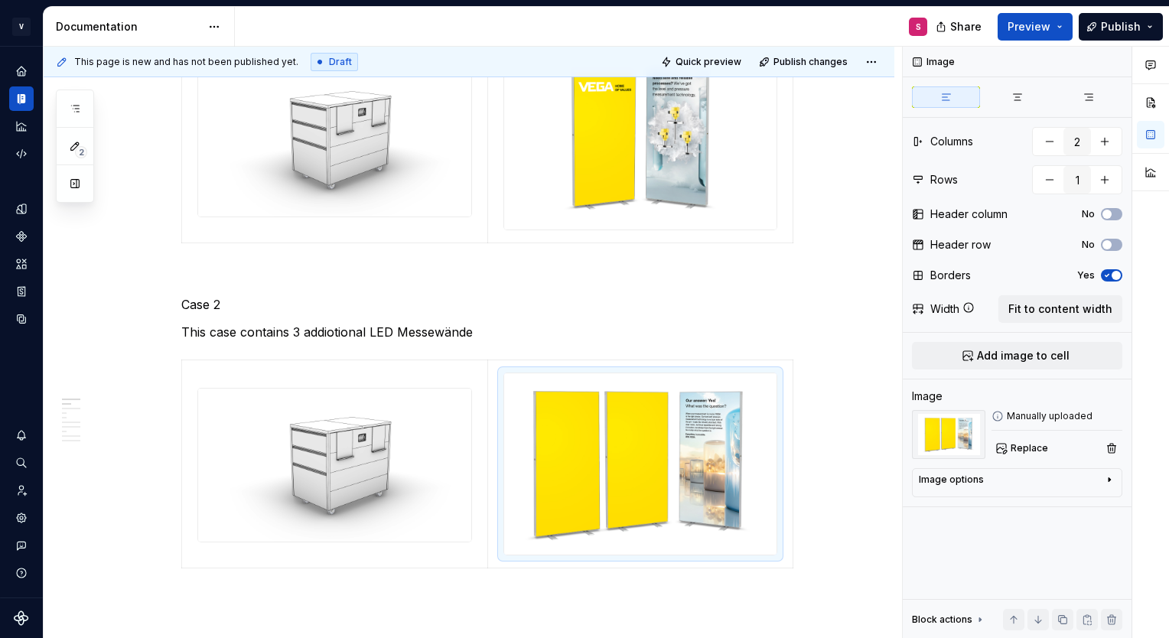
scroll to position [291, 0]
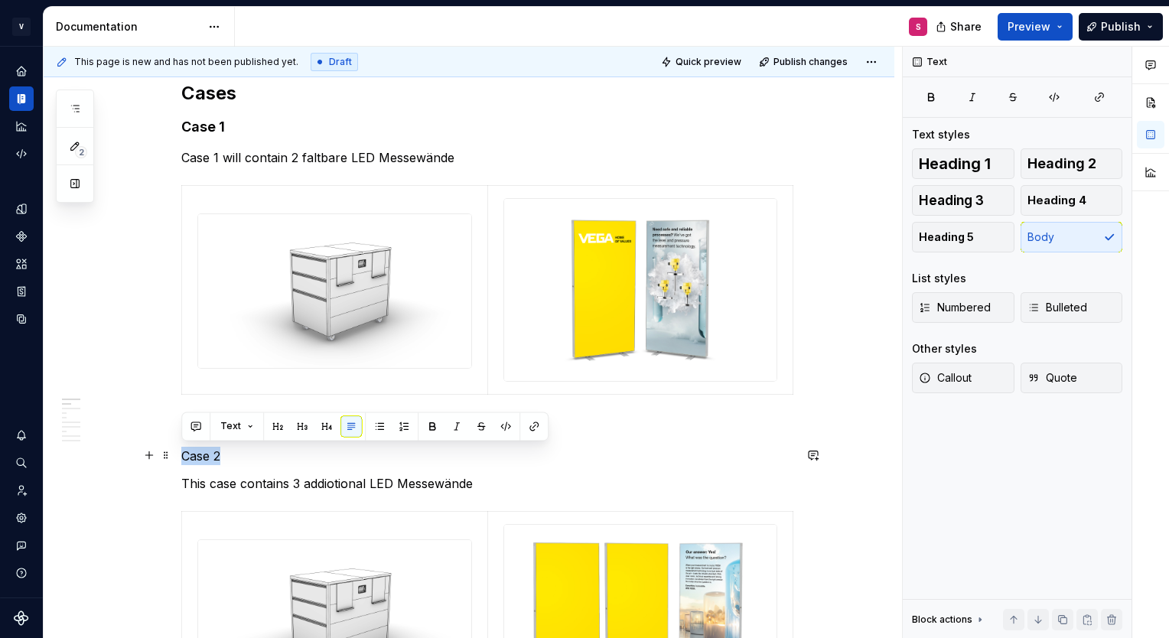
drag, startPoint x: 229, startPoint y: 456, endPoint x: 184, endPoint y: 452, distance: 44.5
click at [184, 452] on p "Case 2" at bounding box center [487, 456] width 612 height 18
click at [298, 422] on button "button" at bounding box center [302, 425] width 21 height 21
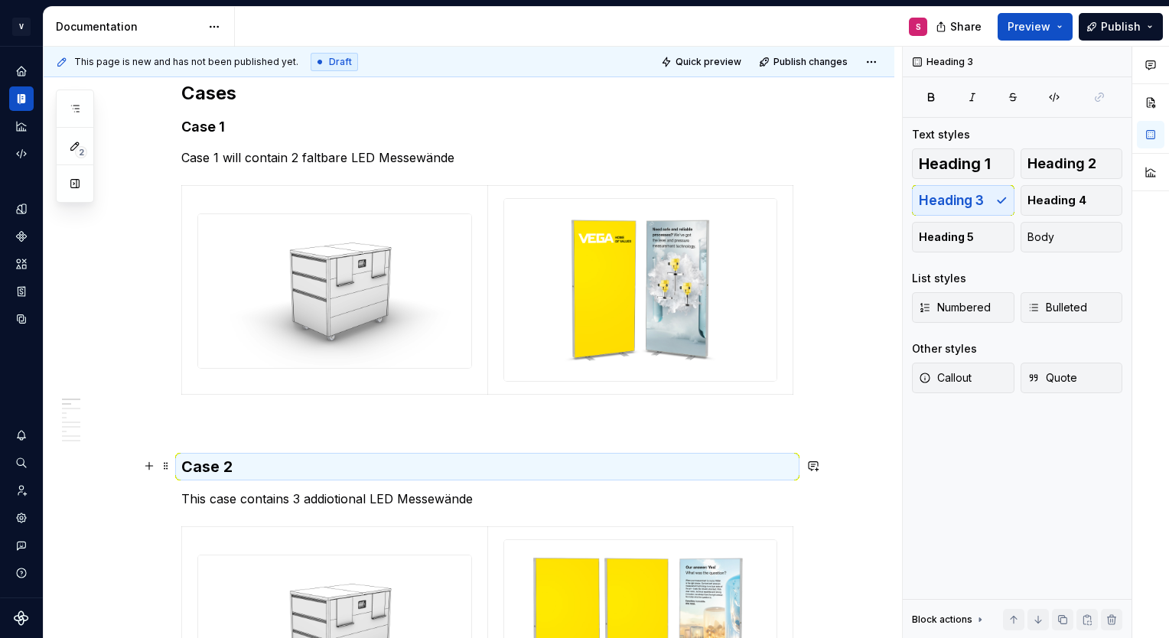
click at [239, 465] on h3 "Case 2" at bounding box center [487, 466] width 612 height 21
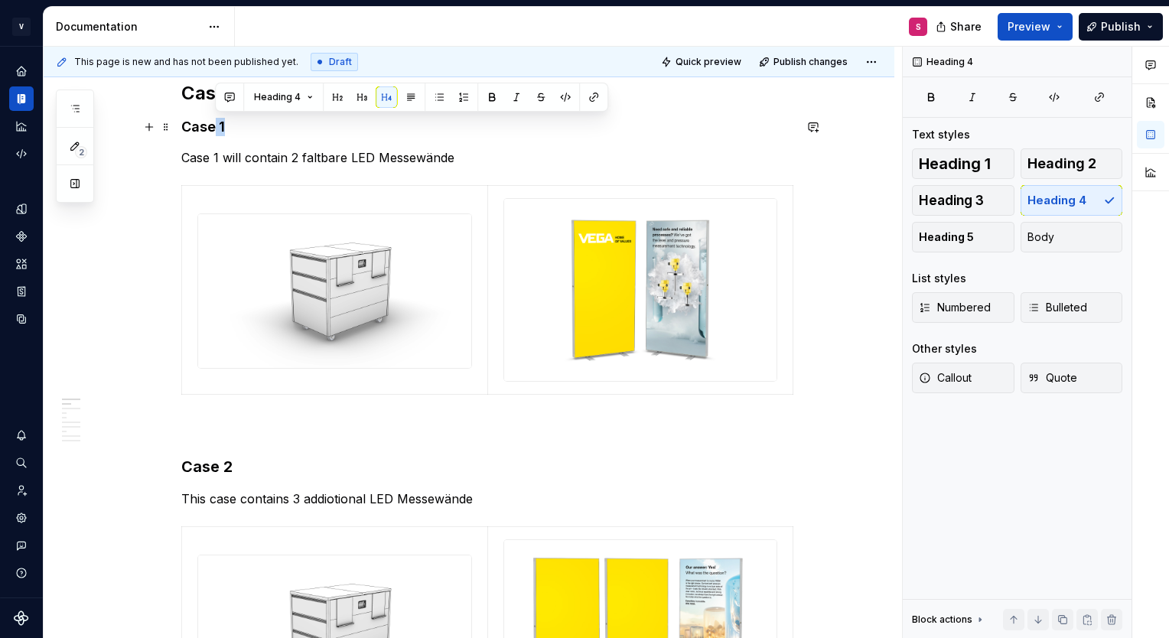
drag, startPoint x: 236, startPoint y: 127, endPoint x: 213, endPoint y: 127, distance: 23.0
click at [213, 127] on h4 "Case 1" at bounding box center [487, 127] width 612 height 18
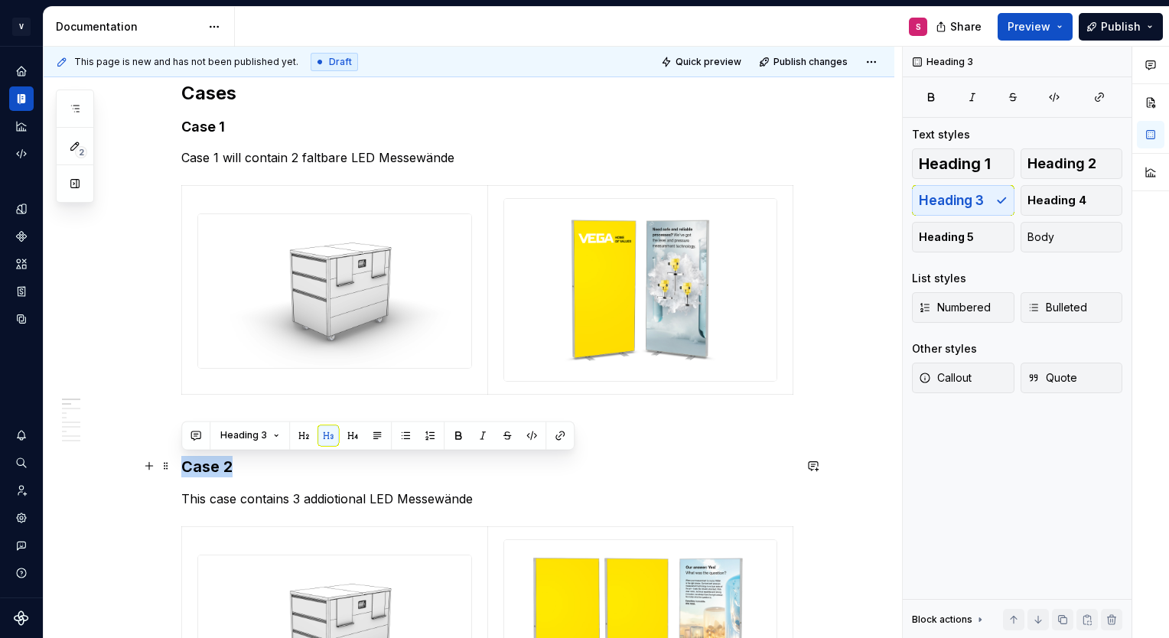
drag, startPoint x: 254, startPoint y: 463, endPoint x: 187, endPoint y: 461, distance: 67.3
click at [187, 461] on h3 "Case 2" at bounding box center [487, 466] width 612 height 21
click at [352, 438] on button "button" at bounding box center [352, 435] width 21 height 21
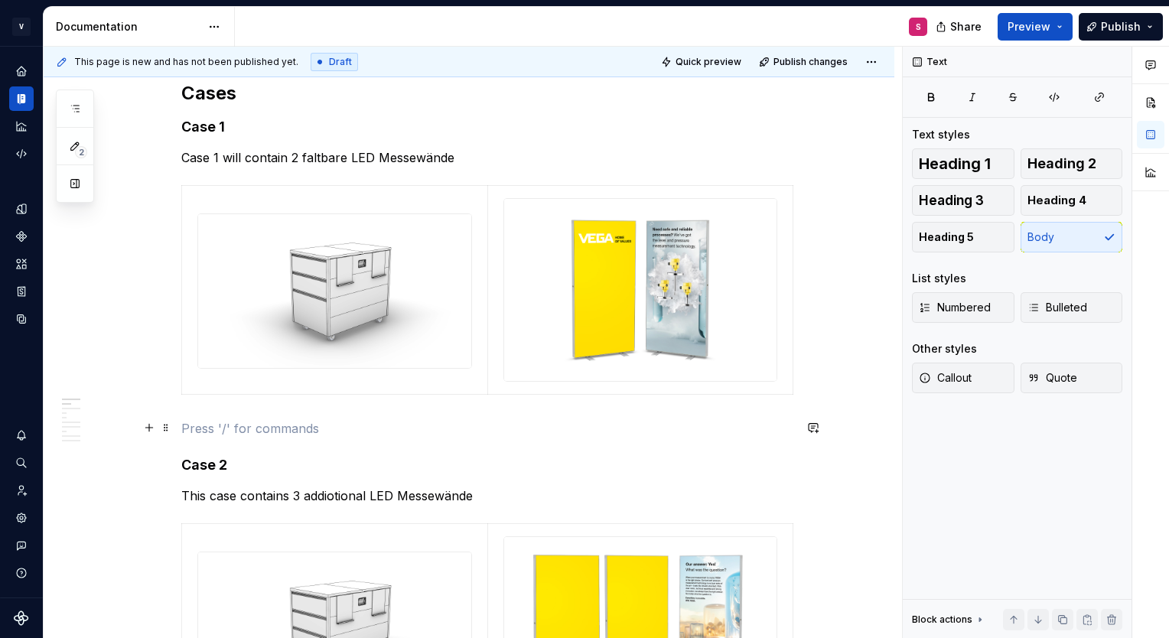
click at [238, 420] on p at bounding box center [487, 428] width 612 height 18
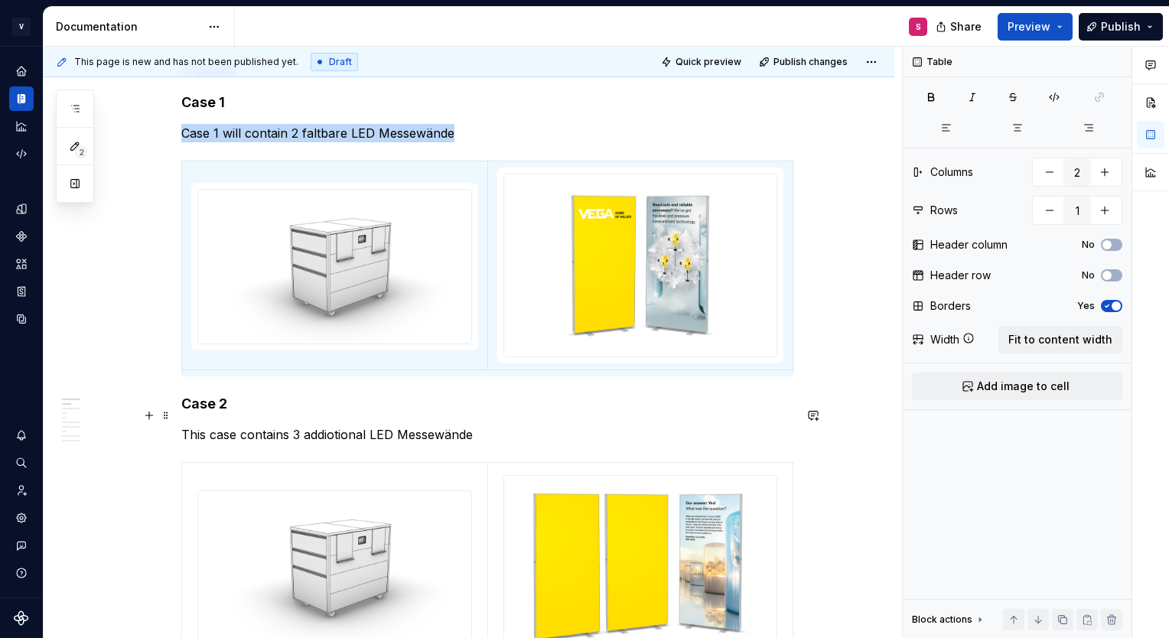
scroll to position [193, 0]
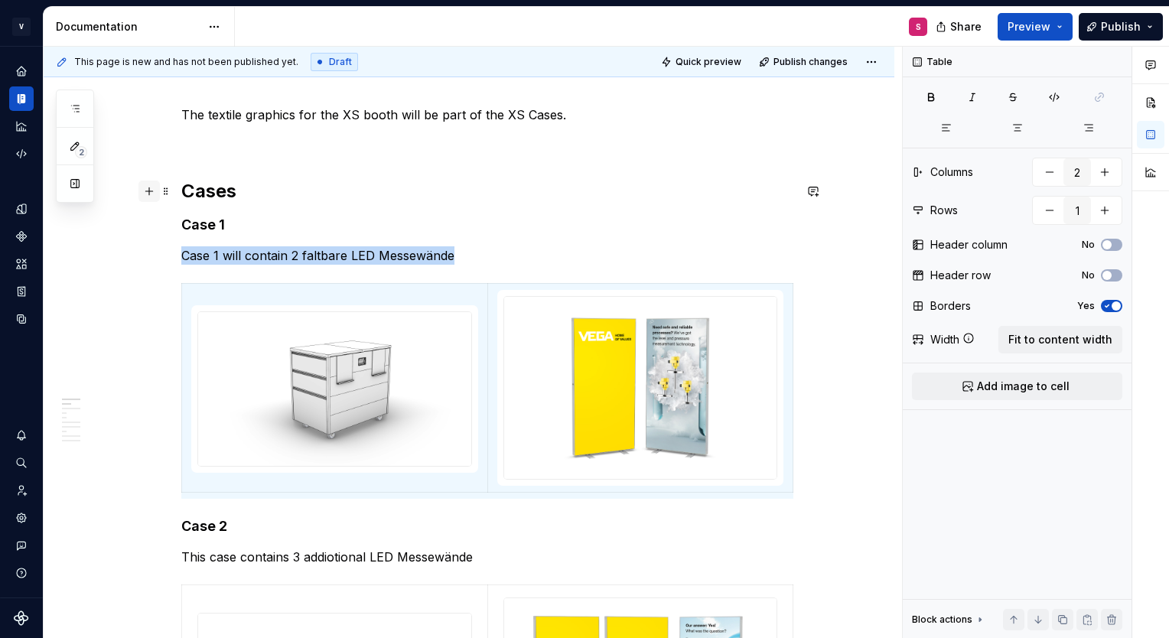
click at [148, 194] on button "button" at bounding box center [148, 191] width 21 height 21
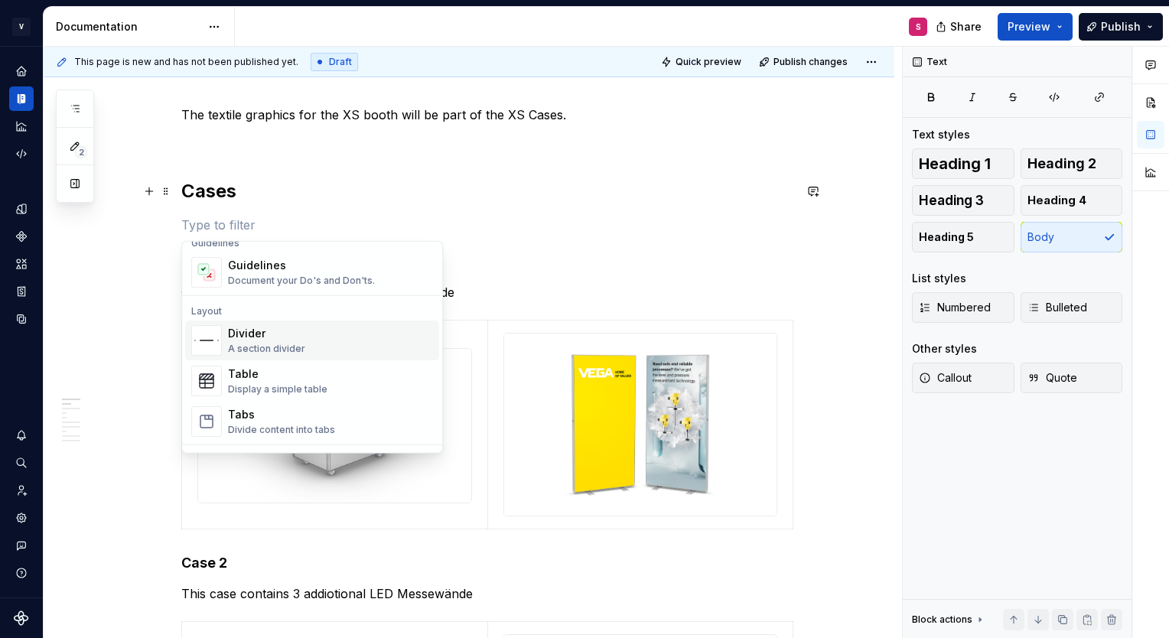
scroll to position [460, 0]
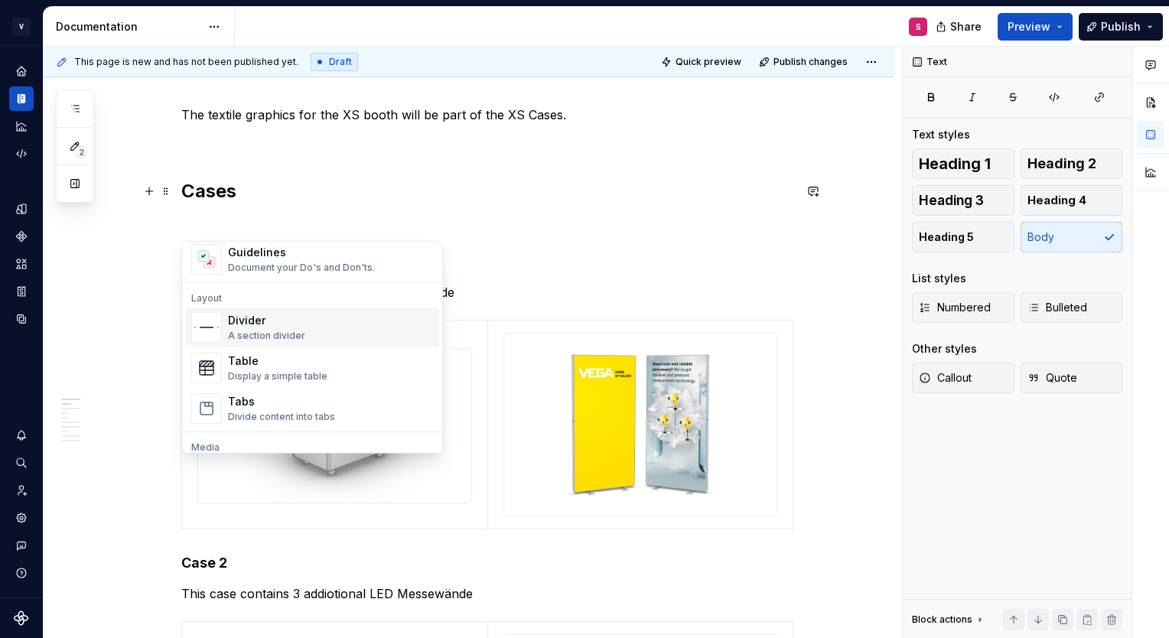
click at [257, 330] on div "A section divider" at bounding box center [266, 336] width 77 height 12
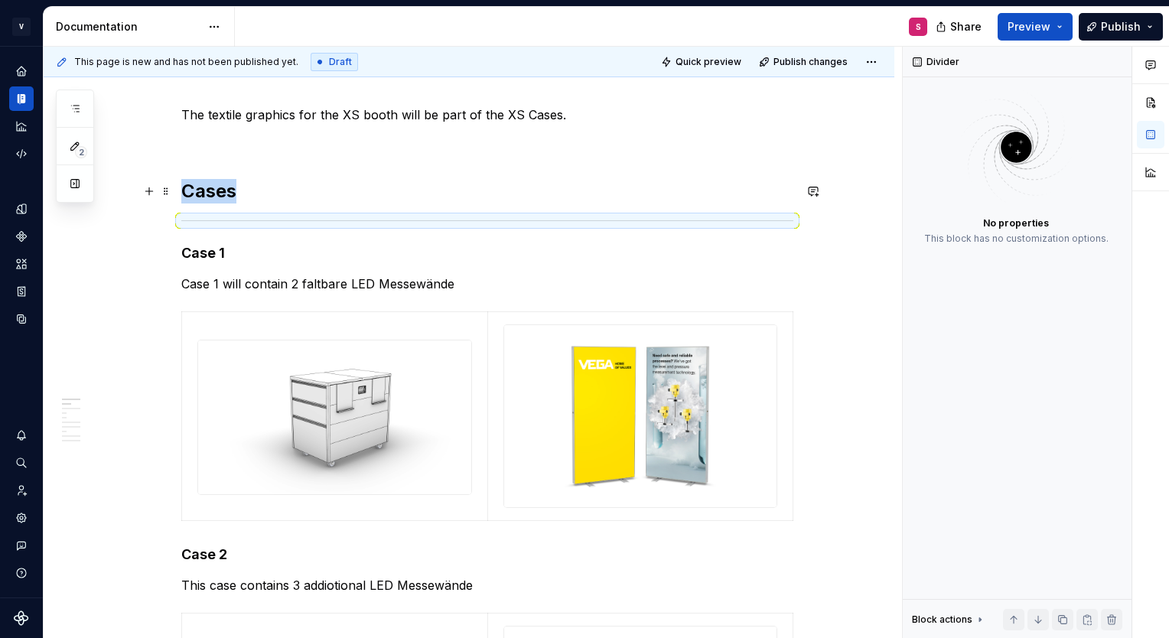
click at [300, 199] on h2 "Cases" at bounding box center [487, 191] width 612 height 24
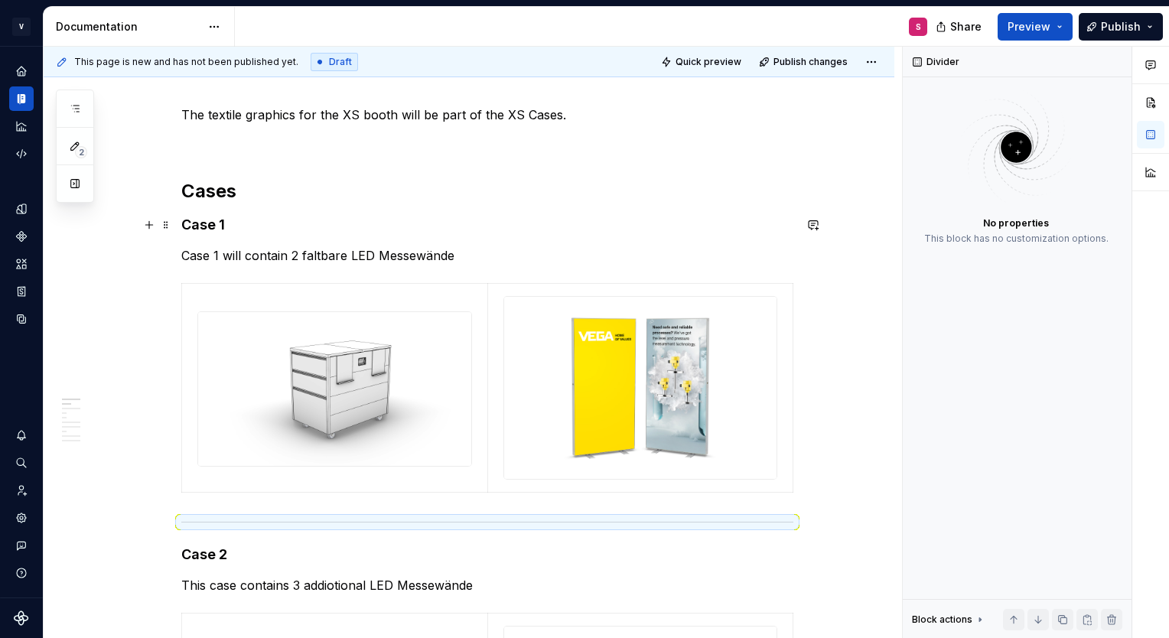
click at [585, 226] on h4 "Case 1" at bounding box center [487, 225] width 612 height 18
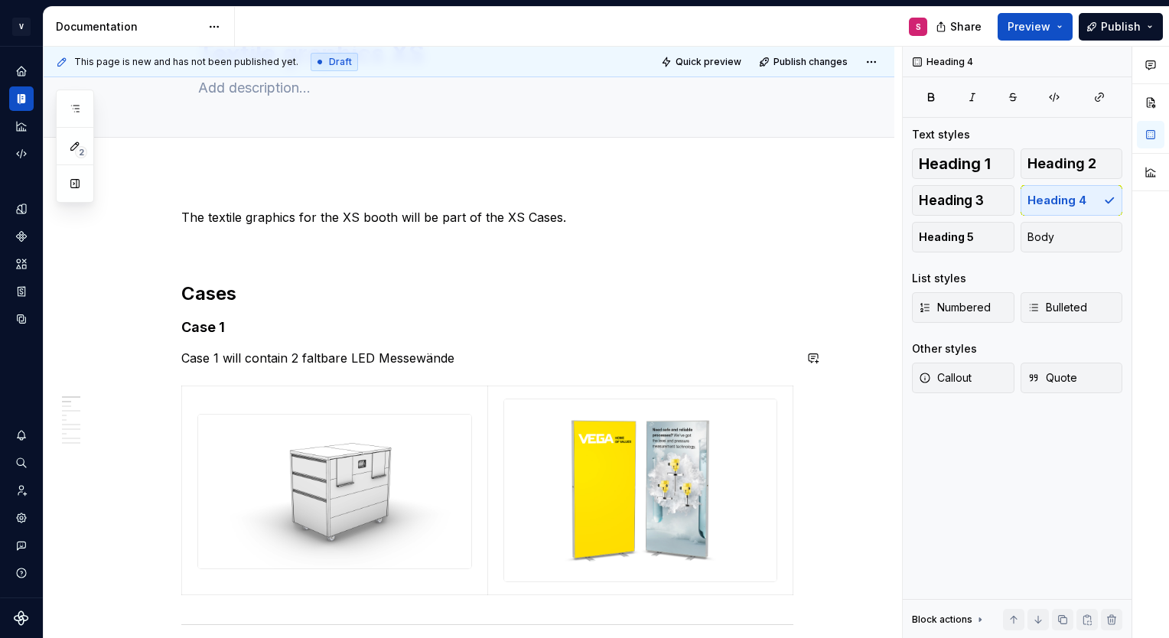
scroll to position [67, 0]
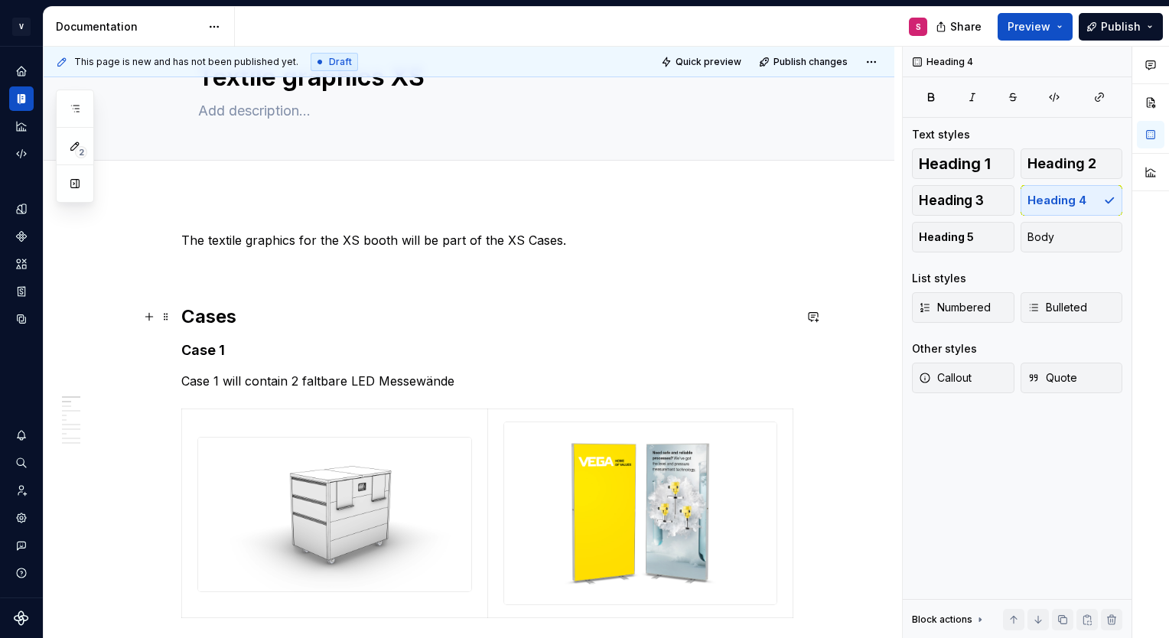
click at [260, 319] on h2 "Cases" at bounding box center [487, 317] width 612 height 24
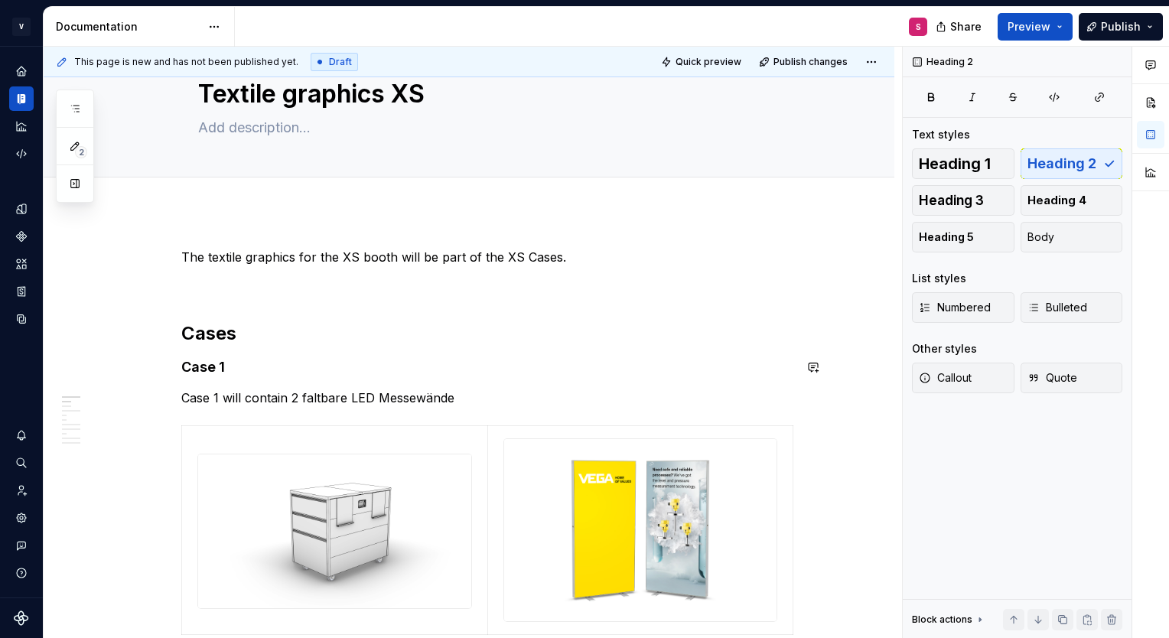
scroll to position [49, 0]
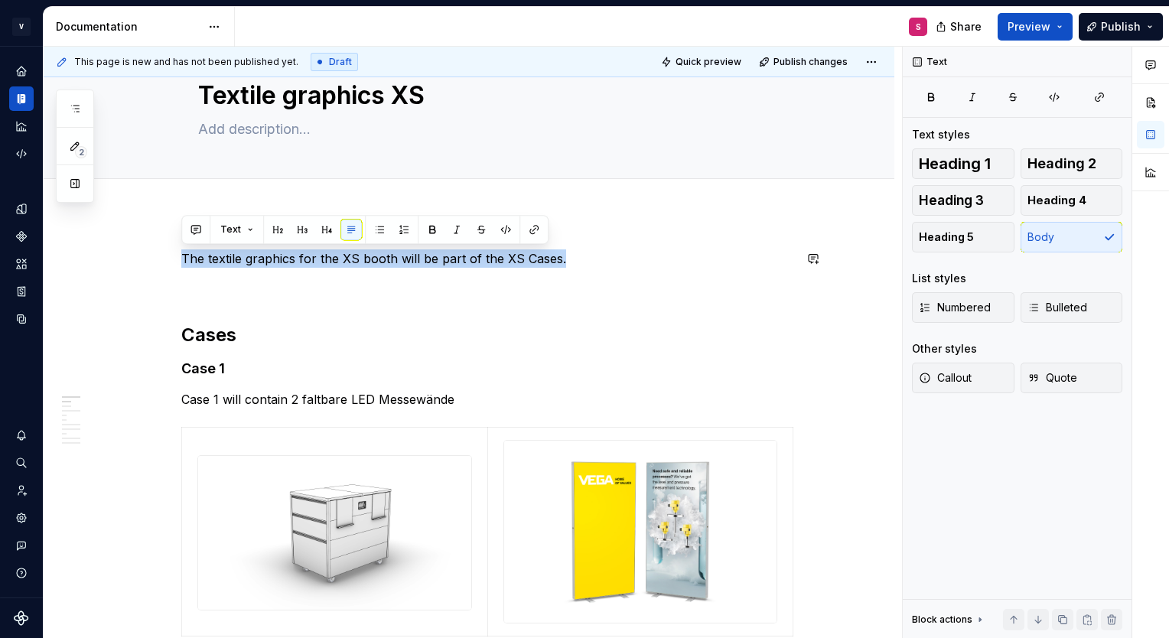
drag, startPoint x: 563, startPoint y: 253, endPoint x: 183, endPoint y: 250, distance: 380.3
click at [183, 250] on p "The textile graphics for the XS booth will be part of the XS Cases." at bounding box center [487, 258] width 612 height 18
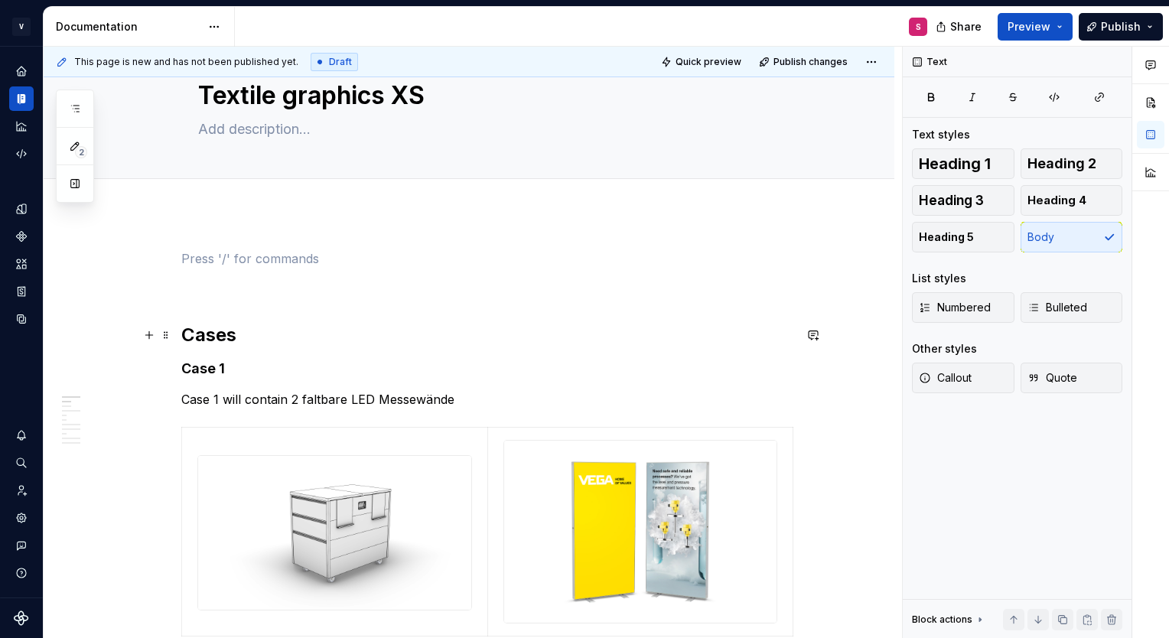
click at [210, 338] on h2 "Cases" at bounding box center [487, 335] width 612 height 24
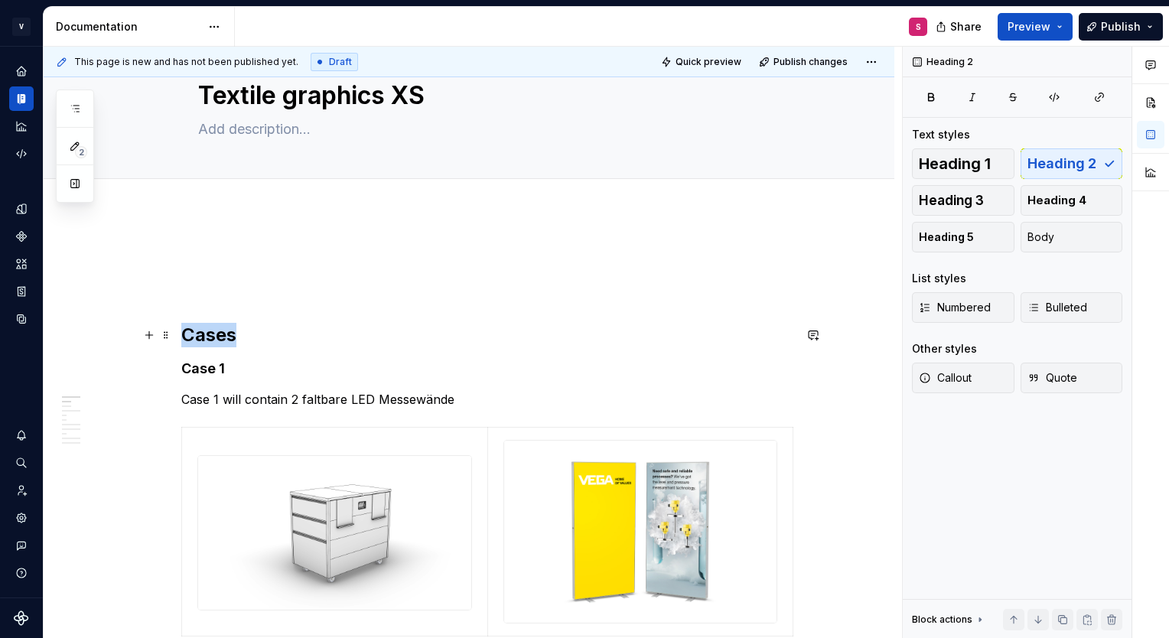
click at [210, 338] on h2 "Cases" at bounding box center [487, 335] width 612 height 24
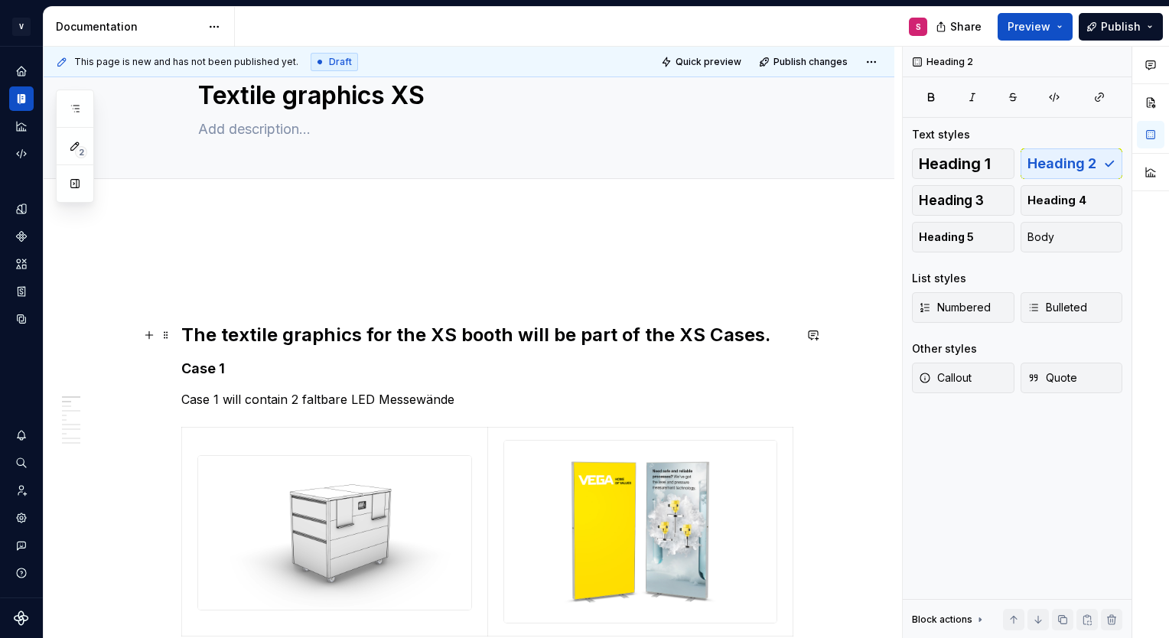
click at [182, 336] on h2 "The textile graphics for the XS booth will be part of the XS Cases." at bounding box center [487, 335] width 612 height 24
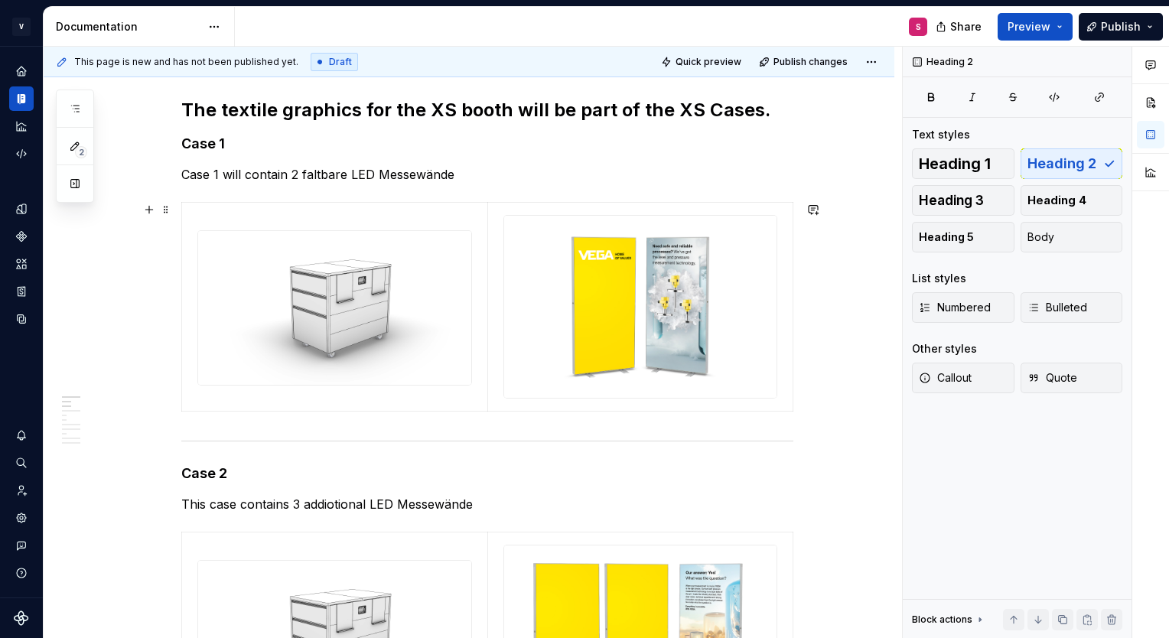
scroll to position [205, 0]
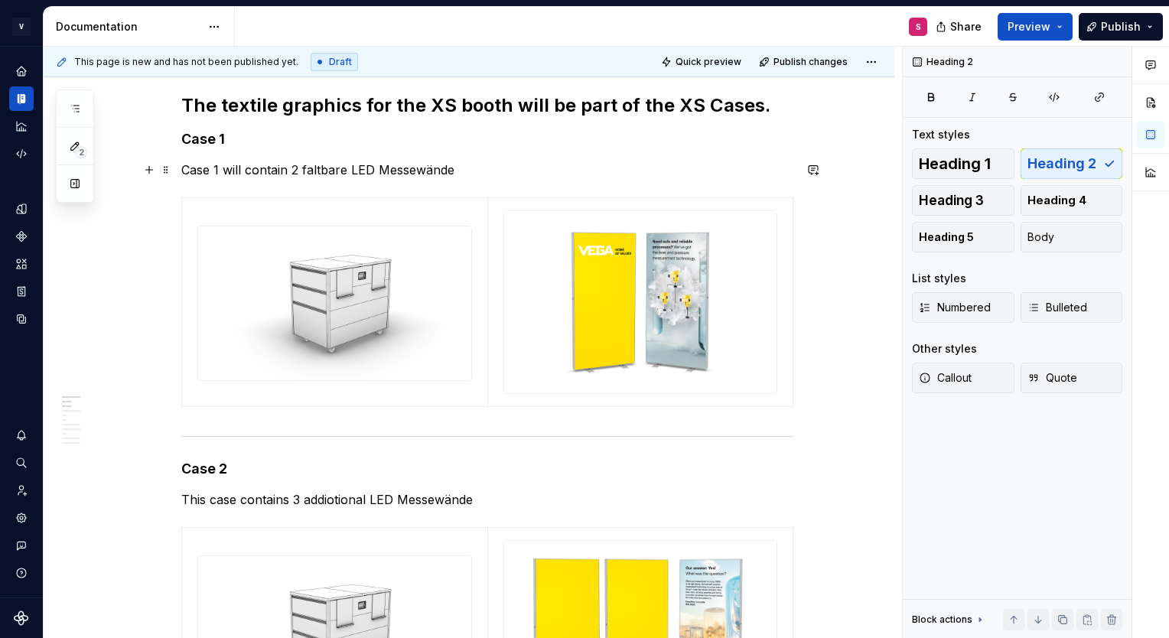
click at [476, 167] on p "Case 1 will contain 2 faltbare LED Messewände" at bounding box center [487, 170] width 612 height 18
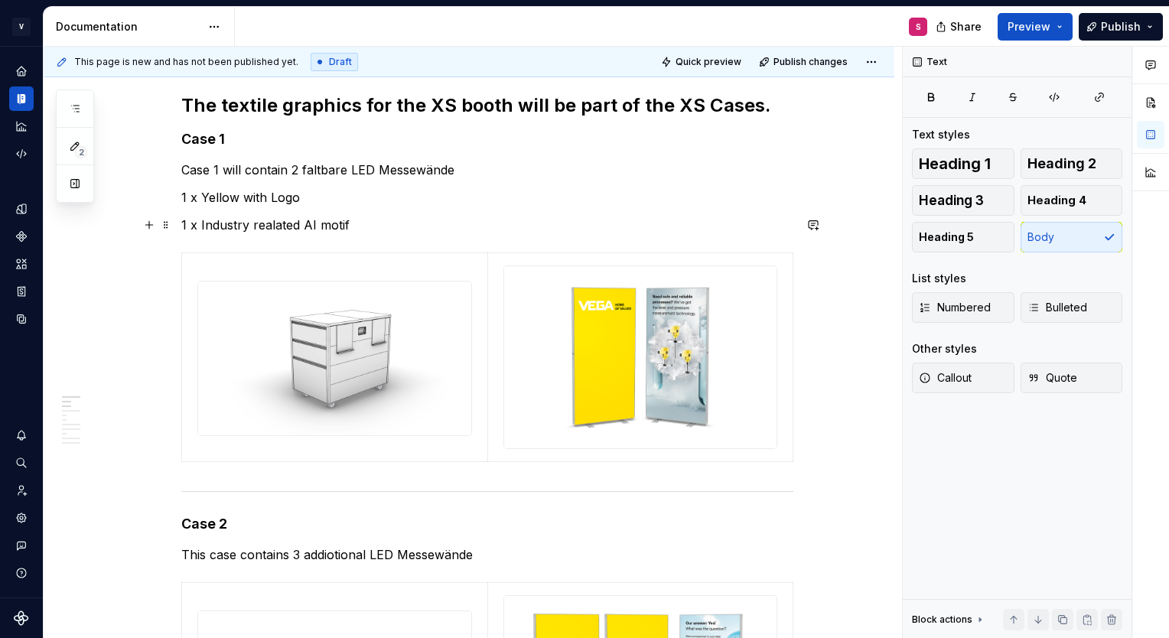
click at [272, 226] on p "1 x Industry realated AI motif" at bounding box center [487, 225] width 612 height 18
click at [339, 219] on p "1 x Industry related AI motif" at bounding box center [487, 225] width 612 height 18
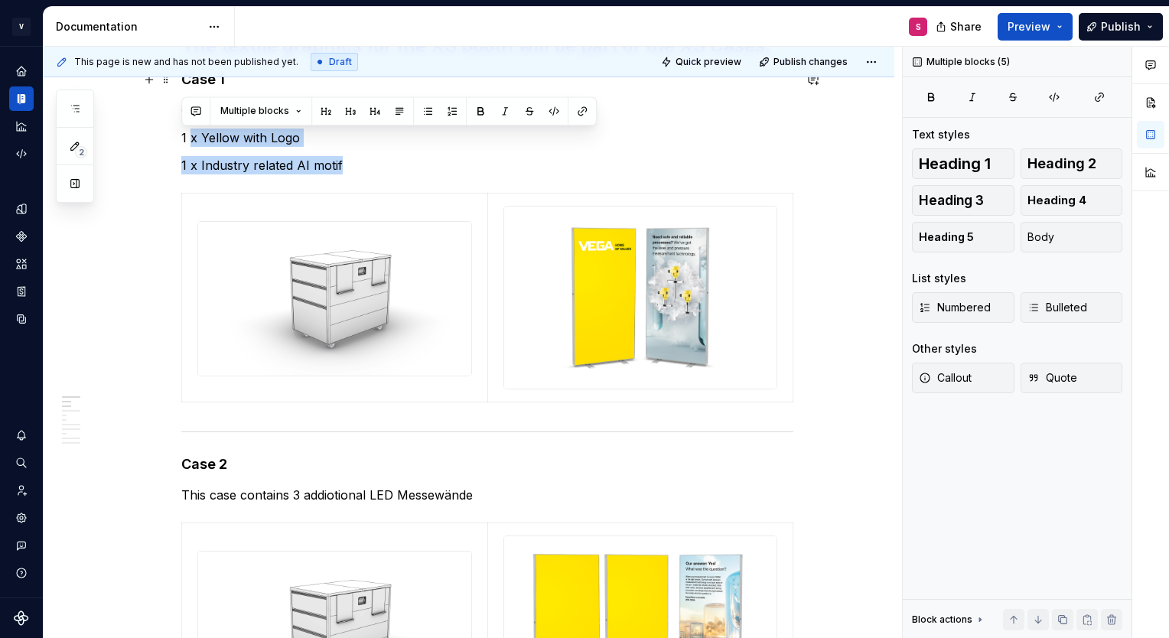
scroll to position [142, 0]
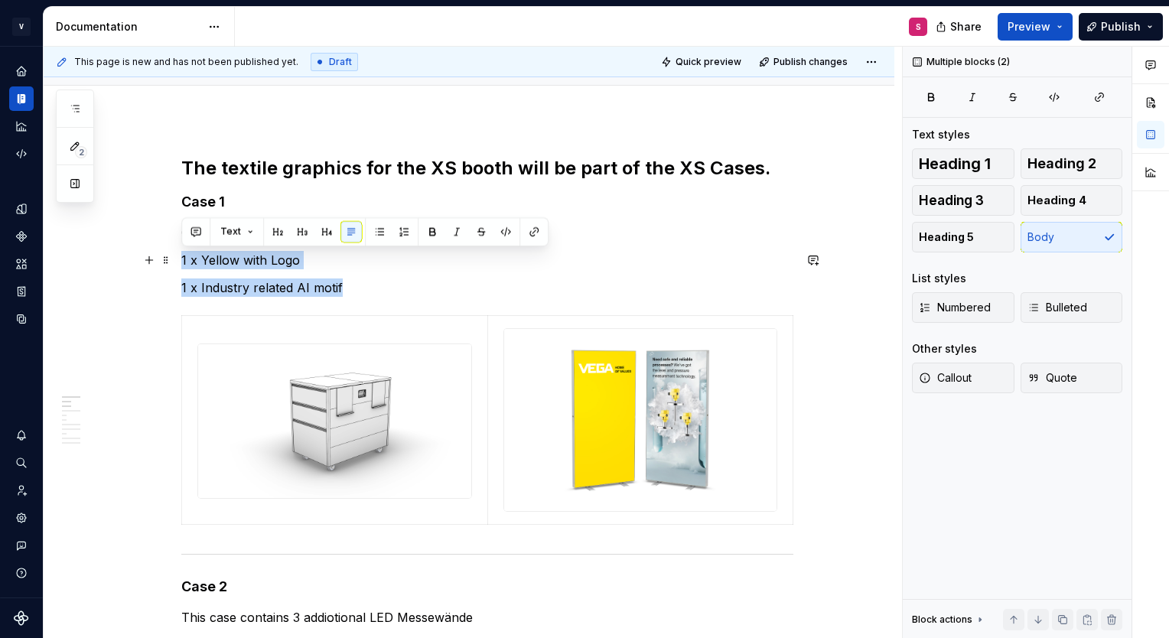
drag, startPoint x: 351, startPoint y: 136, endPoint x: 182, endPoint y: 260, distance: 209.7
copy div "1 x Yellow with Logo 1 x Industry related AI motif"
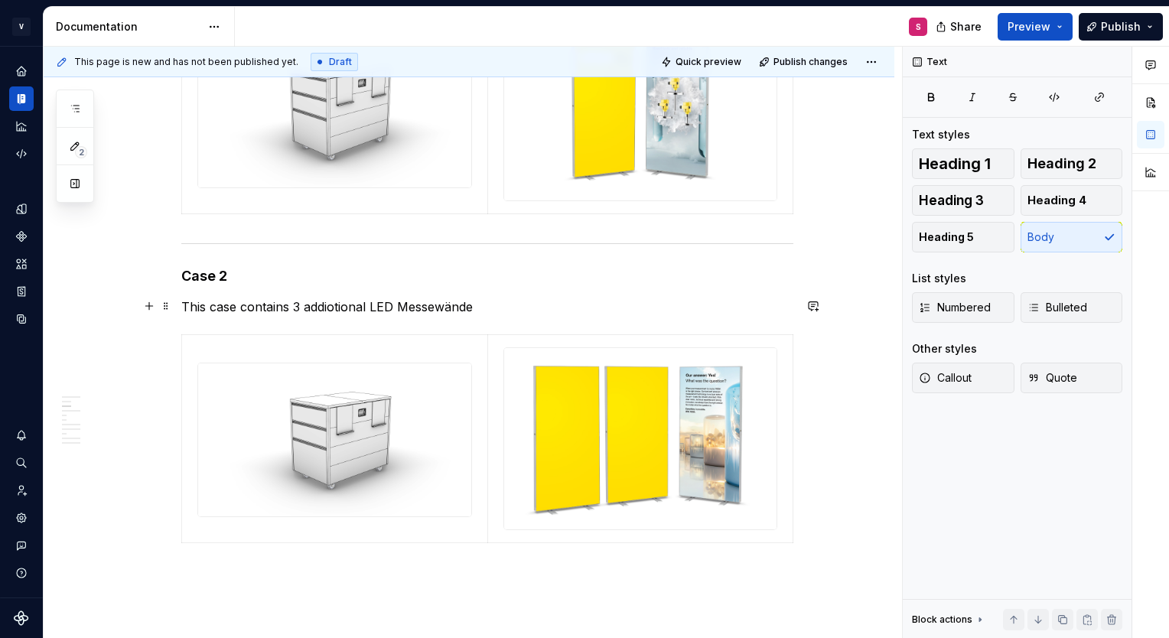
click at [484, 301] on p "This case contains 3 addiotional LED Messewände" at bounding box center [487, 307] width 612 height 18
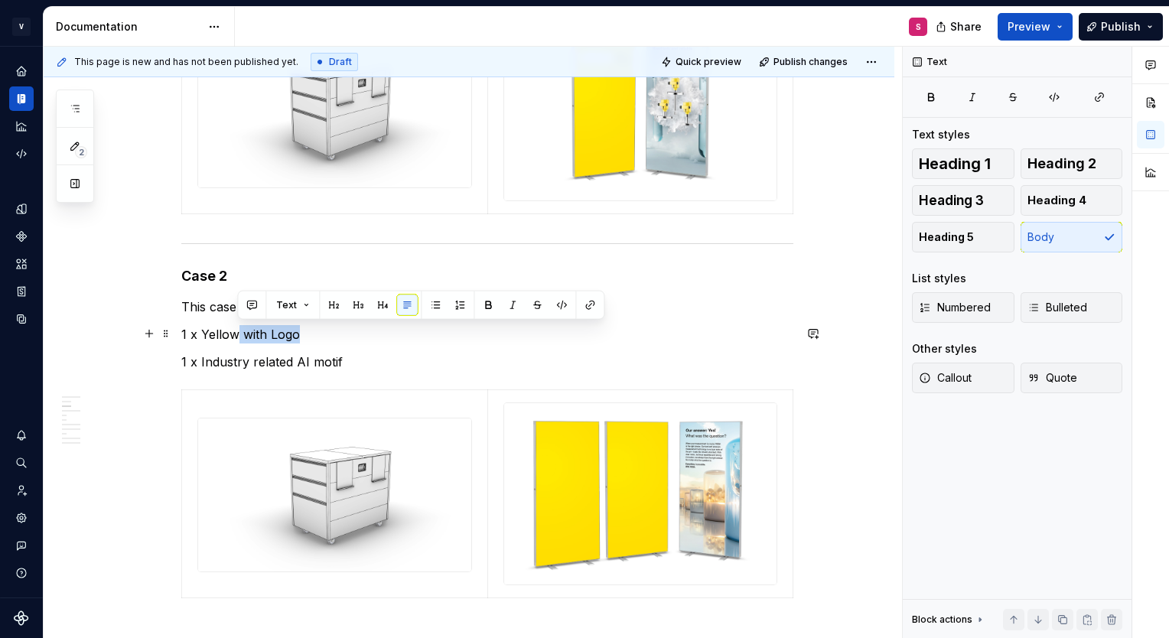
drag, startPoint x: 299, startPoint y: 335, endPoint x: 236, endPoint y: 340, distance: 63.7
click at [236, 340] on p "1 x Yellow with Logo" at bounding box center [487, 334] width 612 height 18
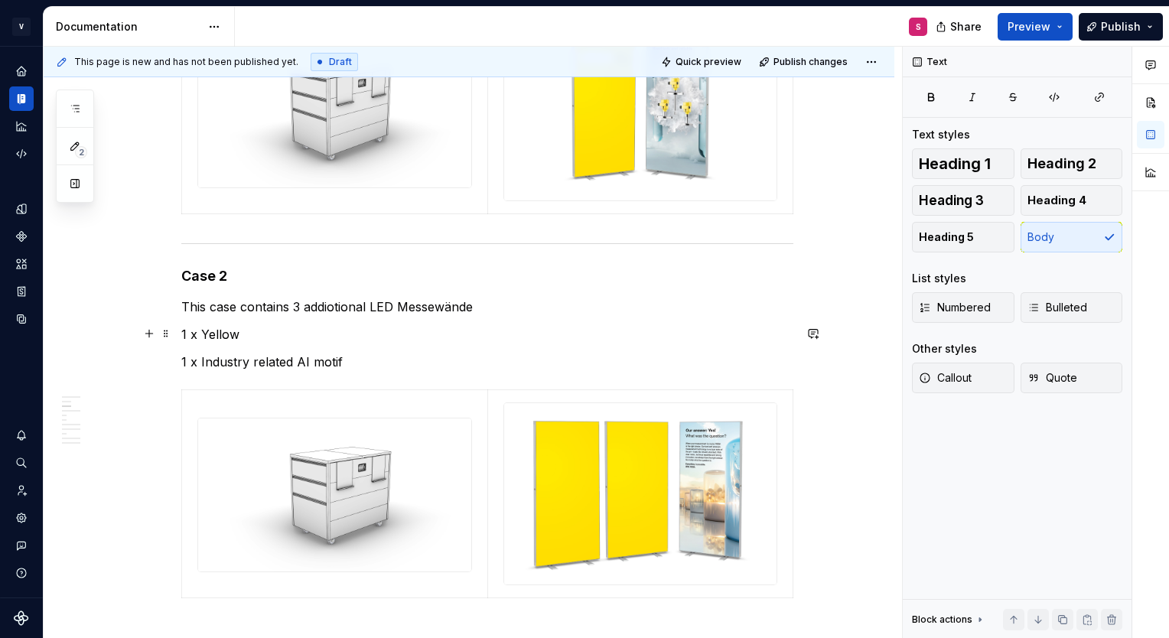
click at [190, 337] on p "1 x Yellow" at bounding box center [487, 334] width 612 height 18
click at [358, 359] on p "1 x Industry related AI motif" at bounding box center [487, 362] width 612 height 18
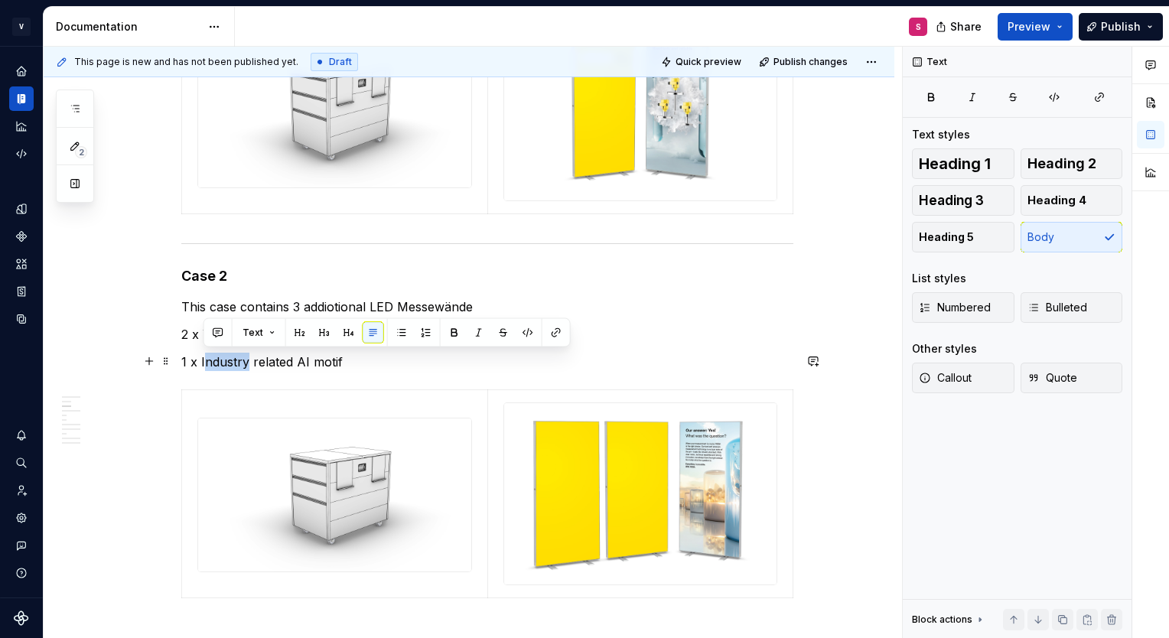
drag, startPoint x: 245, startPoint y: 359, endPoint x: 203, endPoint y: 365, distance: 42.5
click at [203, 365] on p "1 x Industry related AI motif" at bounding box center [487, 362] width 612 height 18
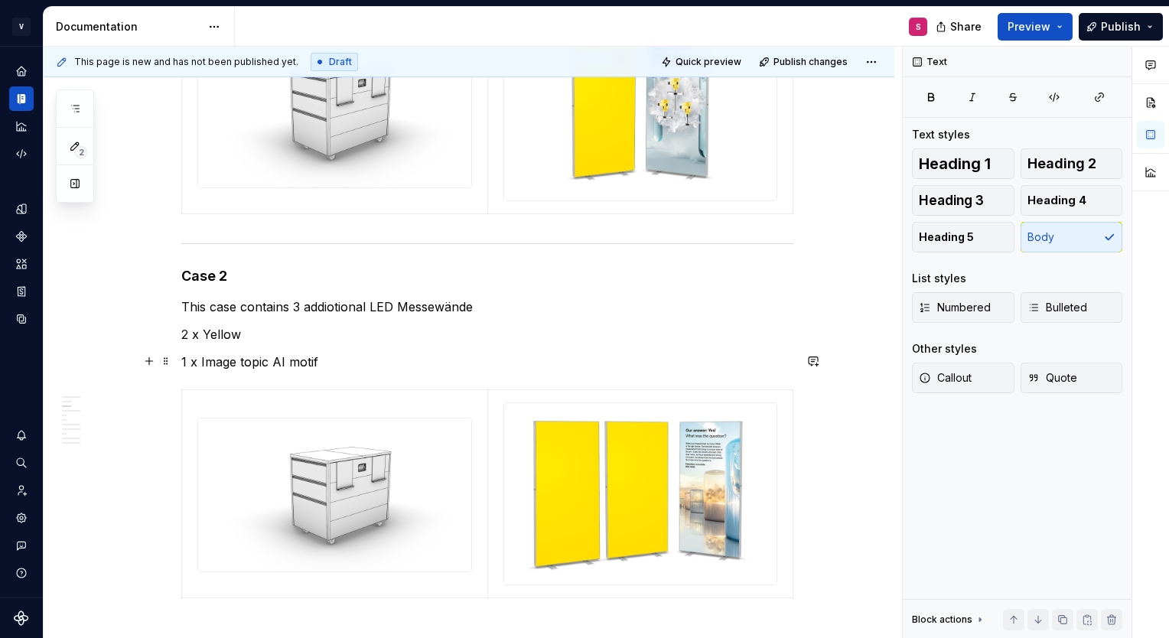
click at [323, 367] on p "1 x Image topic AI motif" at bounding box center [487, 362] width 612 height 18
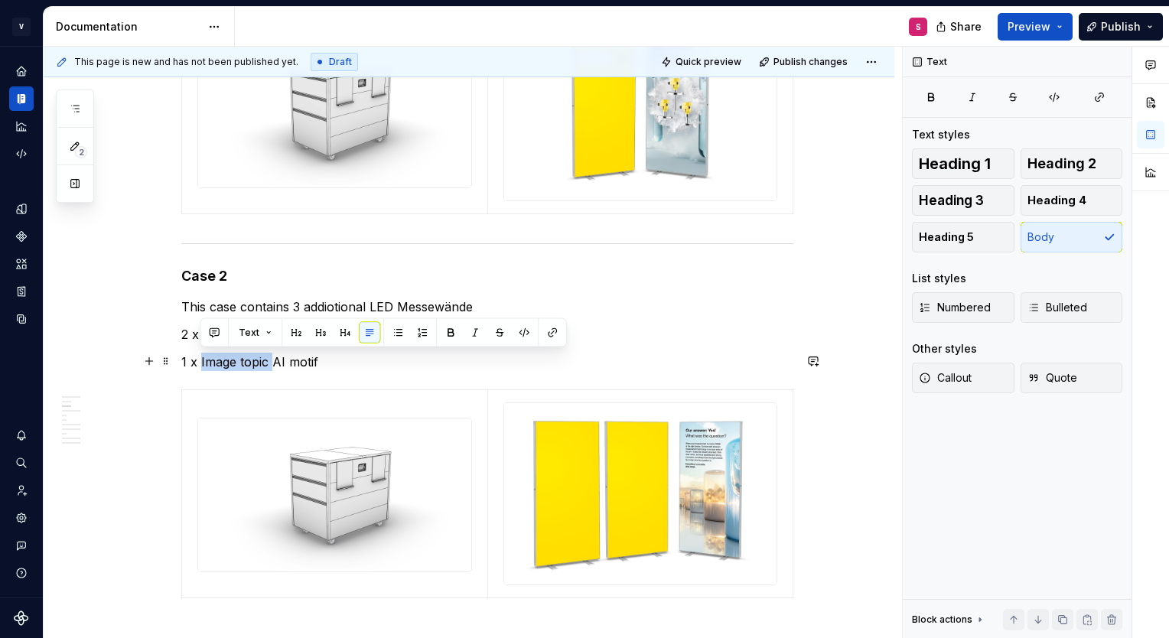
drag, startPoint x: 272, startPoint y: 360, endPoint x: 201, endPoint y: 360, distance: 70.4
click at [201, 360] on p "1 x Image topic AI motif" at bounding box center [487, 362] width 612 height 18
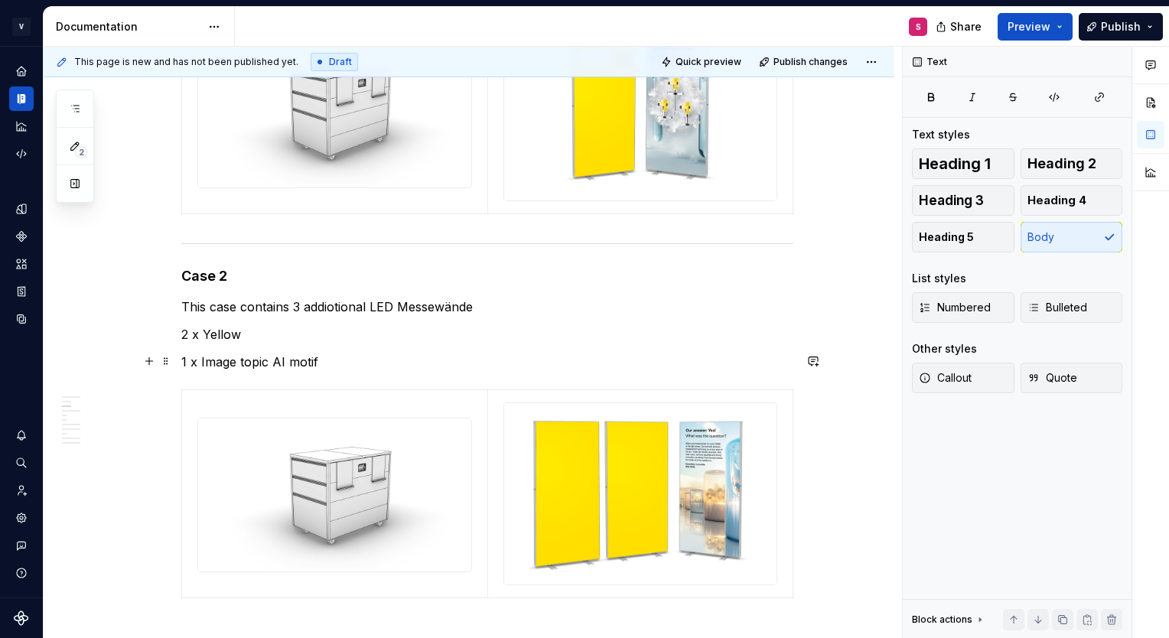
click at [321, 364] on p "1 x Image topic AI motif" at bounding box center [487, 362] width 612 height 18
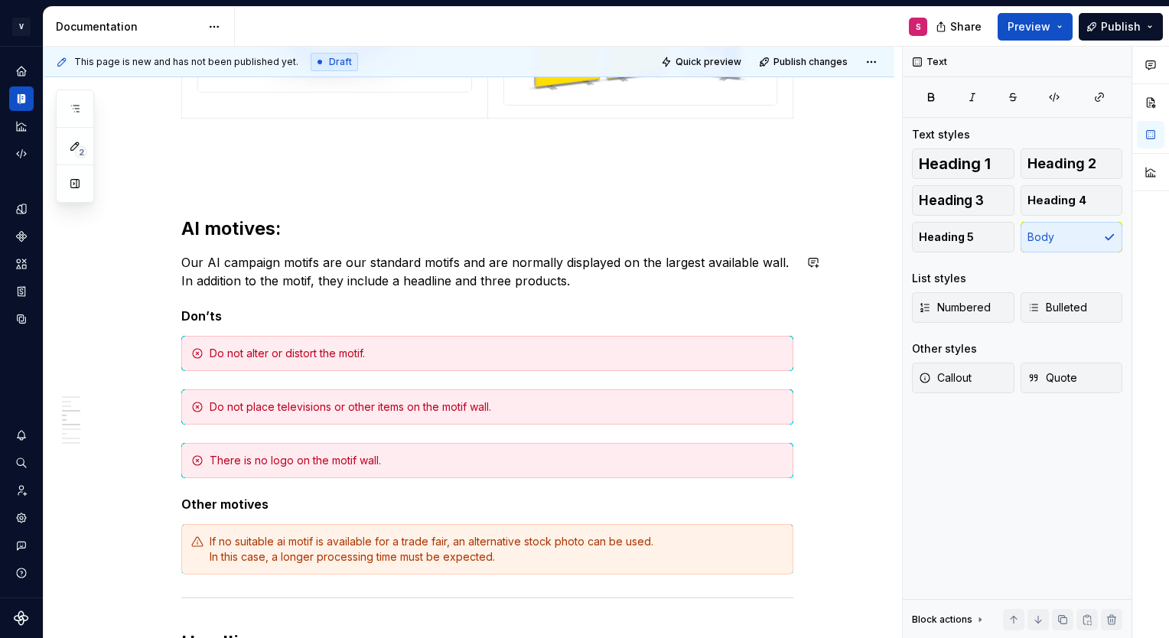
scroll to position [865, 0]
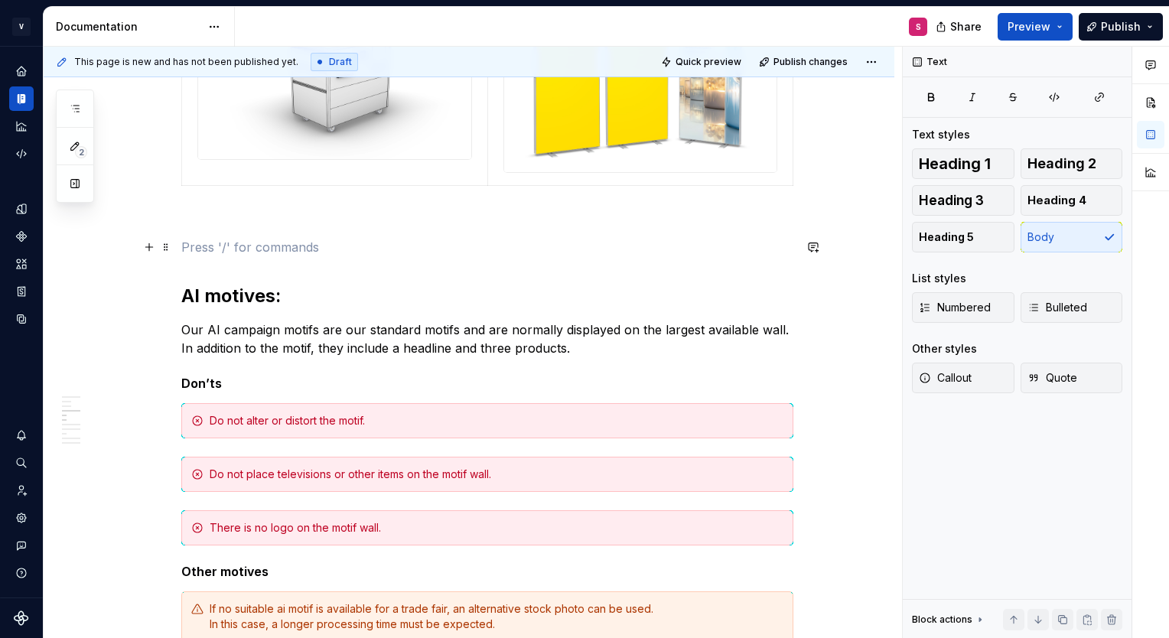
click at [309, 249] on p at bounding box center [487, 247] width 612 height 18
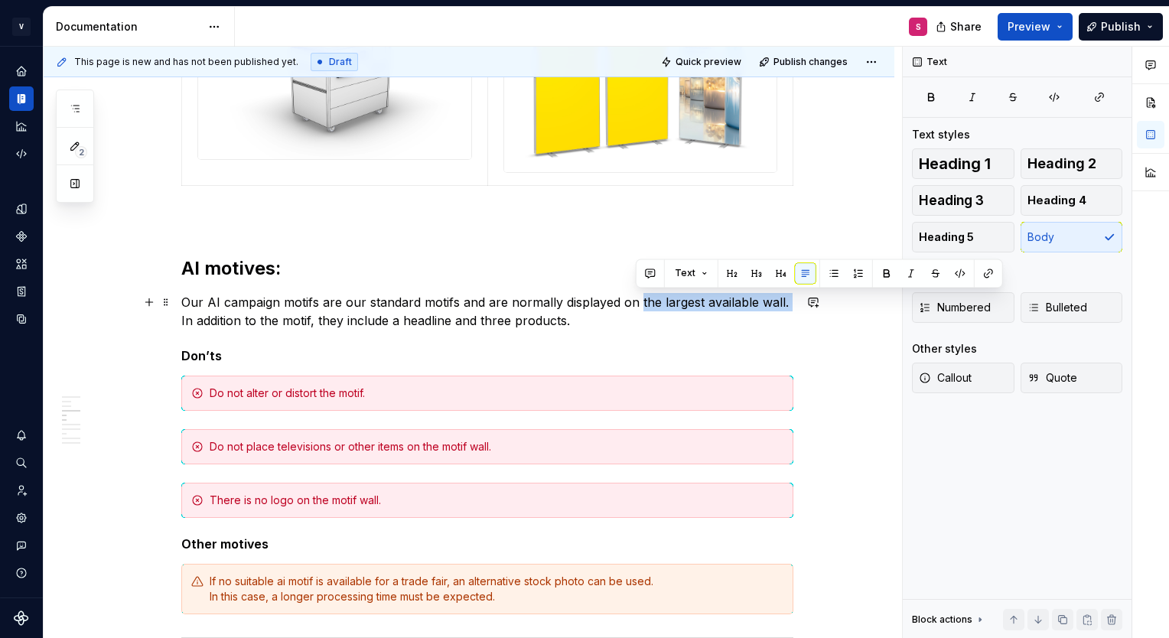
drag, startPoint x: 790, startPoint y: 305, endPoint x: 634, endPoint y: 292, distance: 155.8
click at [634, 293] on p "Our AI campaign motifs are our standard motifs and are normally displayed on th…" at bounding box center [487, 311] width 612 height 37
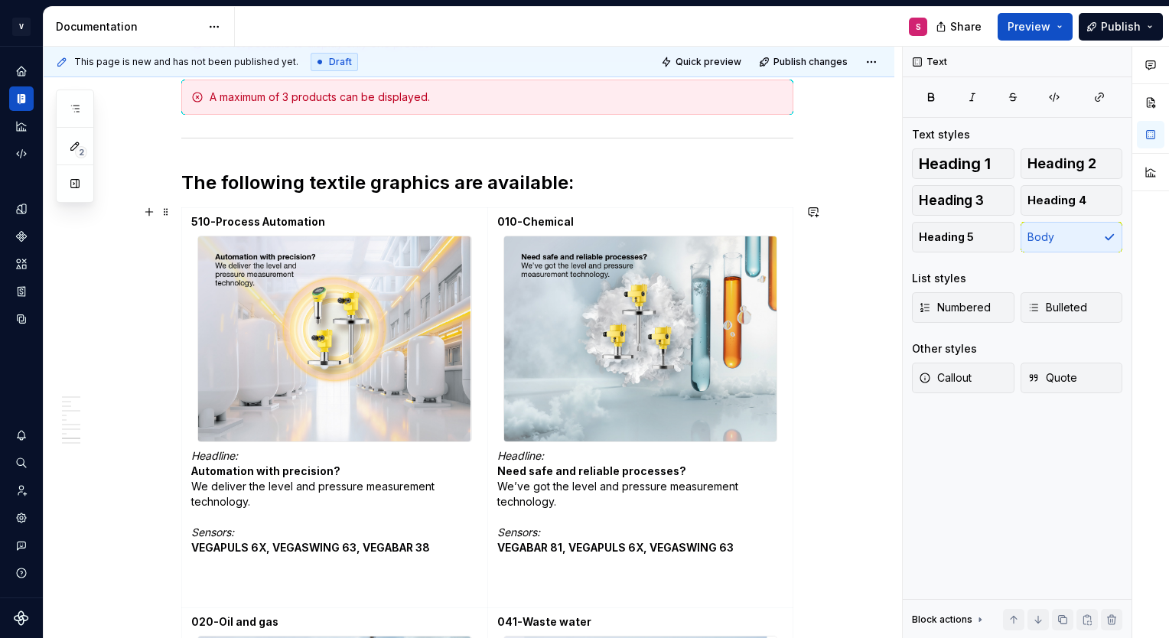
scroll to position [1902, 0]
click at [441, 307] on img at bounding box center [334, 337] width 272 height 204
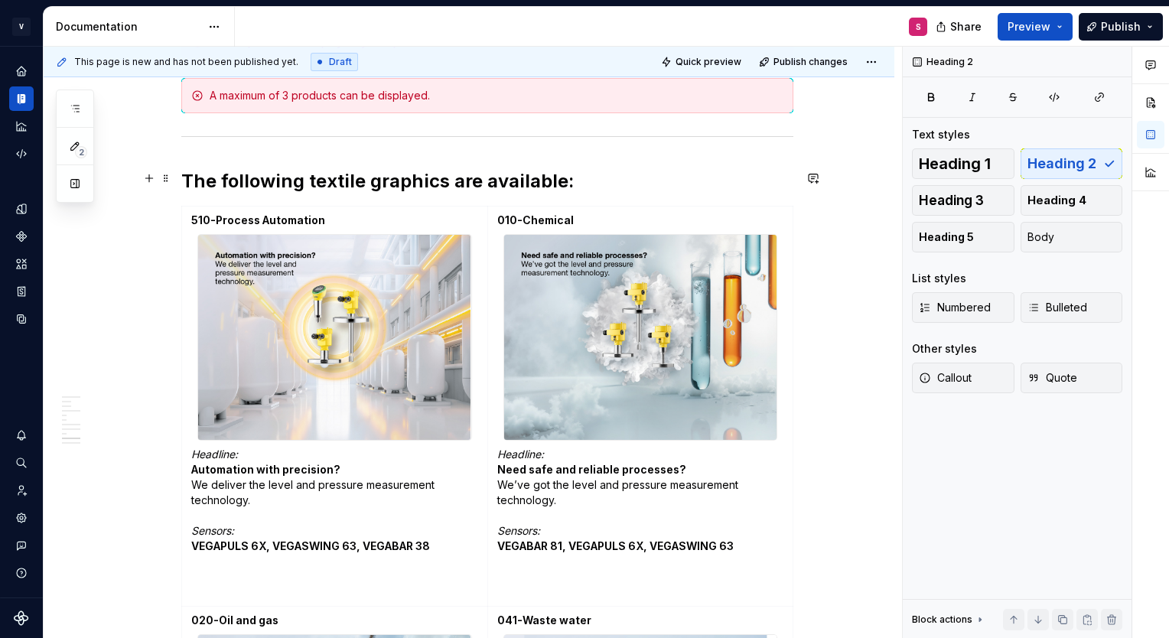
click at [561, 176] on h2 "The following textile graphics are available:" at bounding box center [487, 181] width 612 height 24
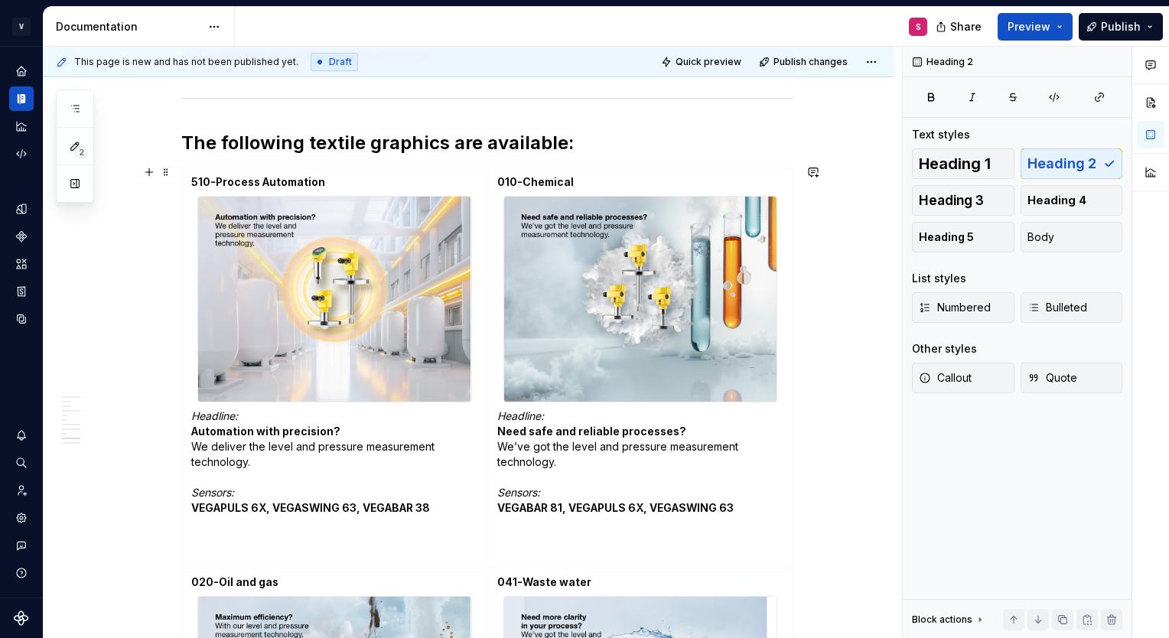
scroll to position [1942, 0]
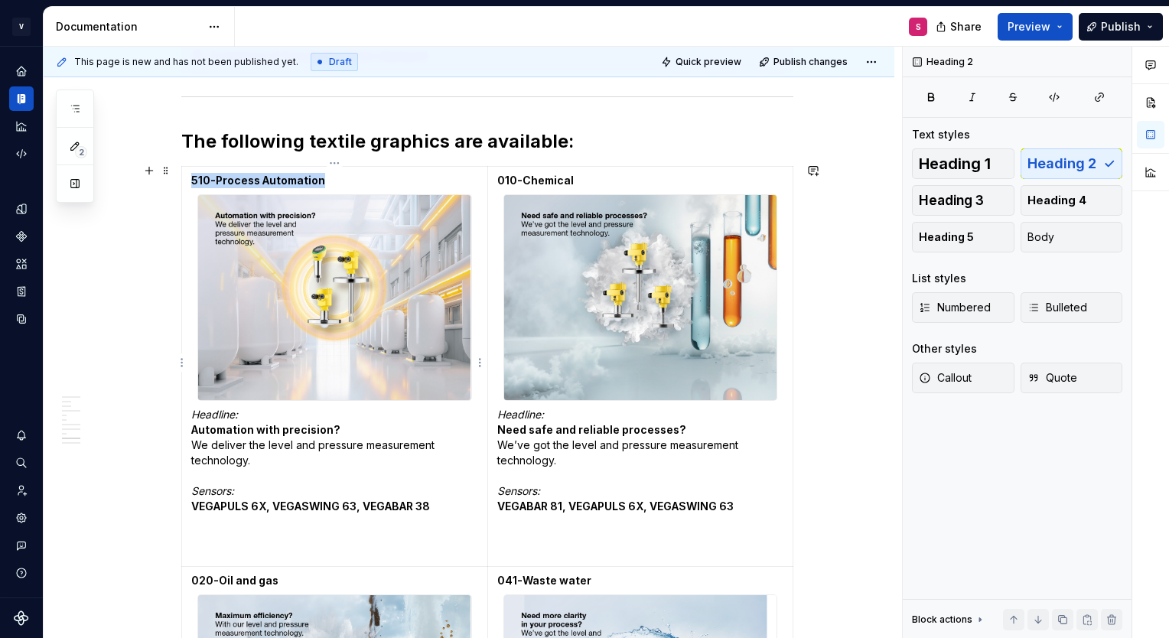
click at [337, 314] on img at bounding box center [334, 297] width 272 height 204
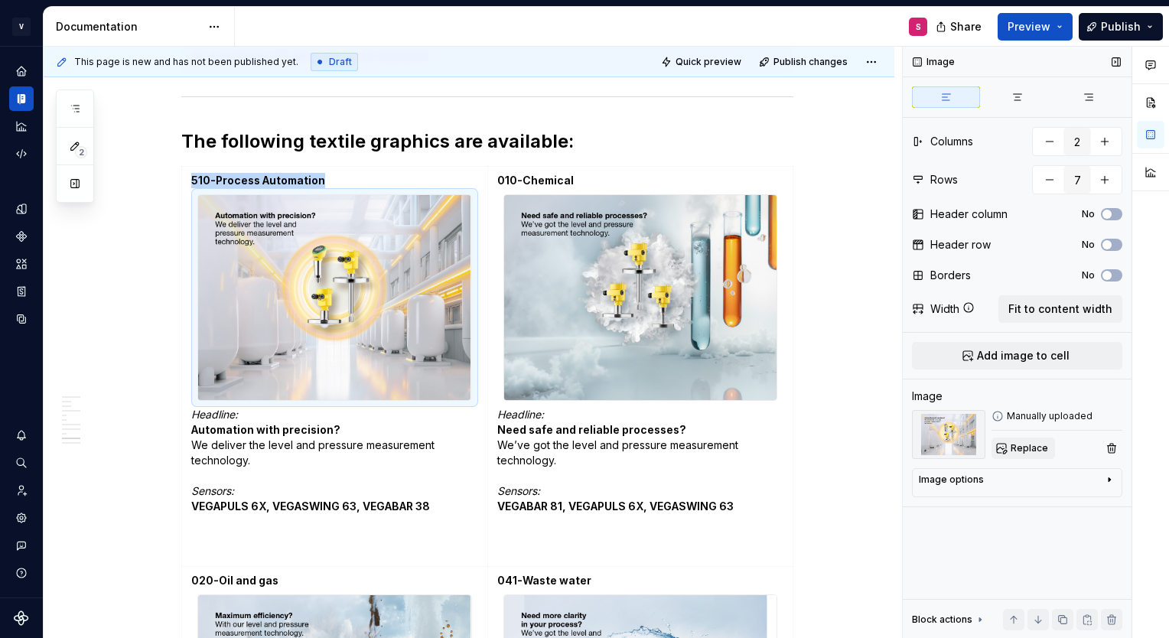
click at [1033, 445] on span "Replace" at bounding box center [1029, 448] width 37 height 12
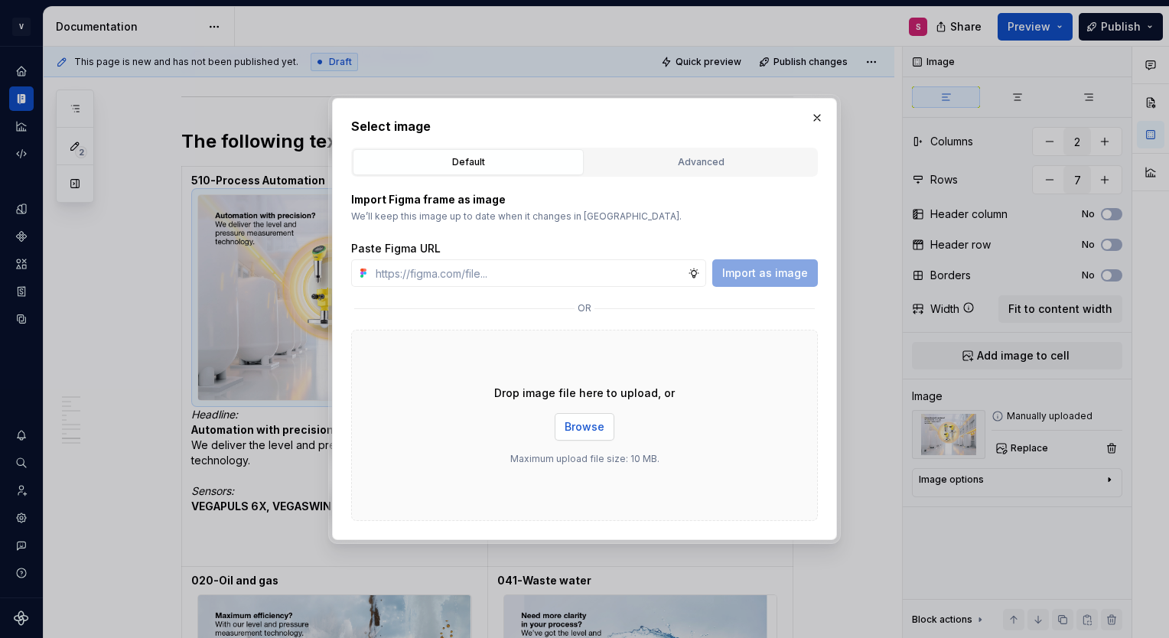
click at [575, 425] on span "Browse" at bounding box center [585, 426] width 40 height 15
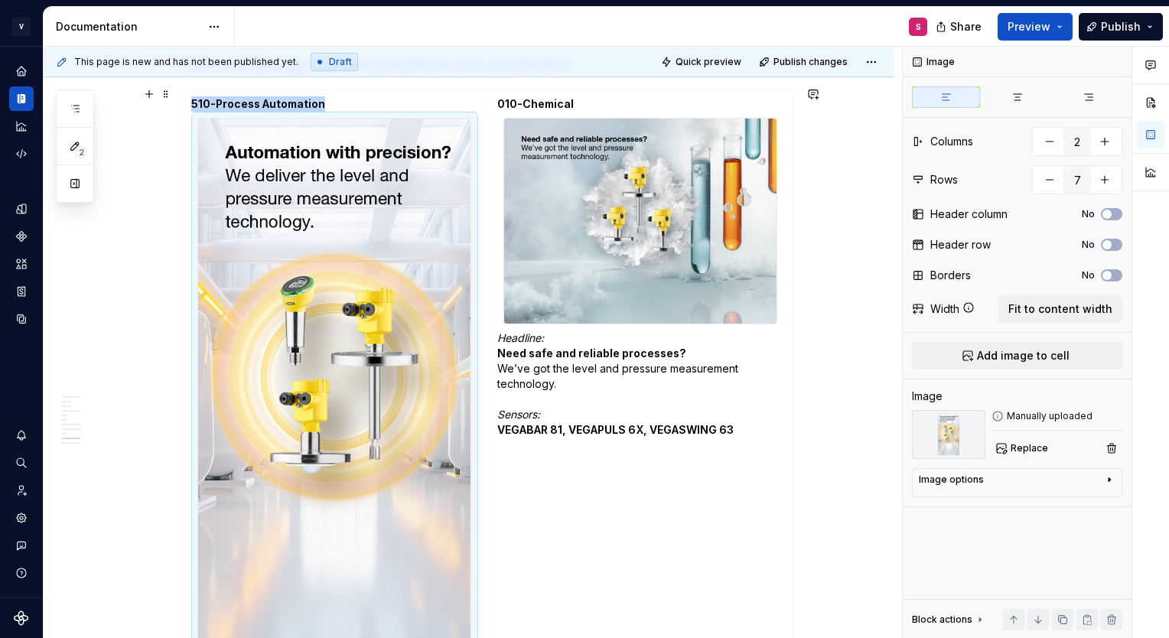
scroll to position [1967, 0]
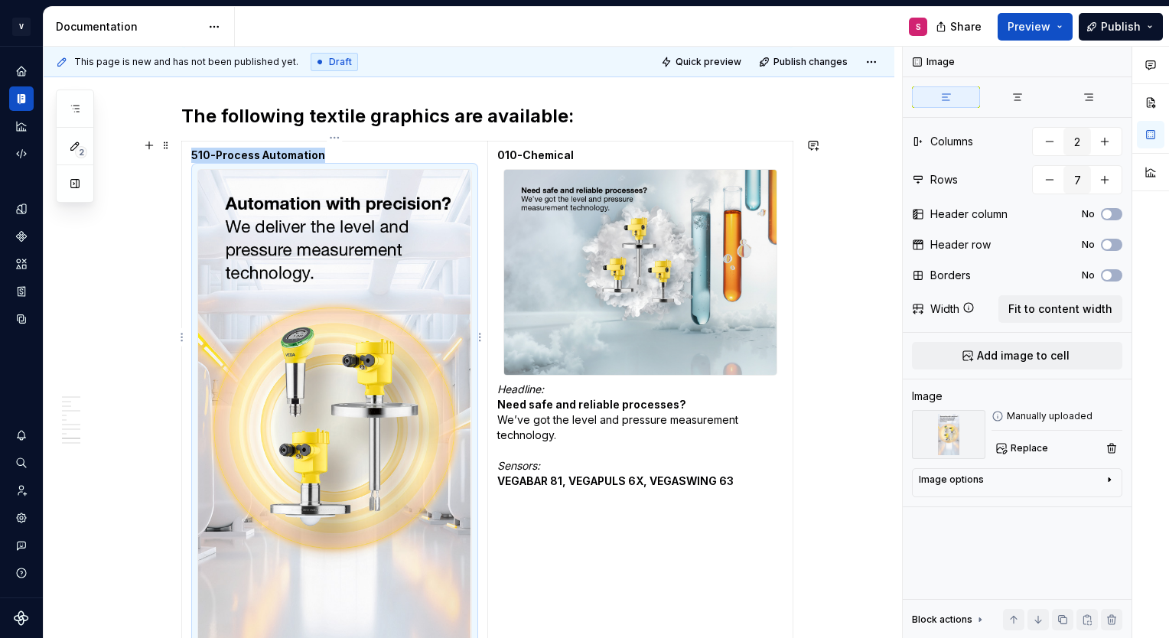
click at [351, 169] on div at bounding box center [334, 442] width 275 height 546
click at [1021, 442] on span "Replace" at bounding box center [1029, 448] width 37 height 12
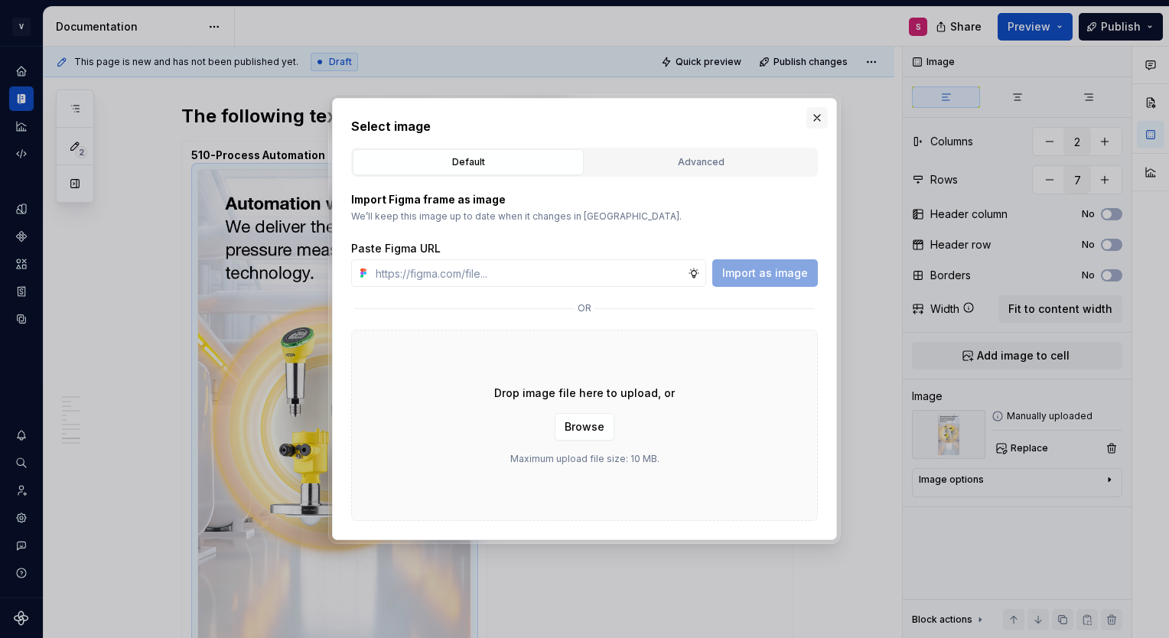
click at [816, 114] on button "button" at bounding box center [816, 117] width 21 height 21
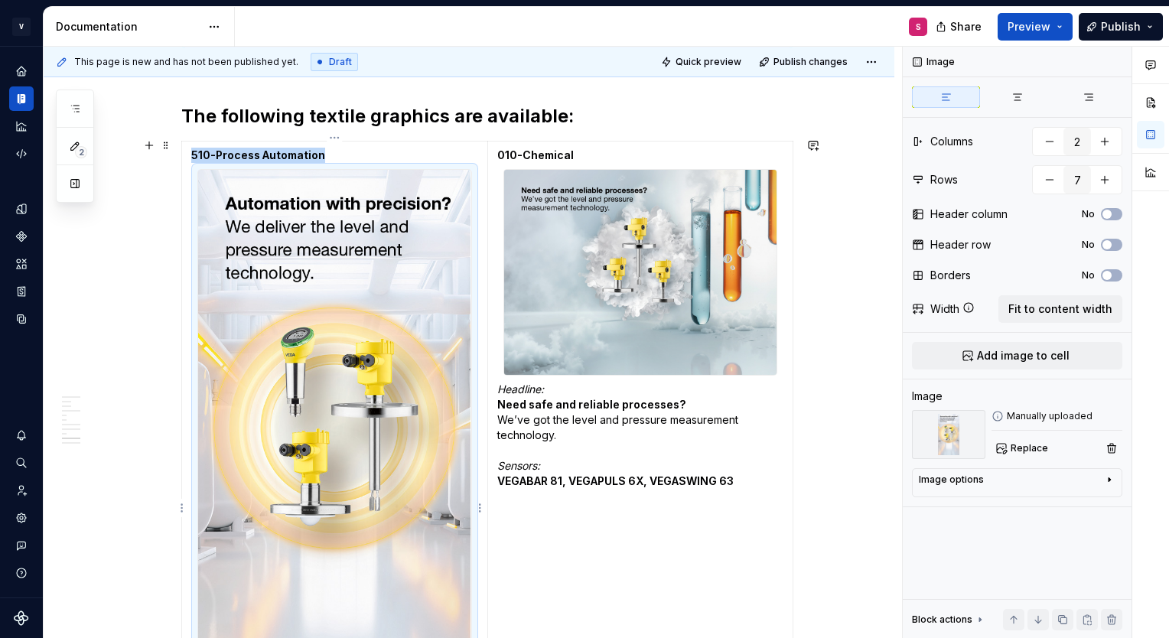
click at [386, 205] on img at bounding box center [334, 442] width 272 height 545
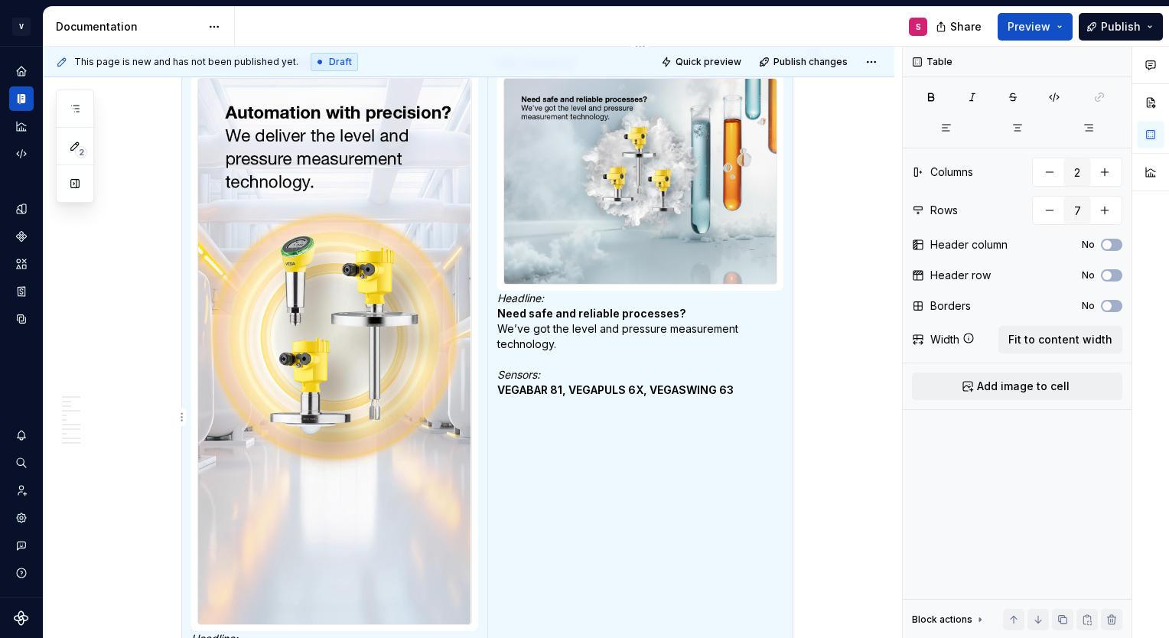
scroll to position [6, 0]
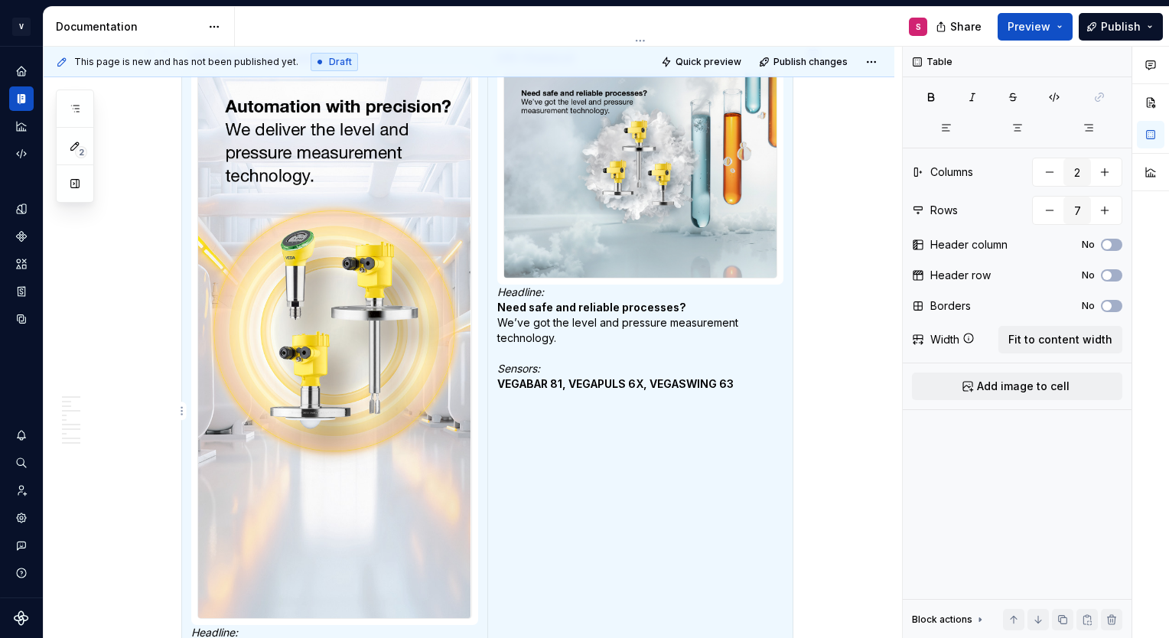
click at [682, 451] on td "010-Chemical Headline: Need safe and reliable processes? We’ve got the level an…" at bounding box center [640, 414] width 306 height 740
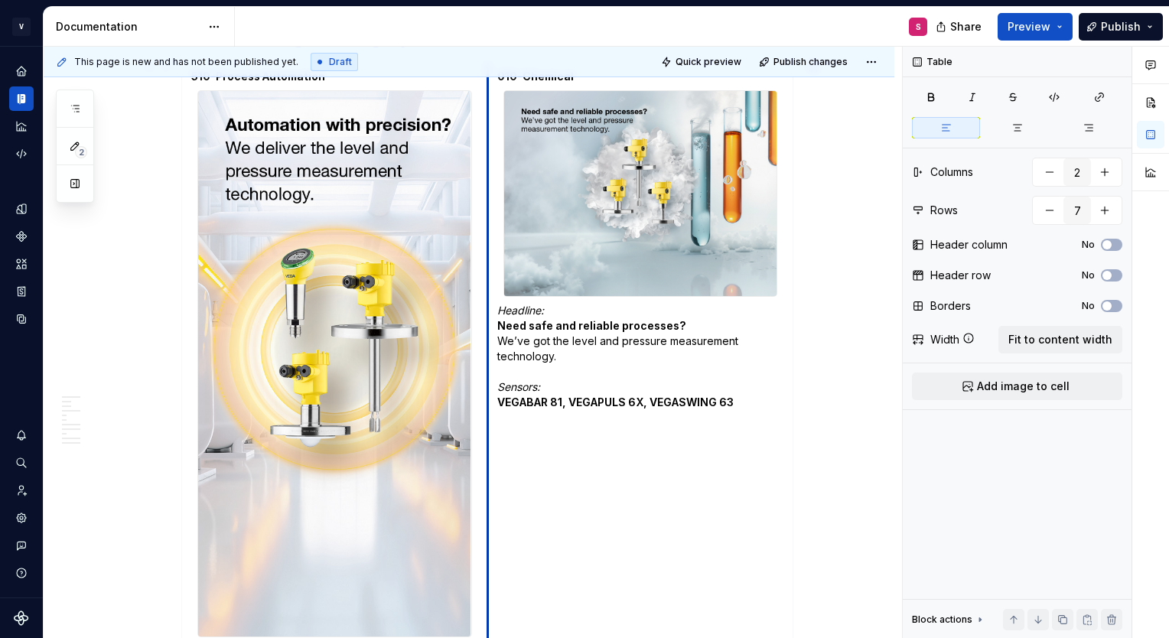
scroll to position [2049, 0]
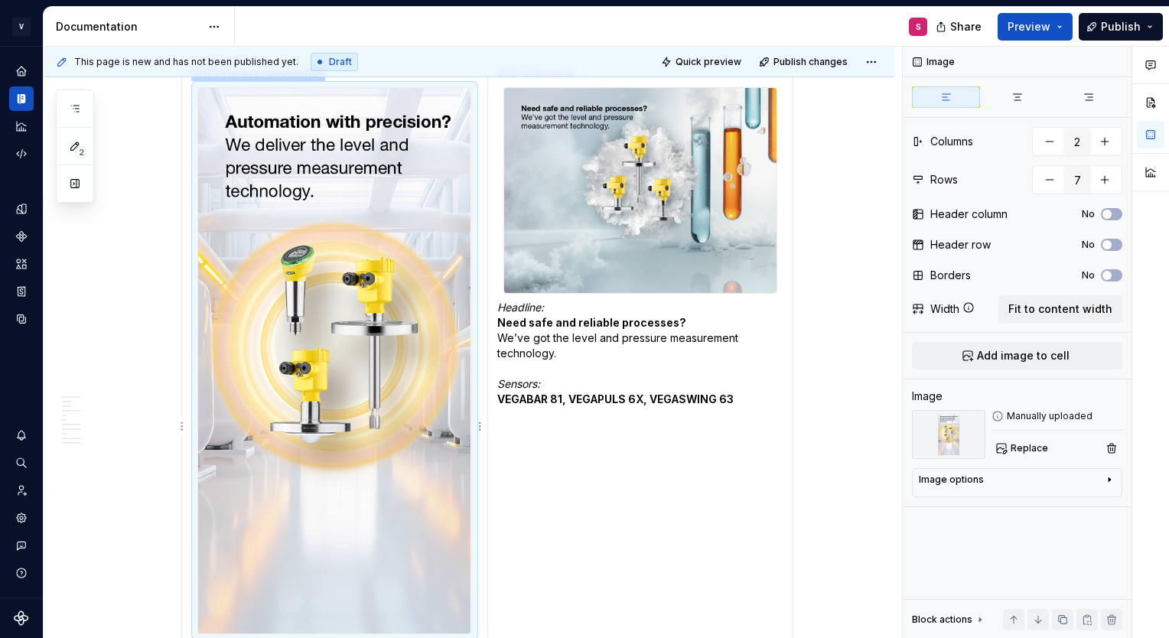
click at [419, 236] on img at bounding box center [334, 360] width 272 height 545
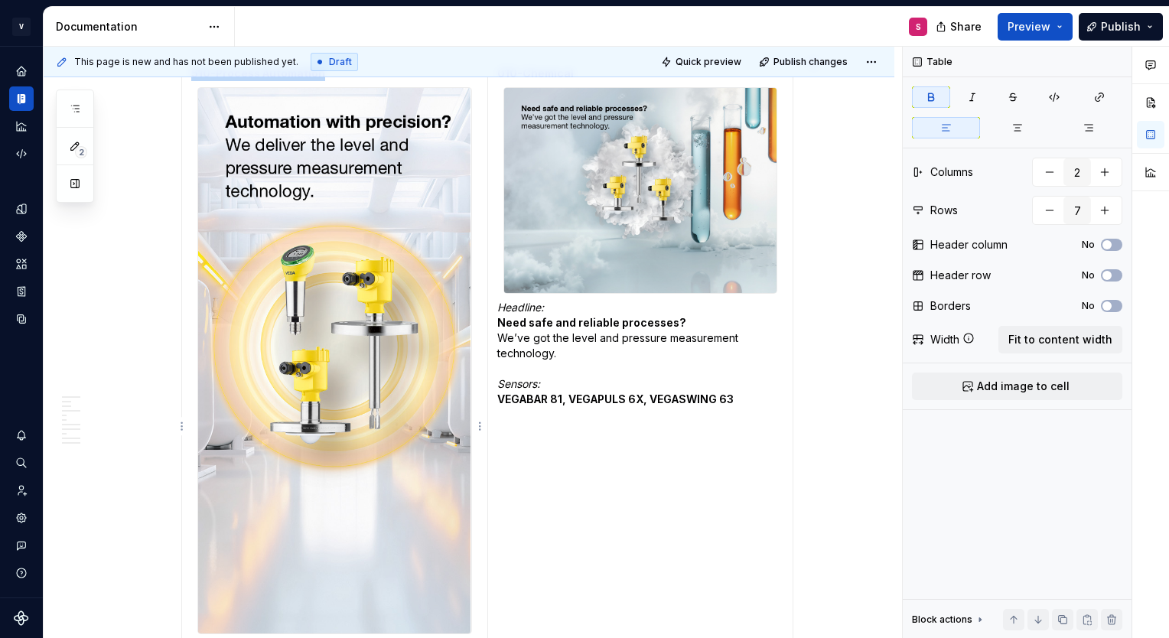
click at [450, 367] on img at bounding box center [334, 360] width 272 height 545
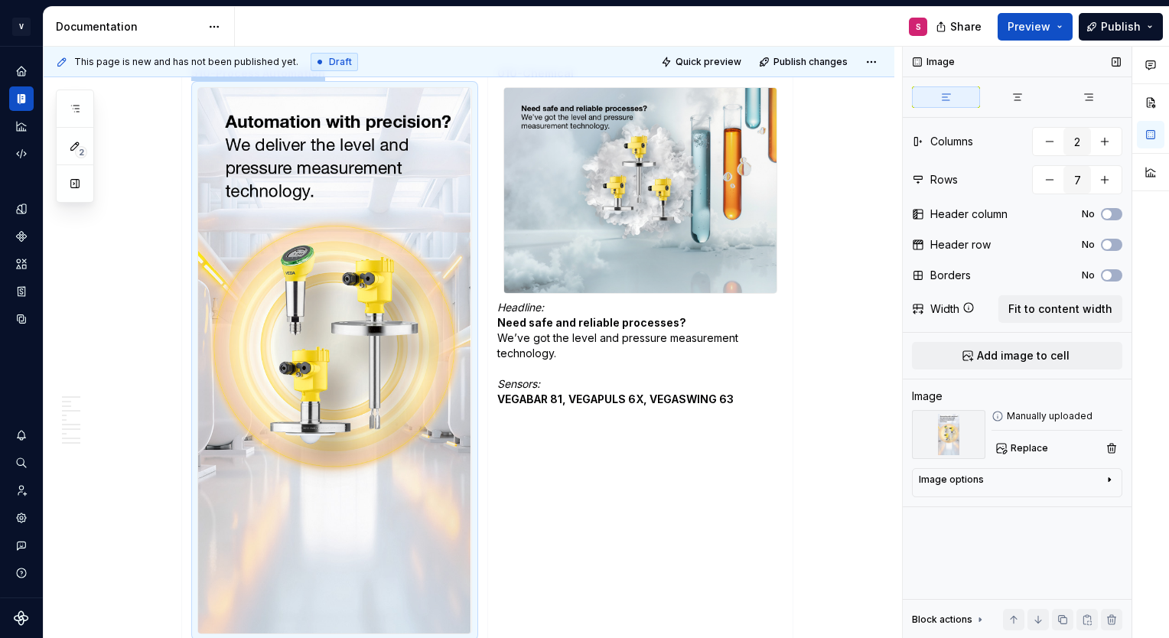
click at [1001, 485] on div "Image options" at bounding box center [1011, 483] width 184 height 18
click at [1057, 510] on button "button" at bounding box center [1071, 500] width 28 height 21
click at [1088, 504] on button "button" at bounding box center [1102, 500] width 28 height 21
click at [1037, 501] on icon "button" at bounding box center [1041, 501] width 8 height 8
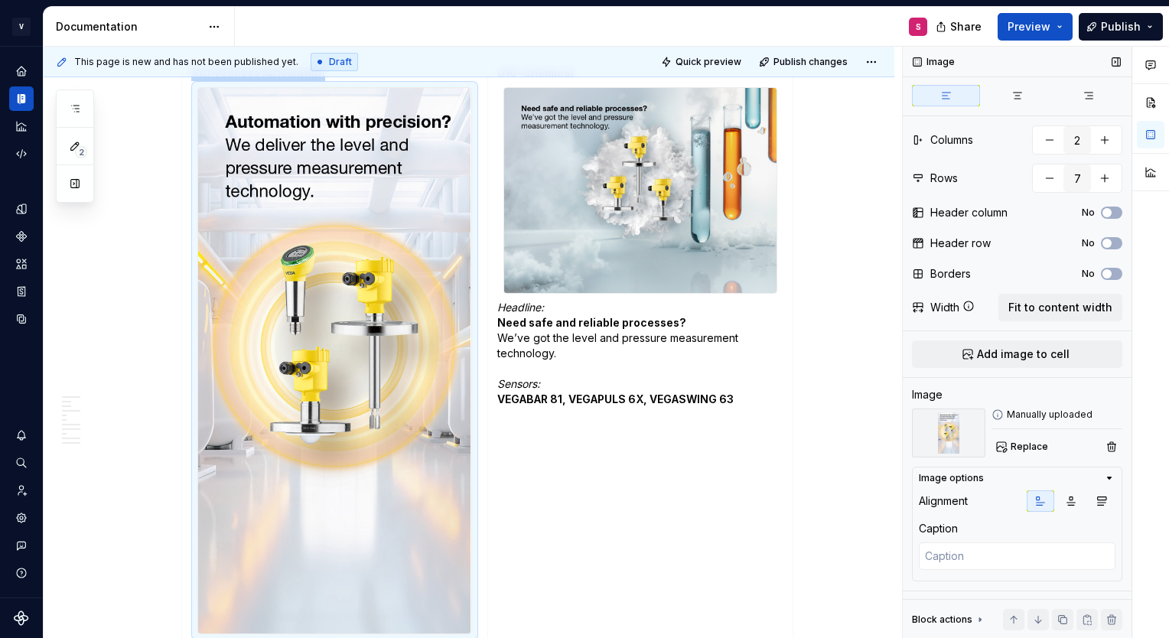
click at [979, 477] on div "Image options" at bounding box center [951, 478] width 65 height 12
click at [976, 480] on div "Image options" at bounding box center [951, 480] width 65 height 12
click at [995, 477] on div "Image options" at bounding box center [1011, 480] width 184 height 12
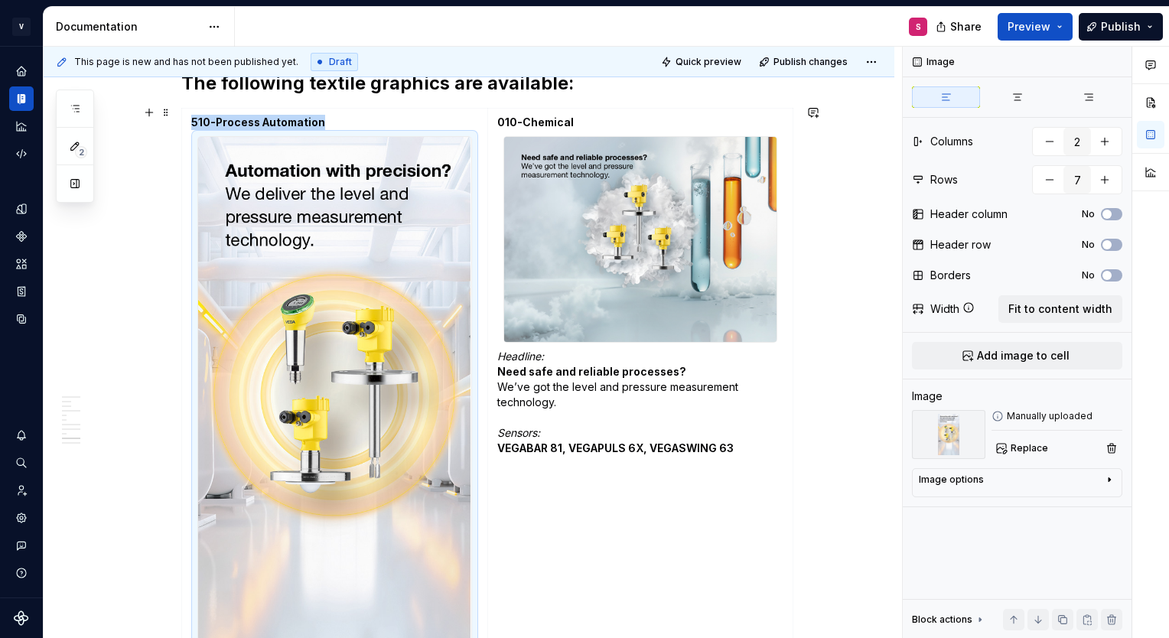
scroll to position [1997, 0]
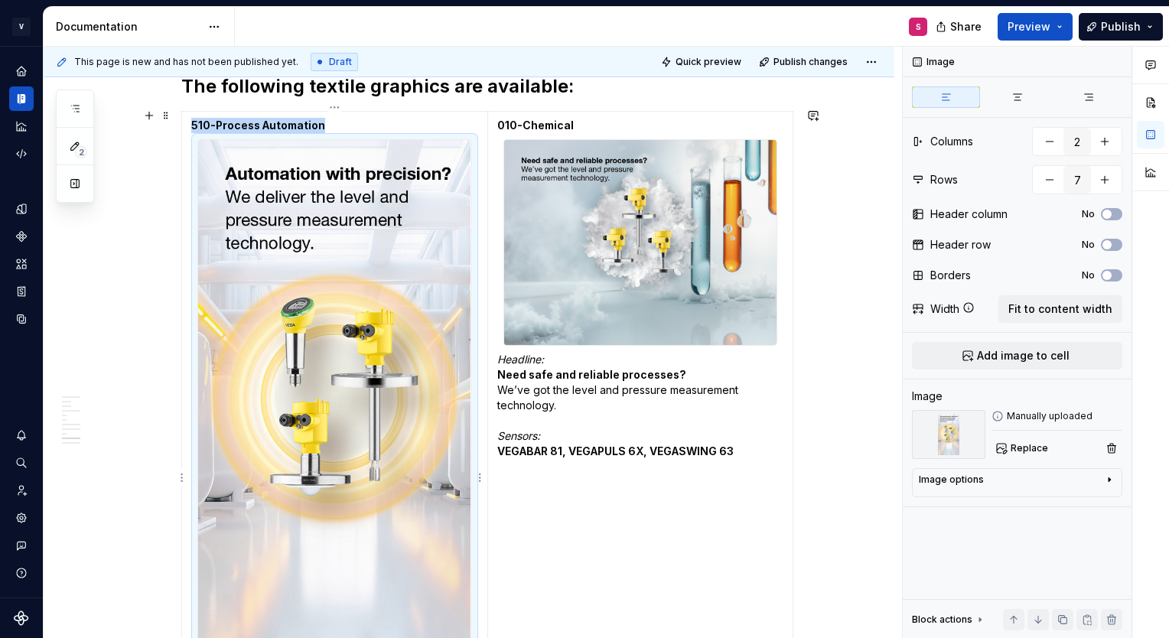
click at [341, 239] on img at bounding box center [334, 412] width 272 height 545
click at [949, 305] on div "Width" at bounding box center [944, 308] width 29 height 15
click at [1032, 303] on span "Fit to content width" at bounding box center [1060, 308] width 104 height 15
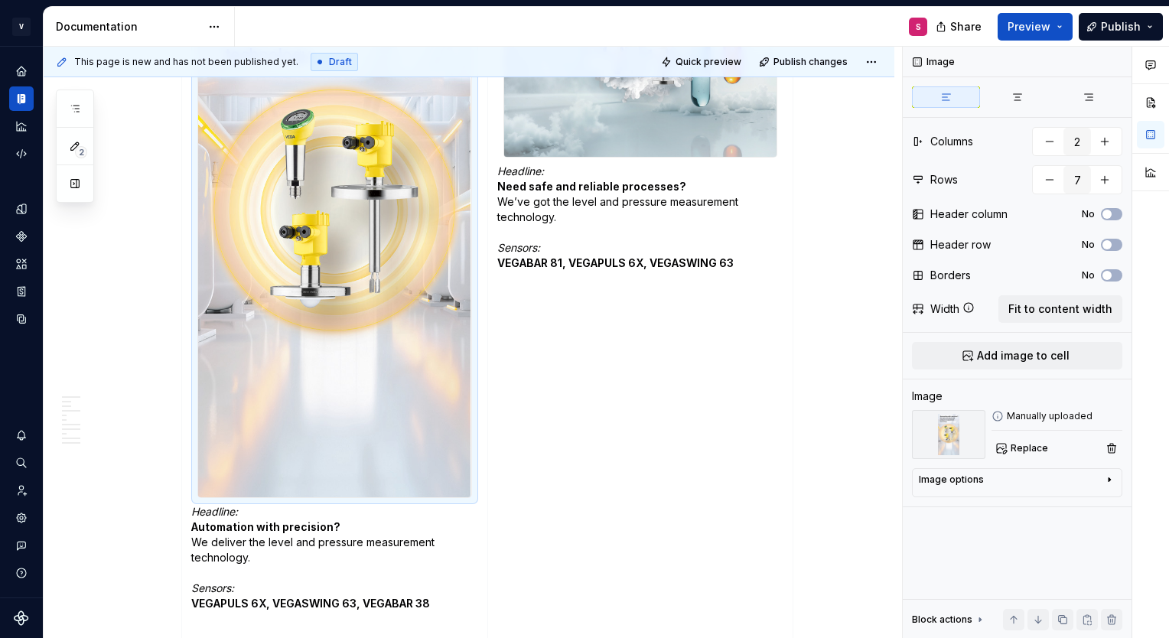
scroll to position [2060, 0]
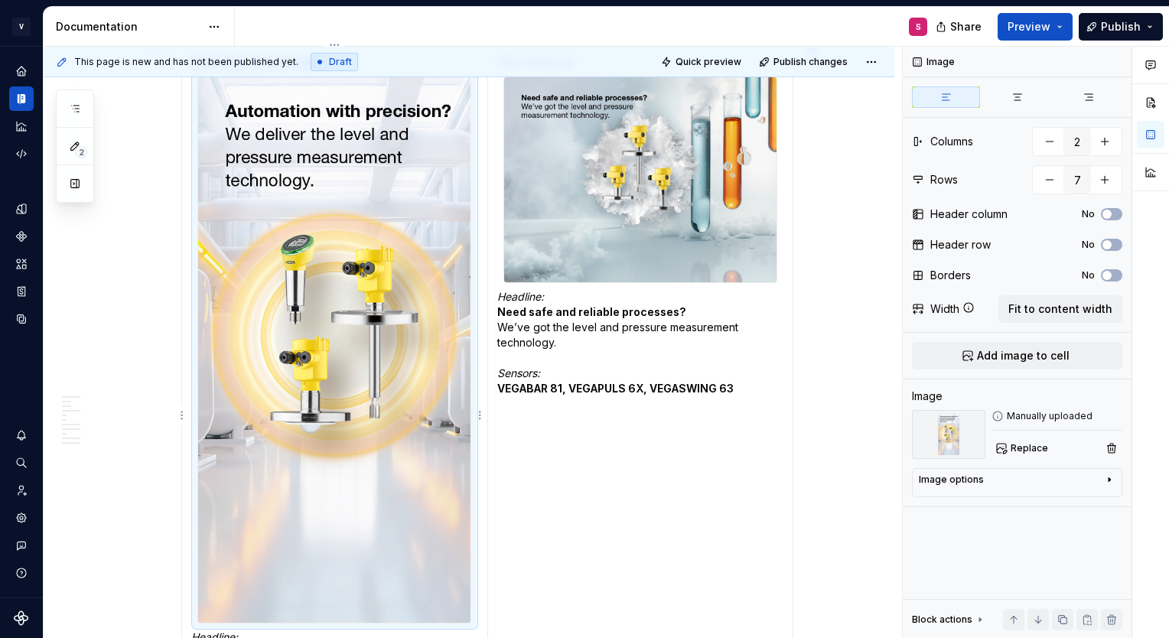
click at [419, 340] on img at bounding box center [334, 349] width 272 height 545
click at [477, 418] on html "V [PERSON_NAME] Brand Portal S Design system data Documentation S Share Preview…" at bounding box center [584, 319] width 1169 height 638
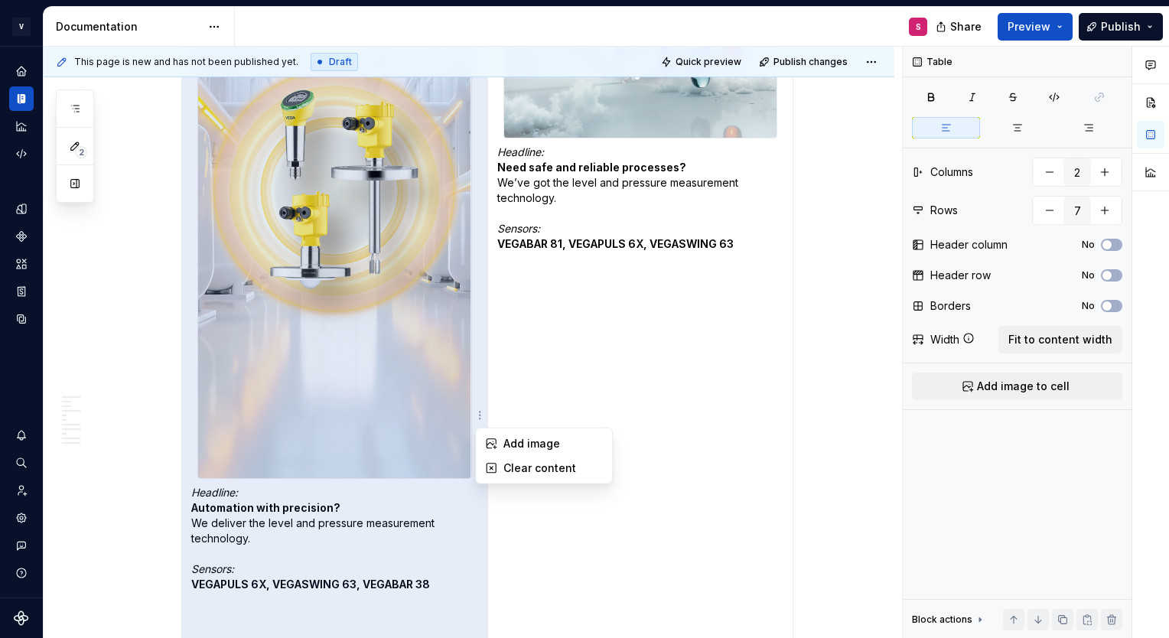
click at [479, 357] on html "V [PERSON_NAME] Brand Portal S Design system data Documentation S Share Preview…" at bounding box center [584, 319] width 1169 height 638
click at [520, 371] on td "010-Chemical Headline: Need safe and reliable processes? We’ve got the level an…" at bounding box center [640, 274] width 306 height 740
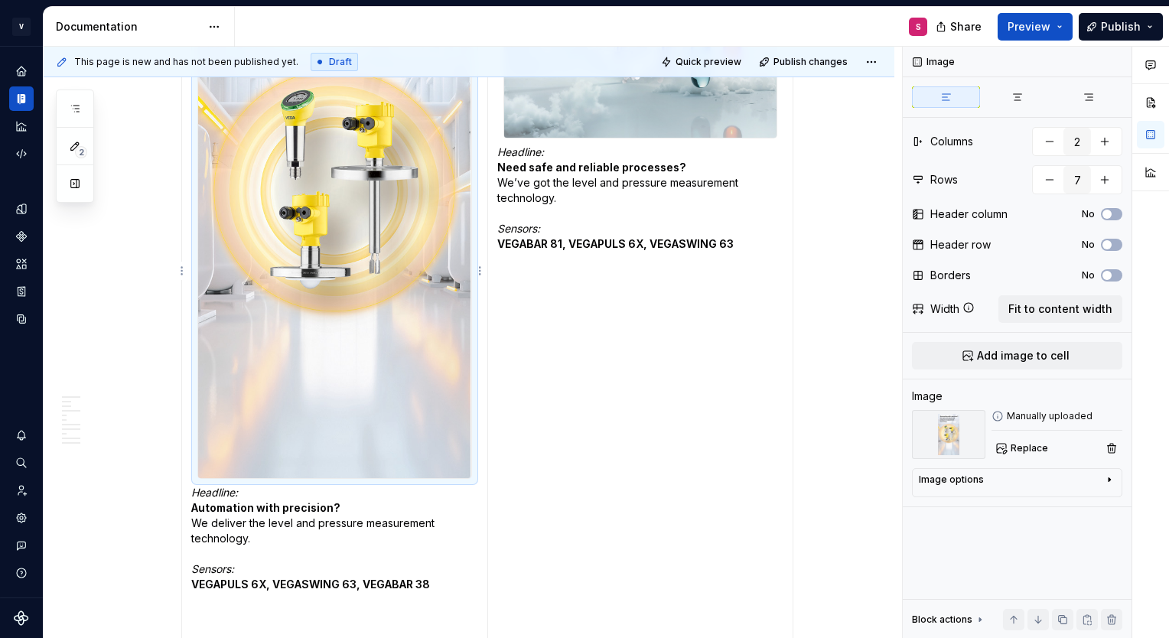
click at [433, 350] on img at bounding box center [334, 205] width 272 height 545
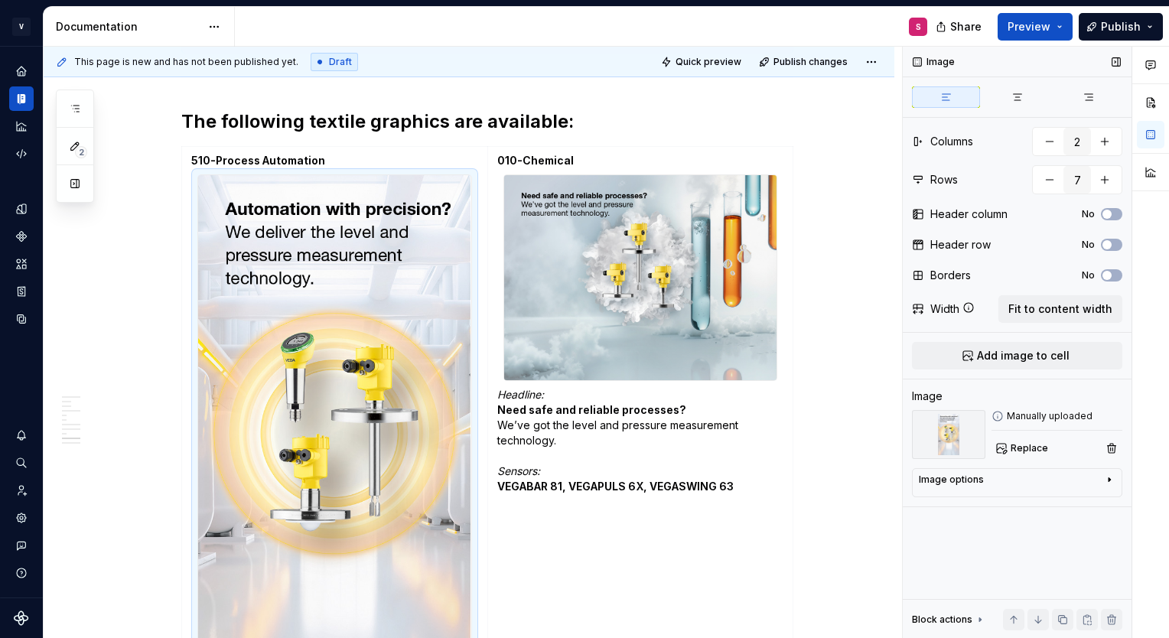
click at [998, 415] on icon at bounding box center [998, 416] width 12 height 12
click at [976, 490] on div "Image options" at bounding box center [1011, 483] width 184 height 18
click at [1048, 485] on div "Image options Alignment Caption" at bounding box center [1017, 525] width 210 height 115
click at [1103, 476] on icon "button" at bounding box center [1109, 480] width 12 height 12
click at [1012, 448] on span "Replace" at bounding box center [1029, 448] width 37 height 12
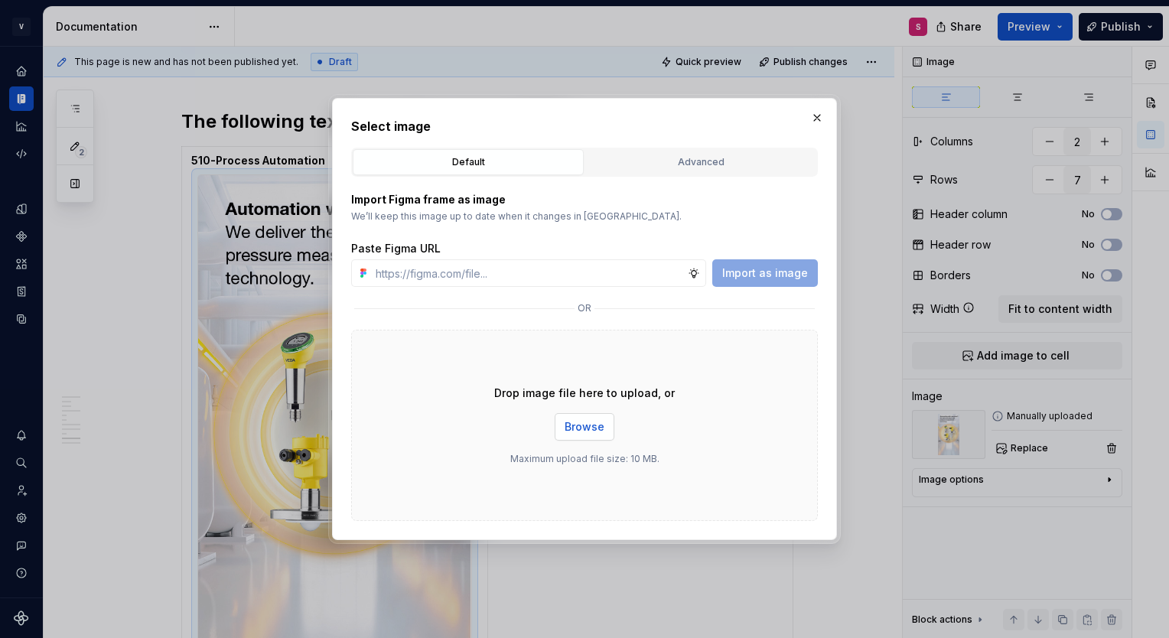
click at [575, 432] on span "Browse" at bounding box center [585, 426] width 40 height 15
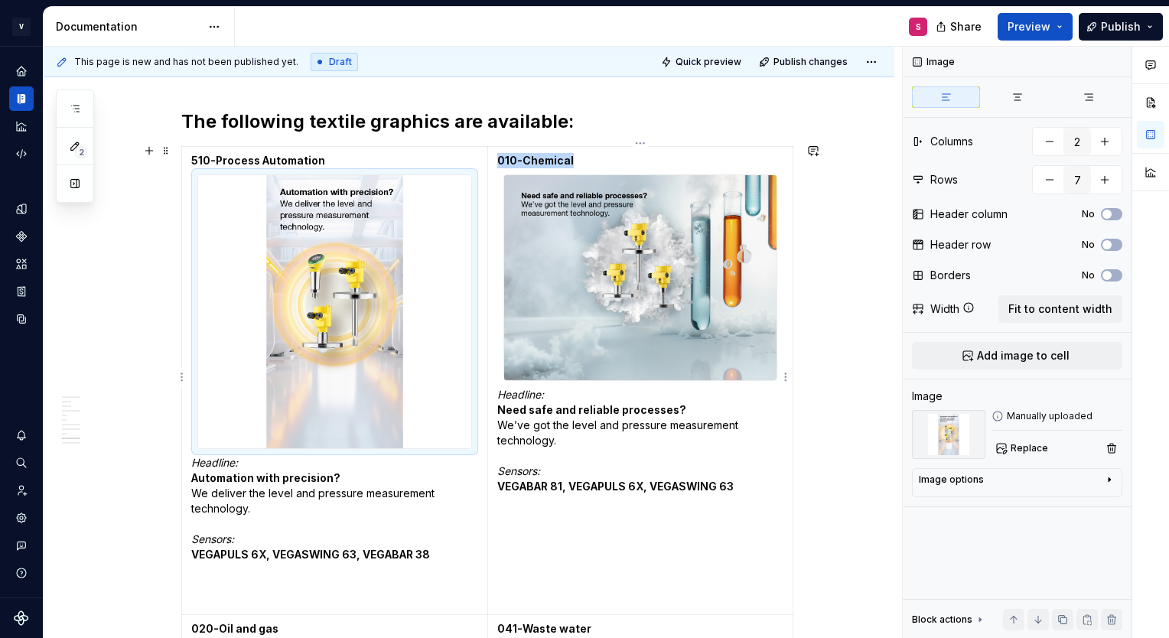
click at [588, 269] on img at bounding box center [640, 277] width 272 height 204
click at [1015, 451] on span "Replace" at bounding box center [1029, 448] width 37 height 12
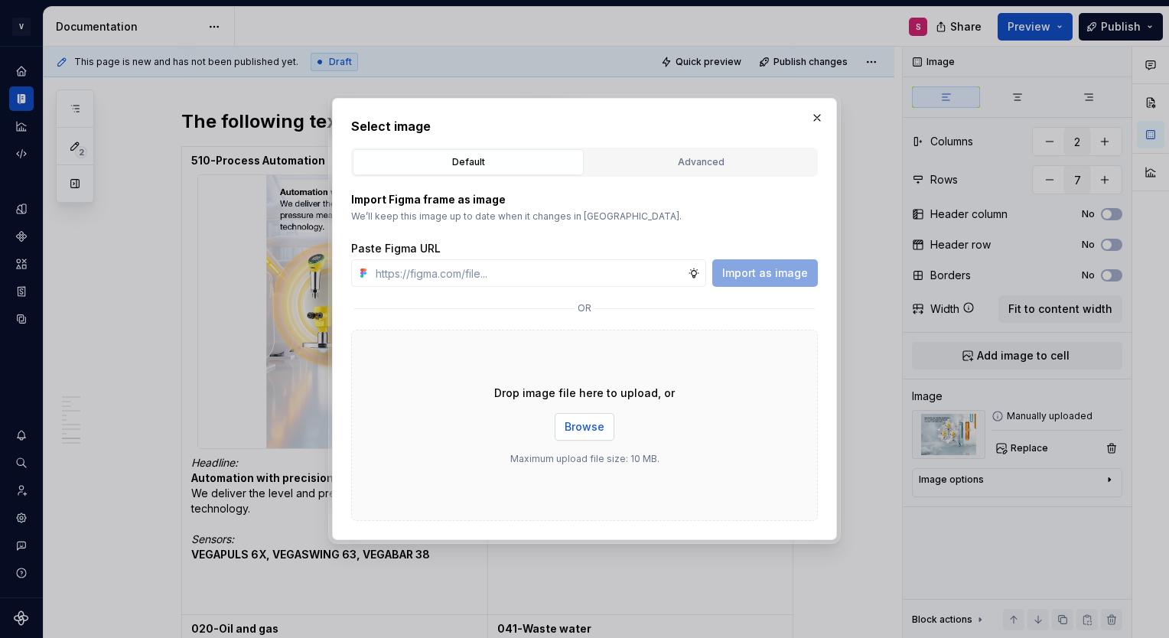
click at [604, 432] on button "Browse" at bounding box center [585, 427] width 60 height 28
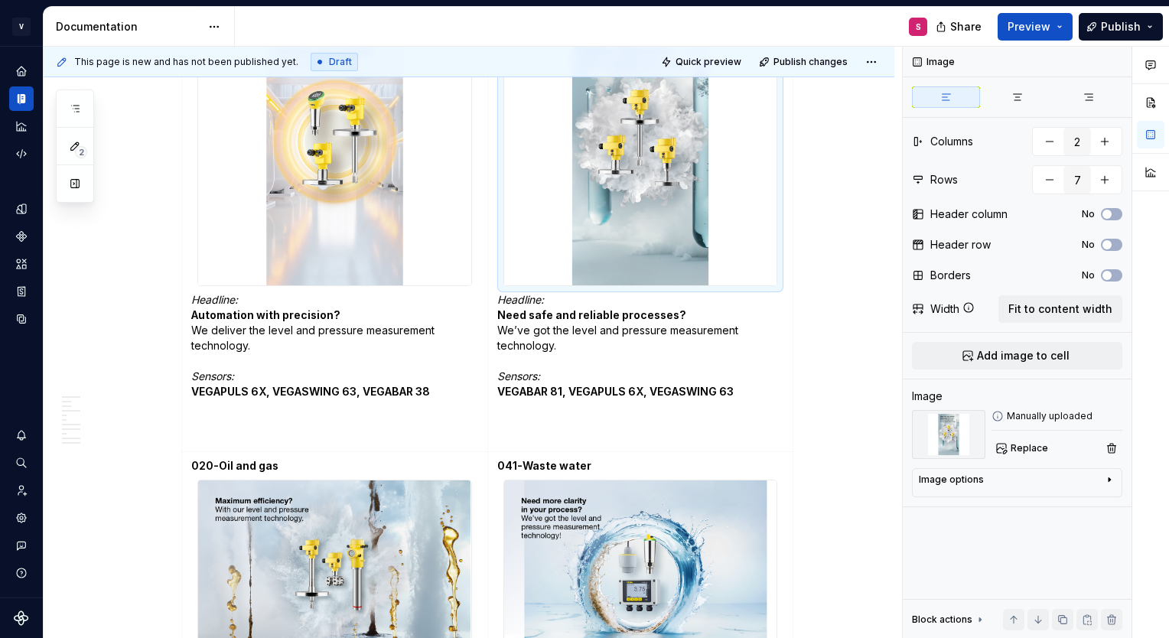
scroll to position [2139, 0]
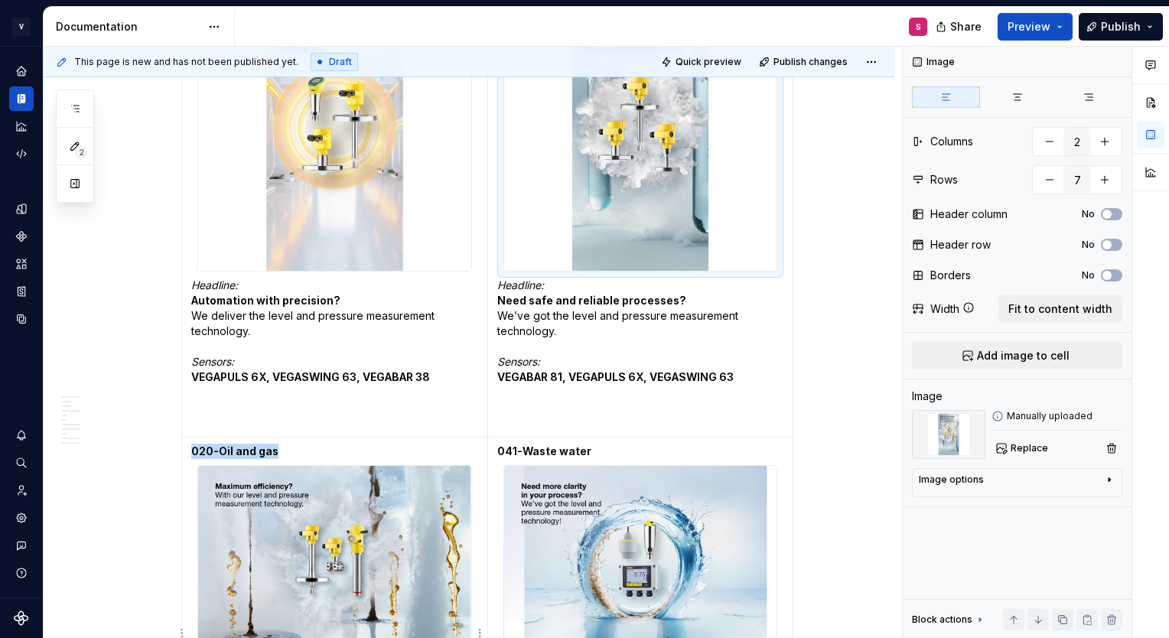
click at [376, 477] on img at bounding box center [334, 568] width 272 height 204
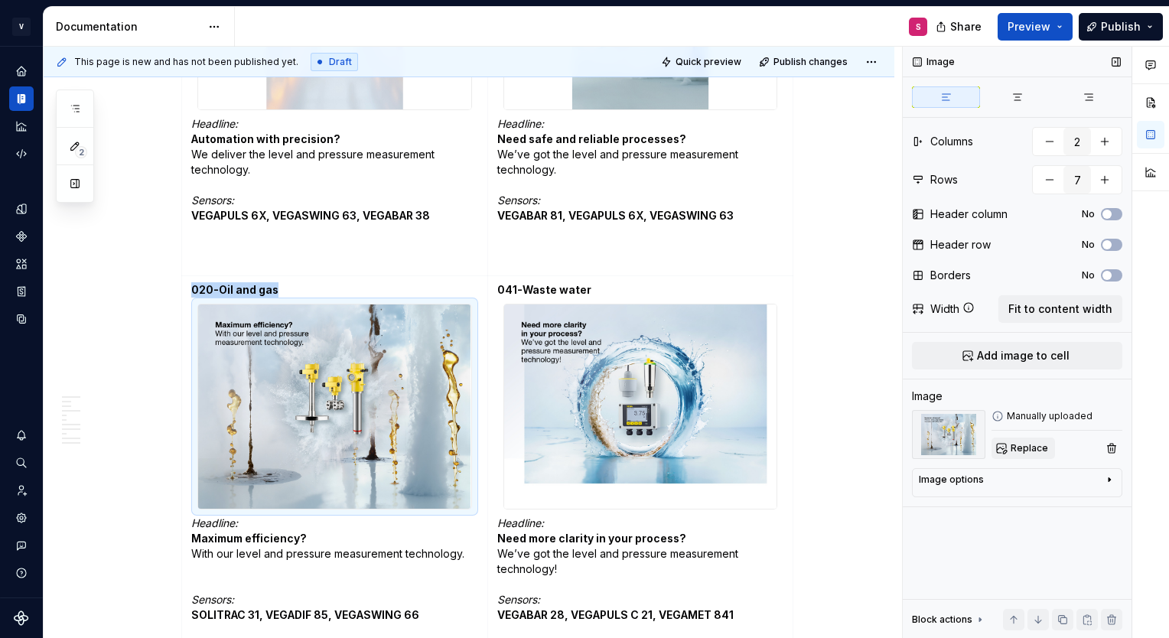
click at [1033, 453] on span "Replace" at bounding box center [1029, 448] width 37 height 12
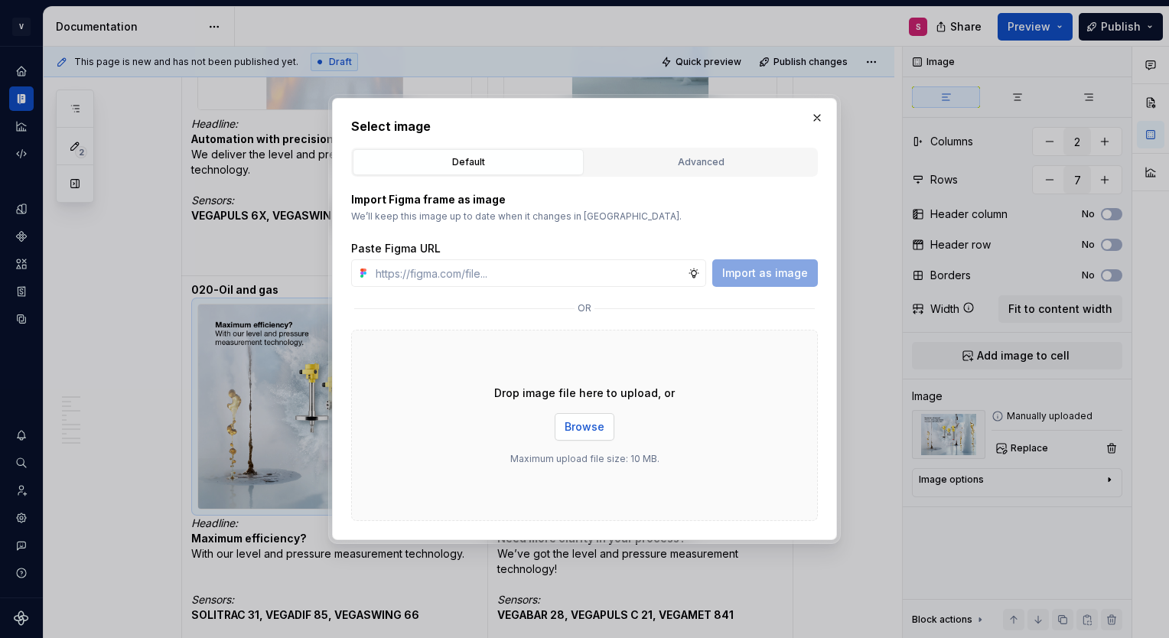
click at [584, 435] on button "Browse" at bounding box center [585, 427] width 60 height 28
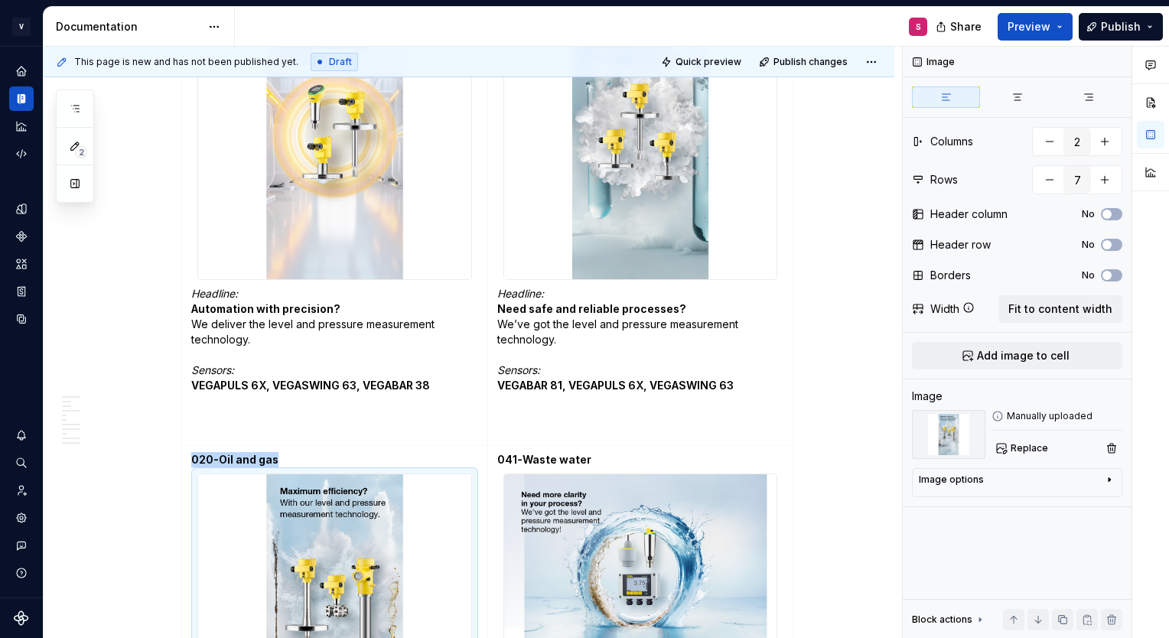
scroll to position [2296, 0]
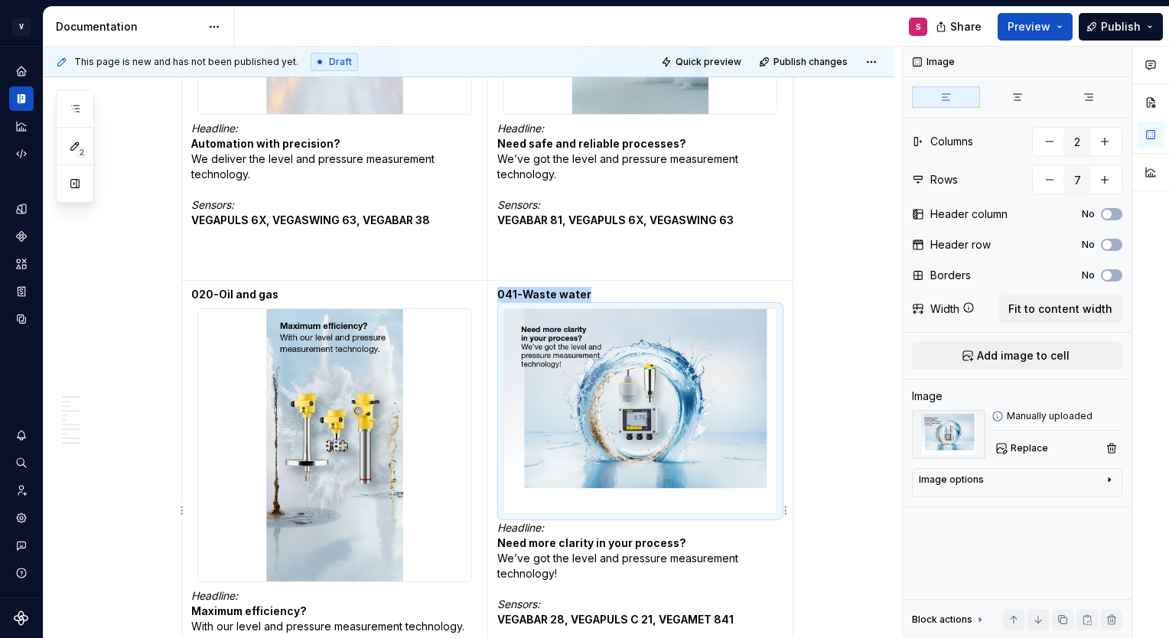
click at [679, 412] on img at bounding box center [640, 411] width 272 height 204
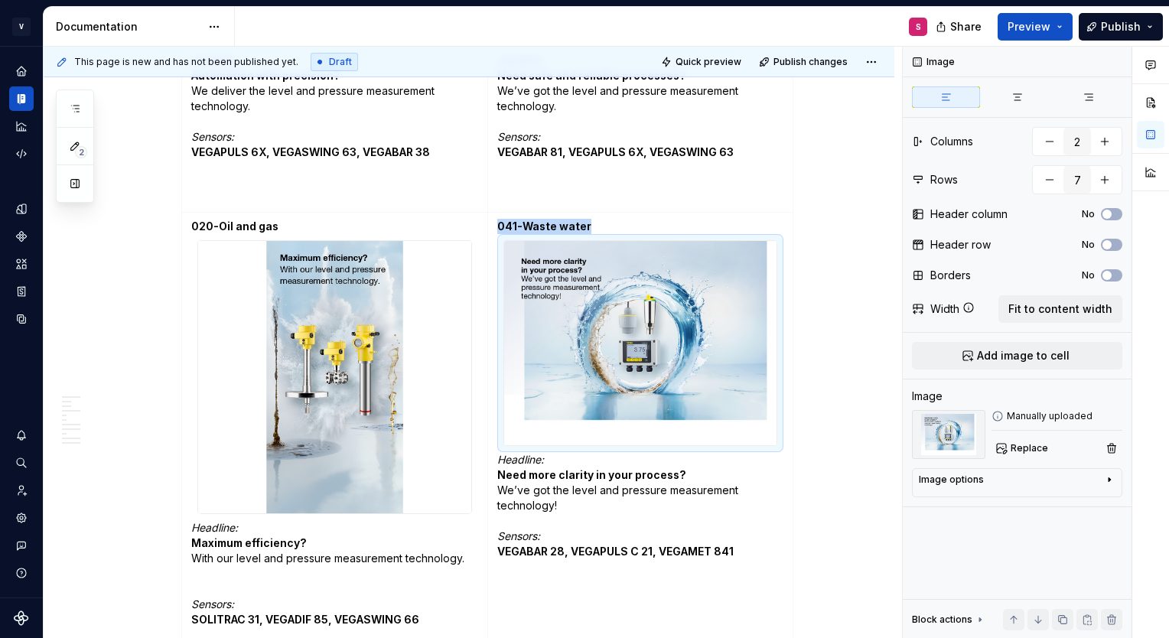
scroll to position [2365, 0]
click at [1037, 449] on span "Replace" at bounding box center [1029, 448] width 37 height 12
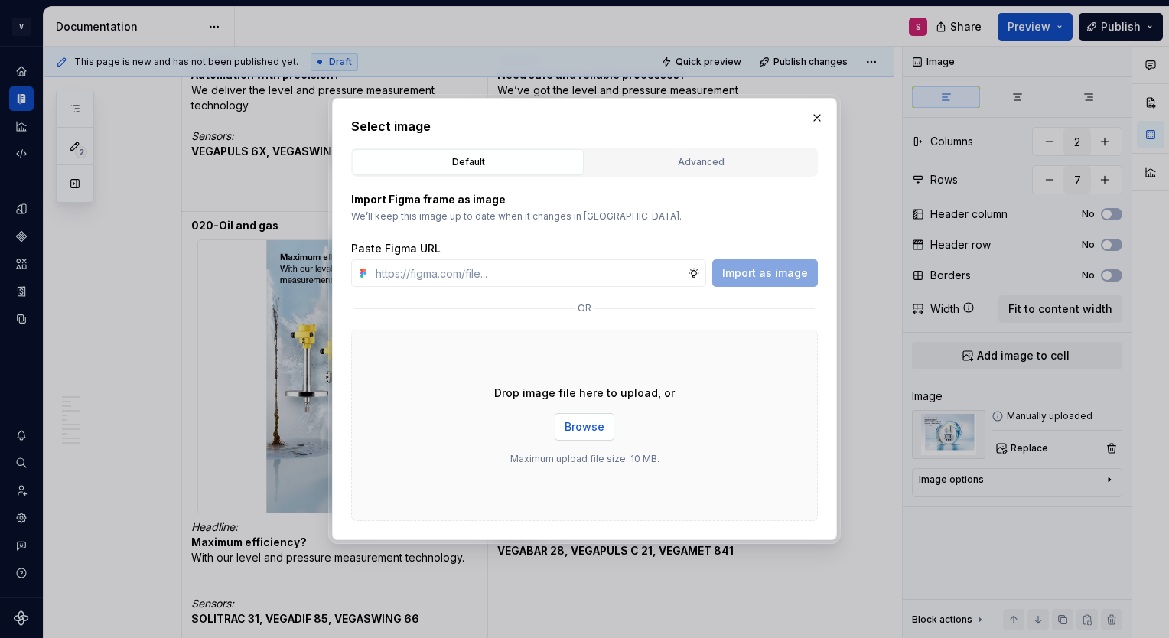
click at [592, 428] on span "Browse" at bounding box center [585, 426] width 40 height 15
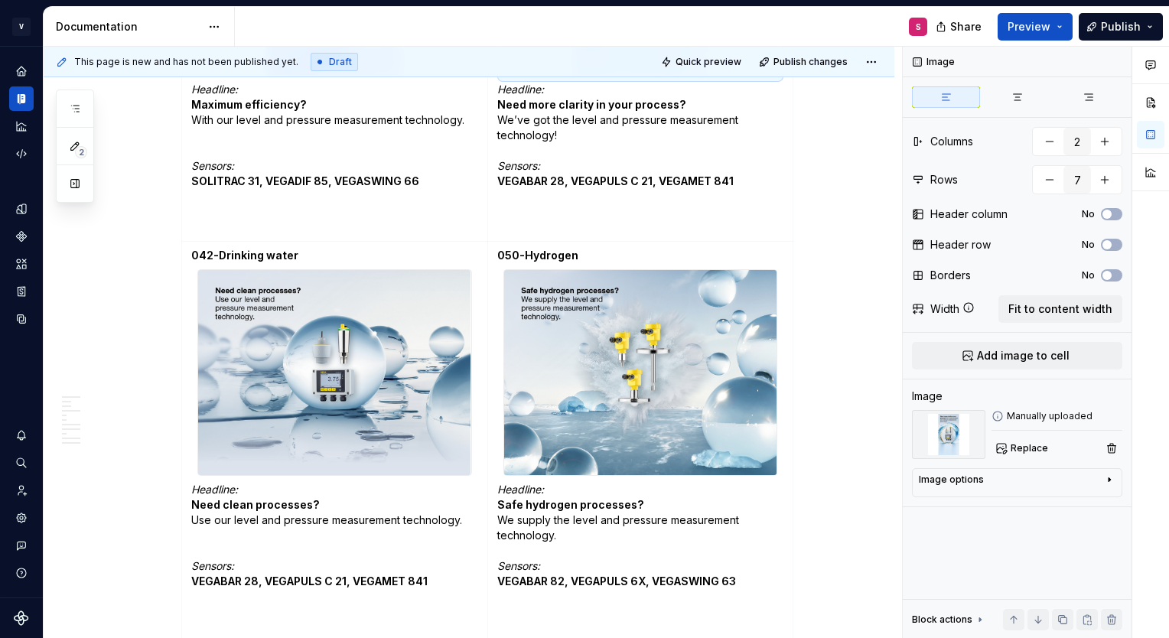
scroll to position [2806, 0]
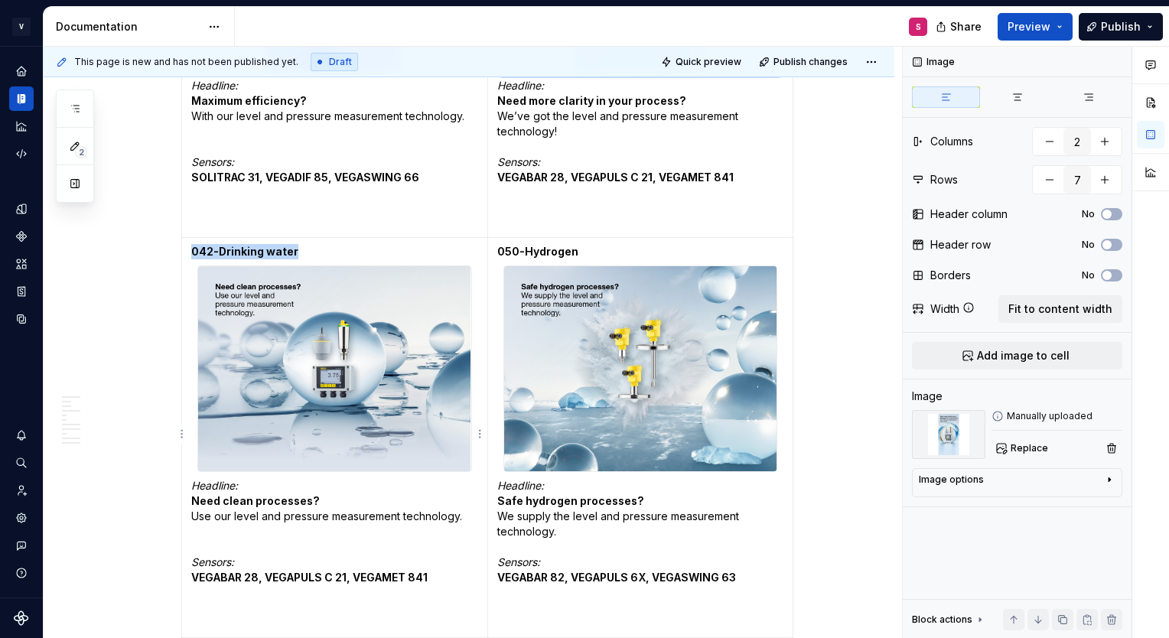
click at [318, 373] on img at bounding box center [334, 368] width 272 height 204
click at [1024, 442] on span "Replace" at bounding box center [1029, 448] width 37 height 12
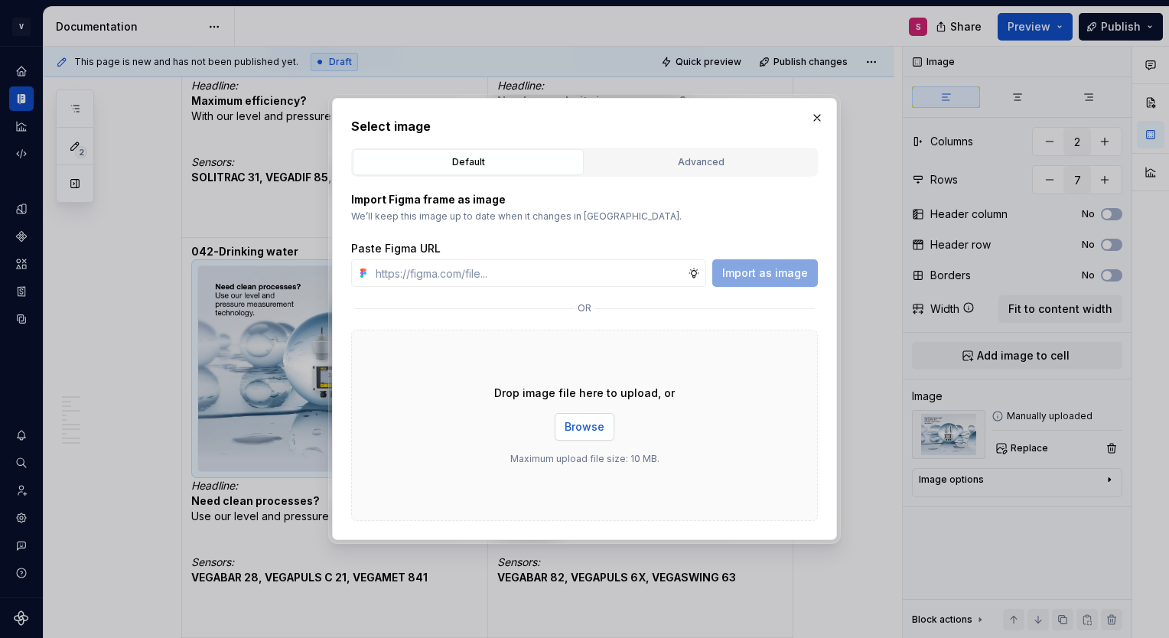
click at [578, 419] on button "Browse" at bounding box center [585, 427] width 60 height 28
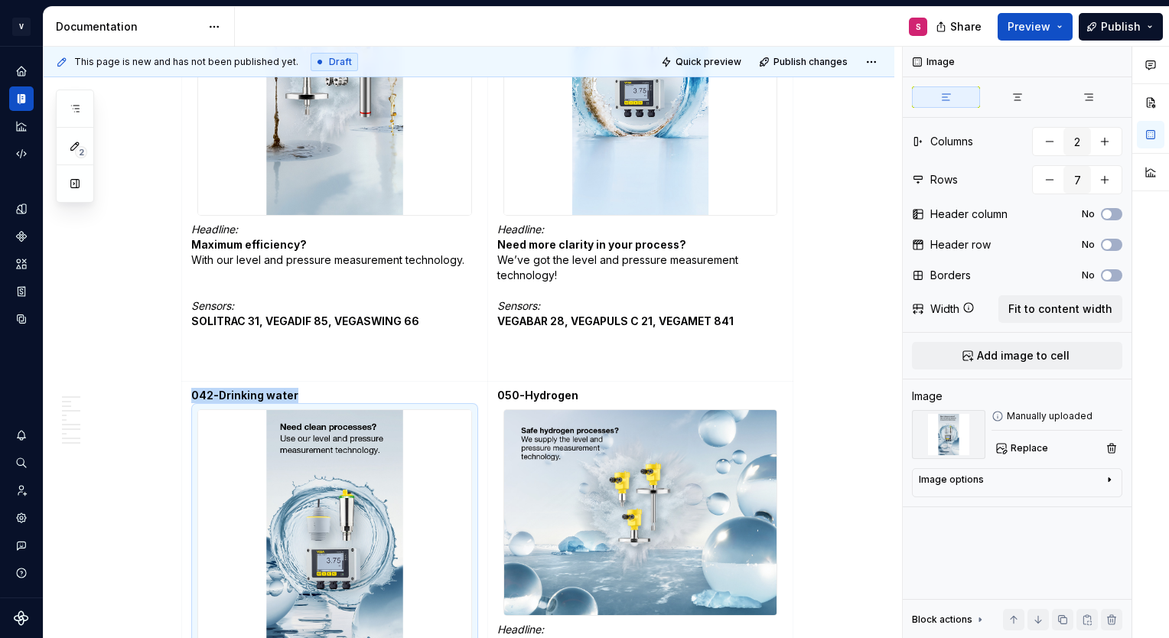
scroll to position [2860, 0]
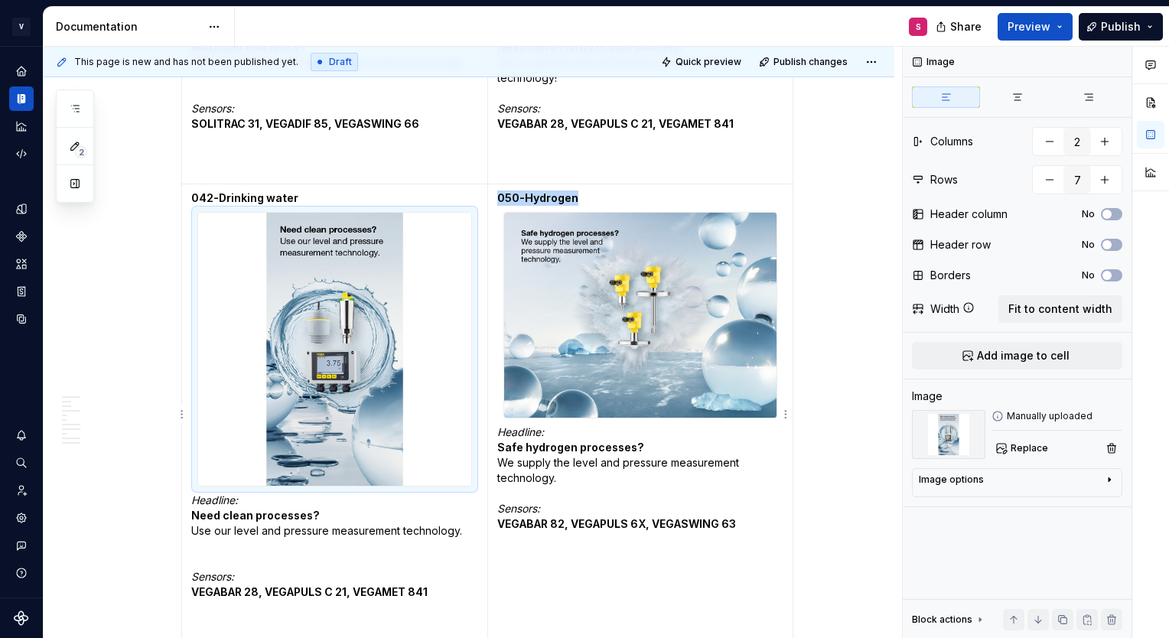
click at [634, 311] on img at bounding box center [640, 315] width 272 height 204
click at [1026, 454] on button "Replace" at bounding box center [1024, 448] width 64 height 21
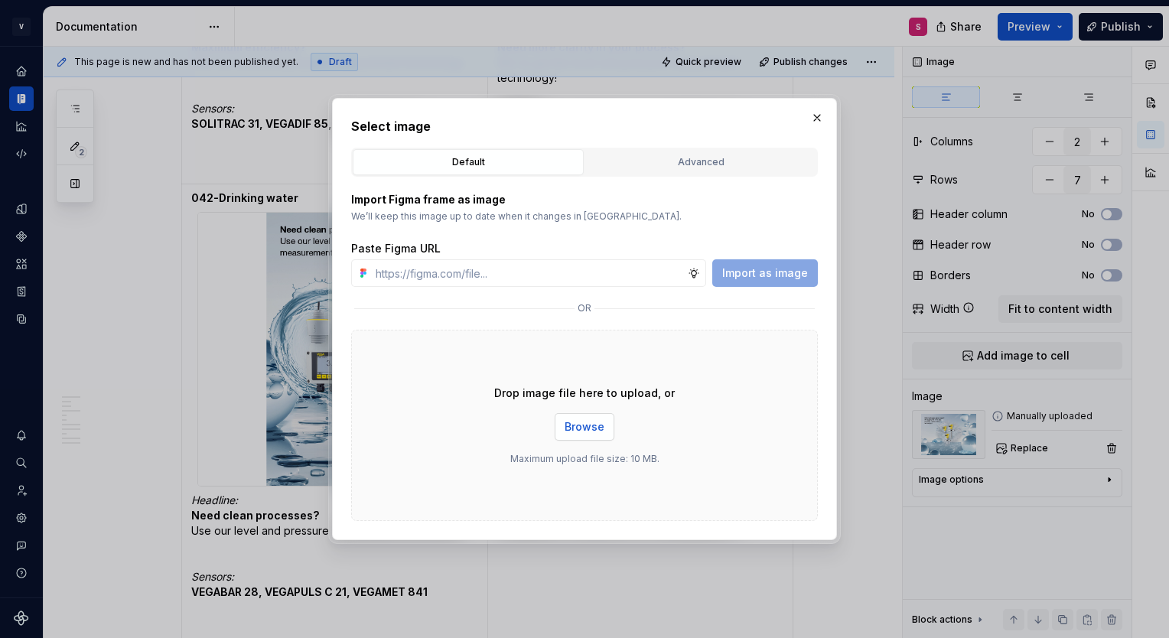
click at [577, 434] on span "Browse" at bounding box center [585, 426] width 40 height 15
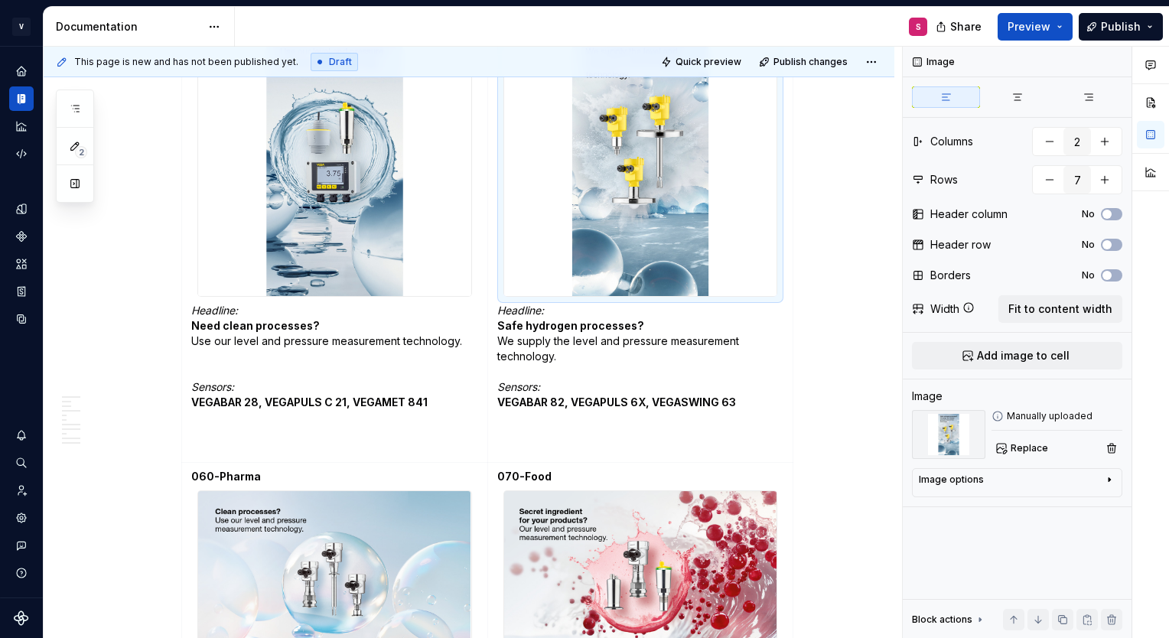
scroll to position [3320, 0]
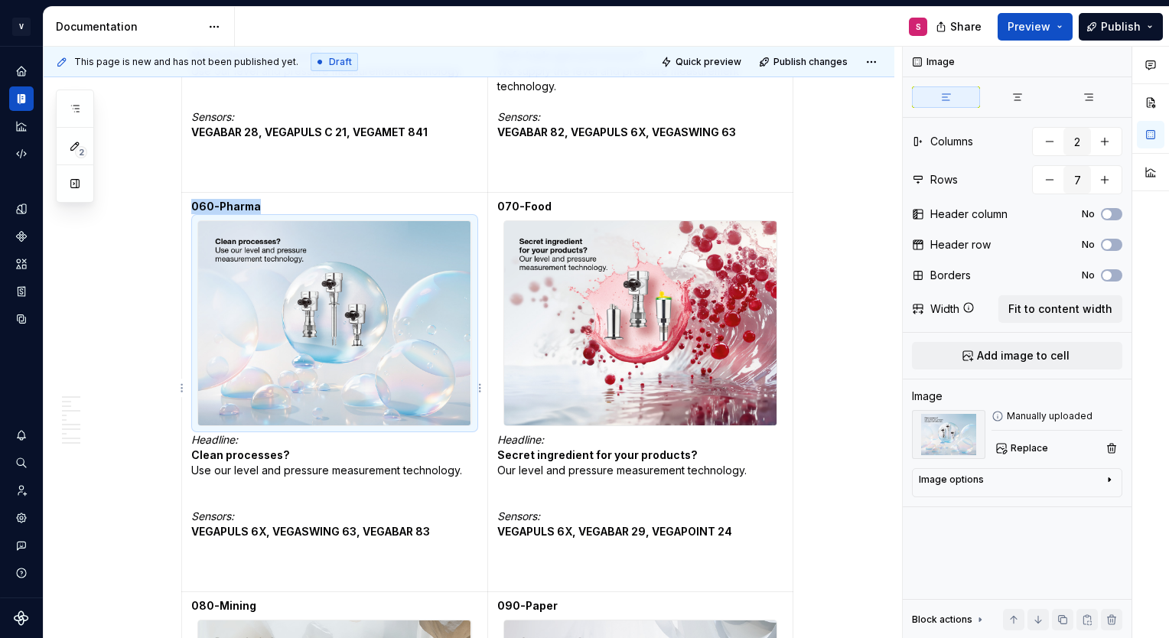
click at [350, 333] on img at bounding box center [334, 323] width 272 height 204
click at [1027, 448] on span "Replace" at bounding box center [1029, 448] width 37 height 12
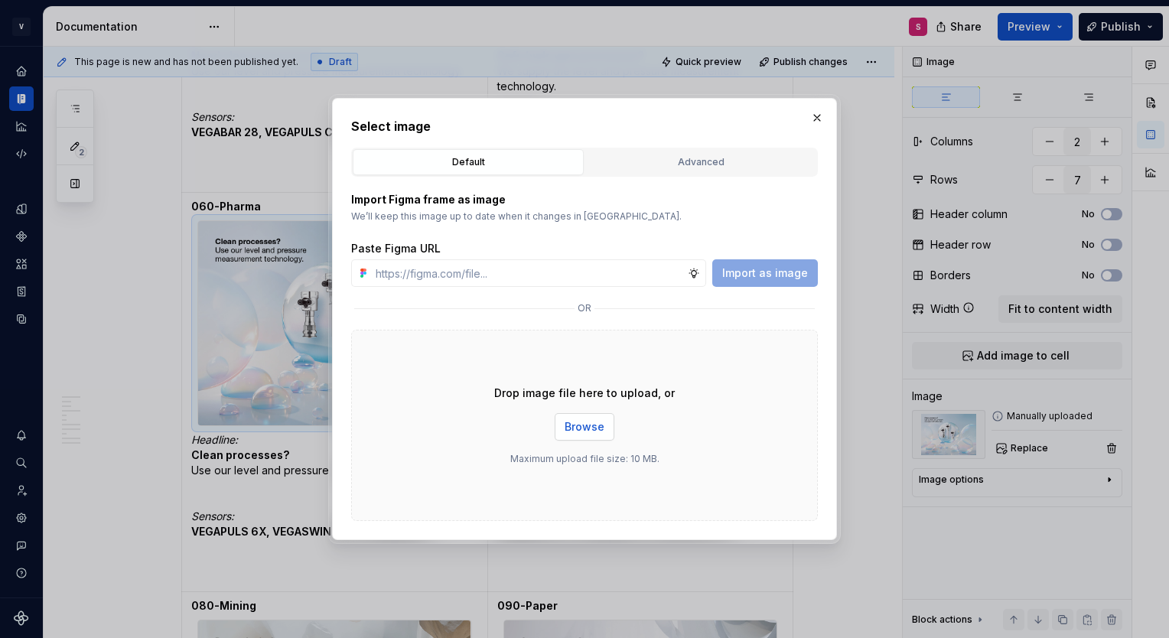
click at [578, 422] on span "Browse" at bounding box center [585, 426] width 40 height 15
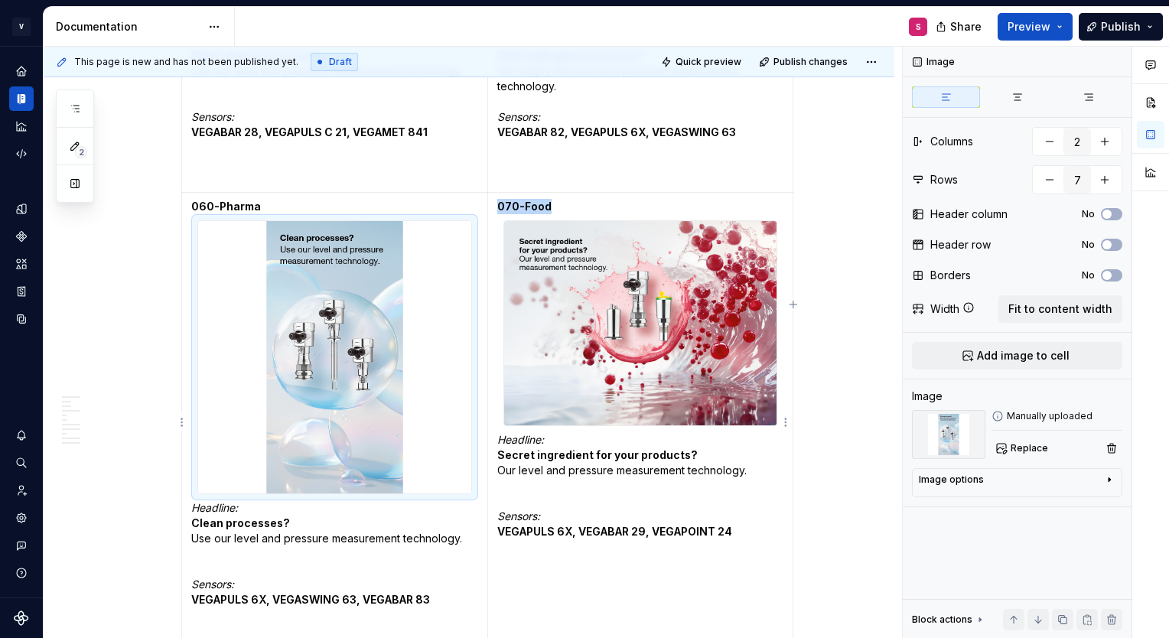
click at [658, 284] on img at bounding box center [640, 323] width 272 height 204
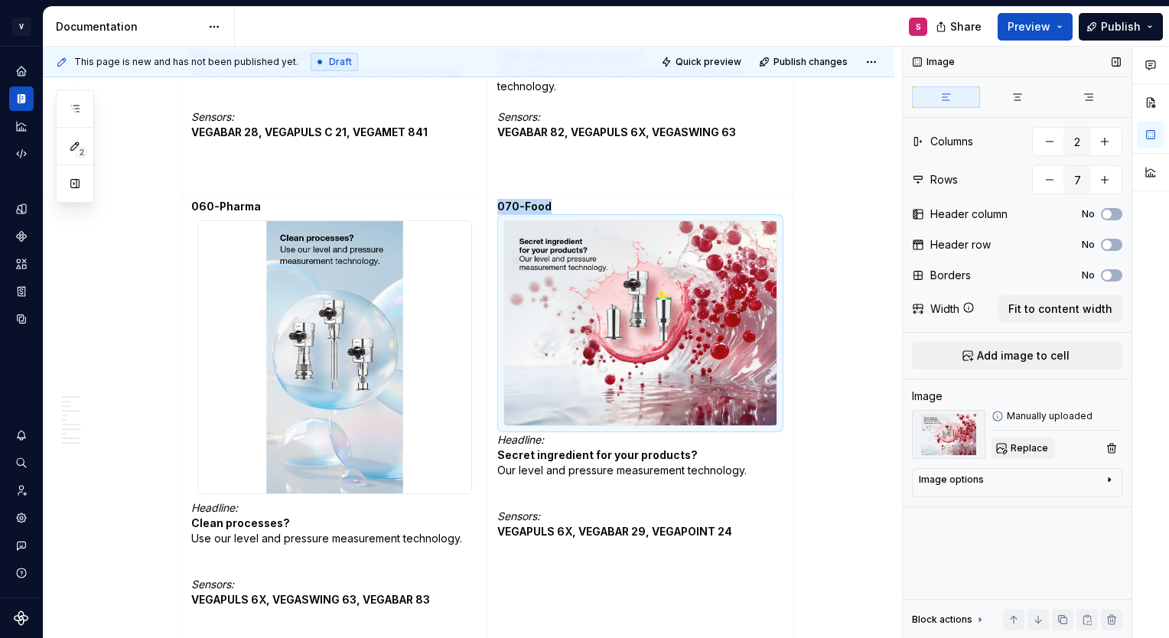
click at [1026, 441] on button "Replace" at bounding box center [1024, 448] width 64 height 21
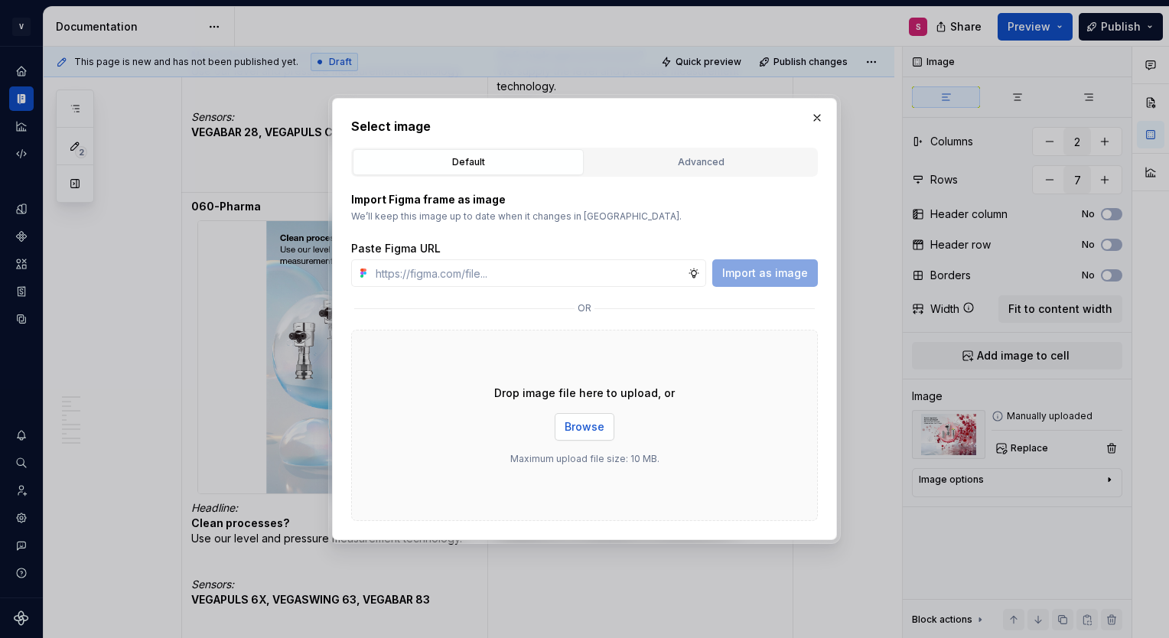
click at [564, 431] on button "Browse" at bounding box center [585, 427] width 60 height 28
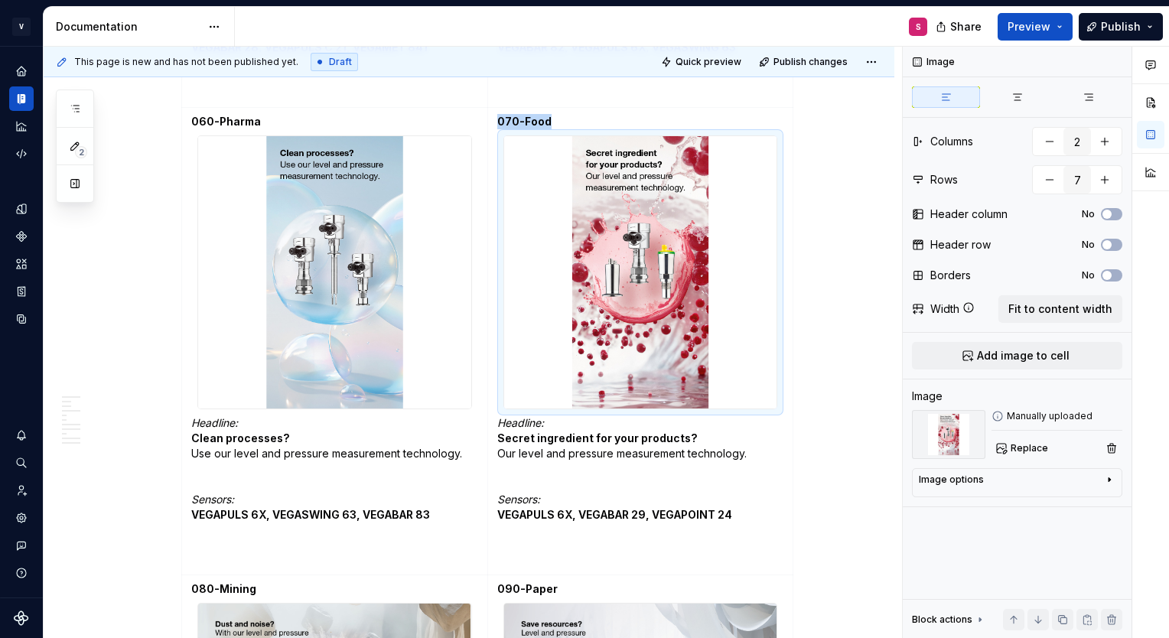
scroll to position [3769, 0]
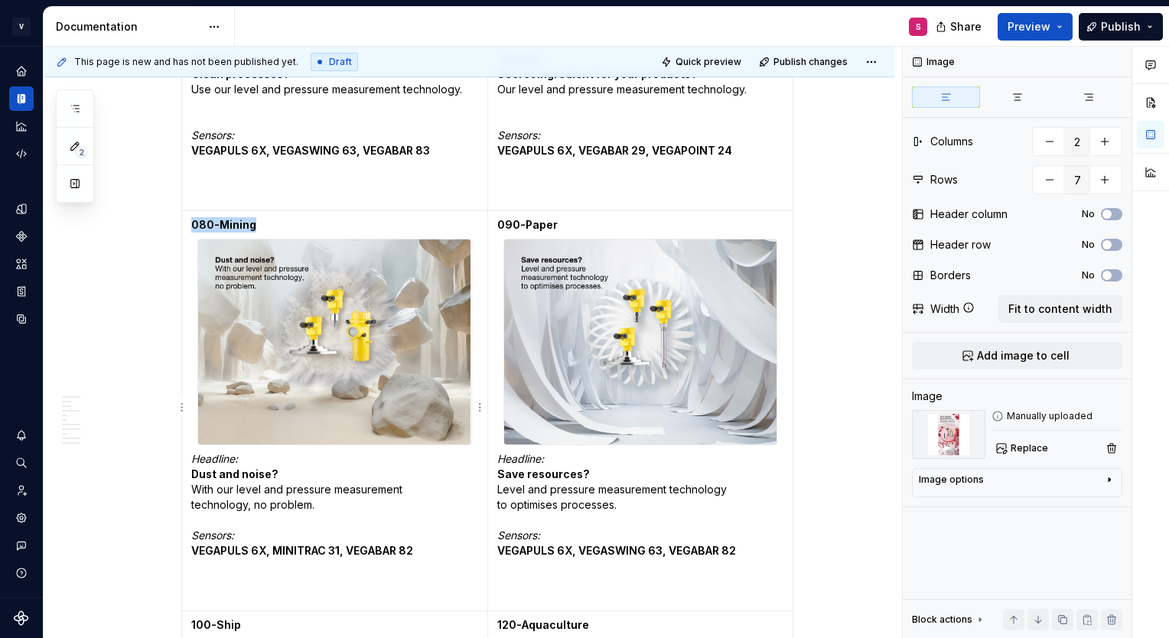
click at [370, 369] on img at bounding box center [334, 341] width 272 height 204
click at [1036, 452] on span "Replace" at bounding box center [1029, 448] width 37 height 12
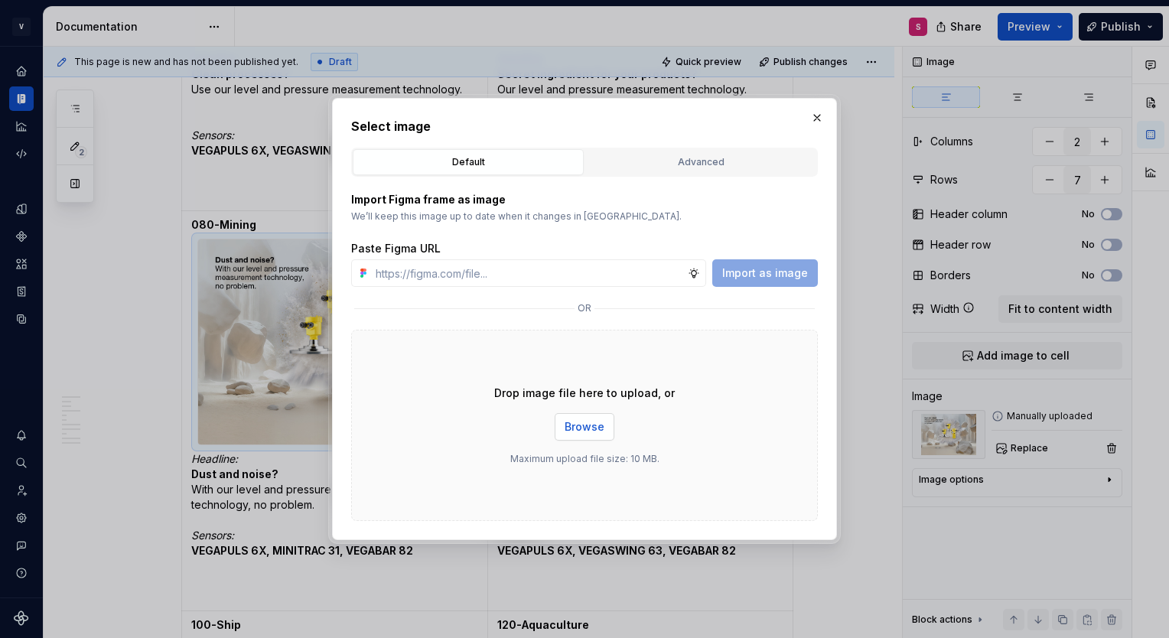
click at [595, 423] on span "Browse" at bounding box center [585, 426] width 40 height 15
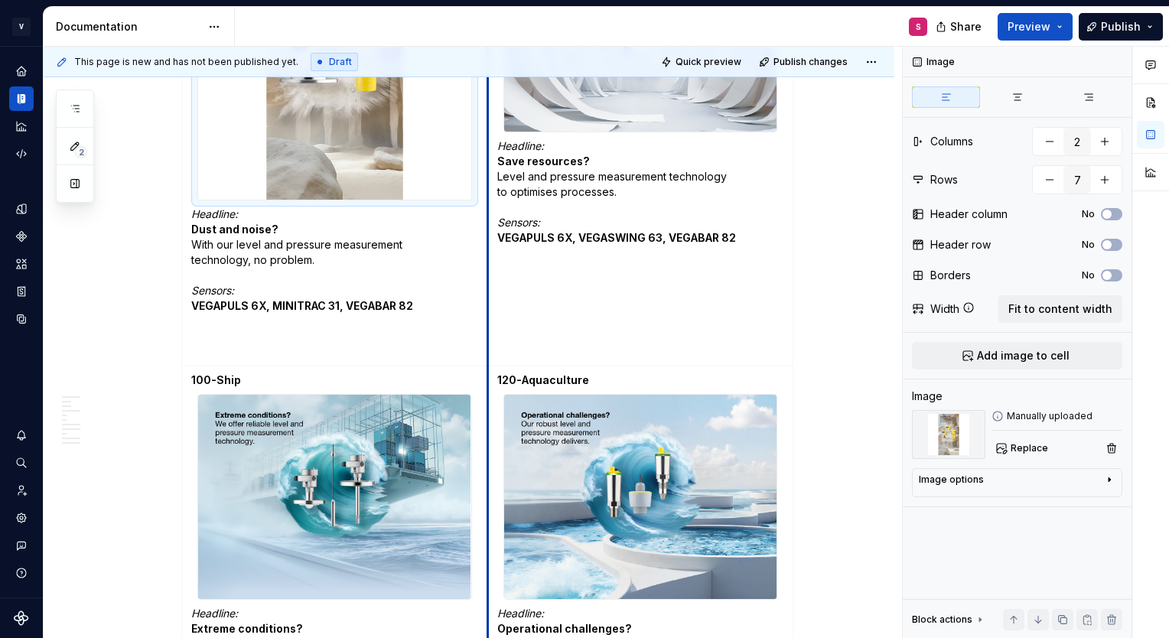
scroll to position [3861, 0]
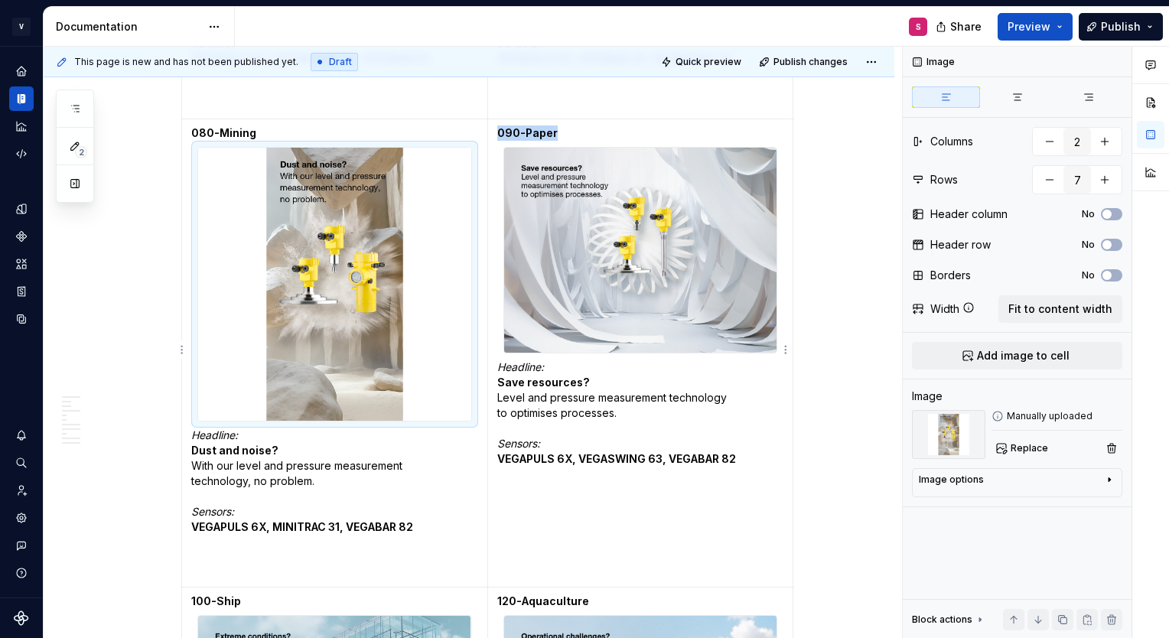
click at [689, 223] on img at bounding box center [640, 250] width 272 height 204
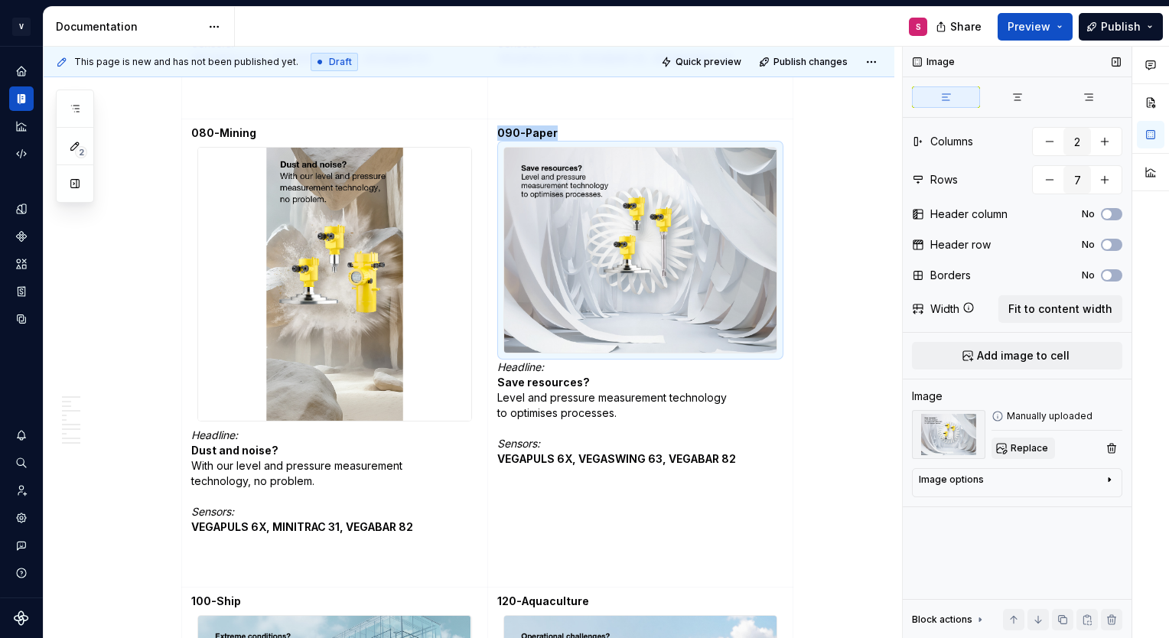
click at [1008, 443] on button "Replace" at bounding box center [1024, 448] width 64 height 21
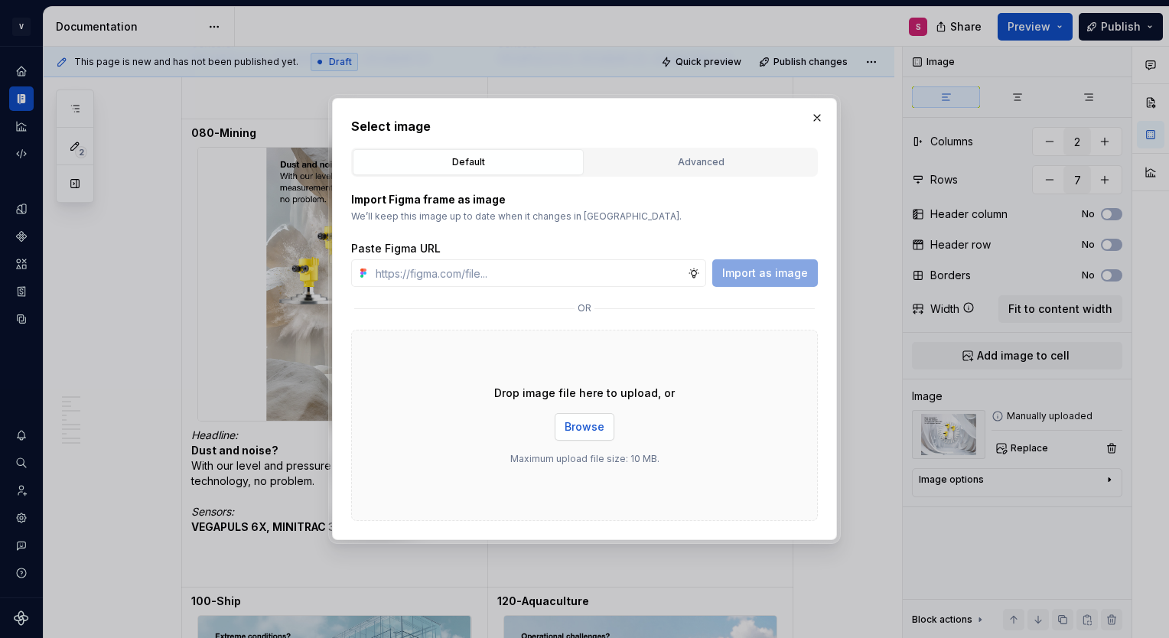
click at [571, 425] on span "Browse" at bounding box center [585, 426] width 40 height 15
type textarea "*"
